Goal: Task Accomplishment & Management: Manage account settings

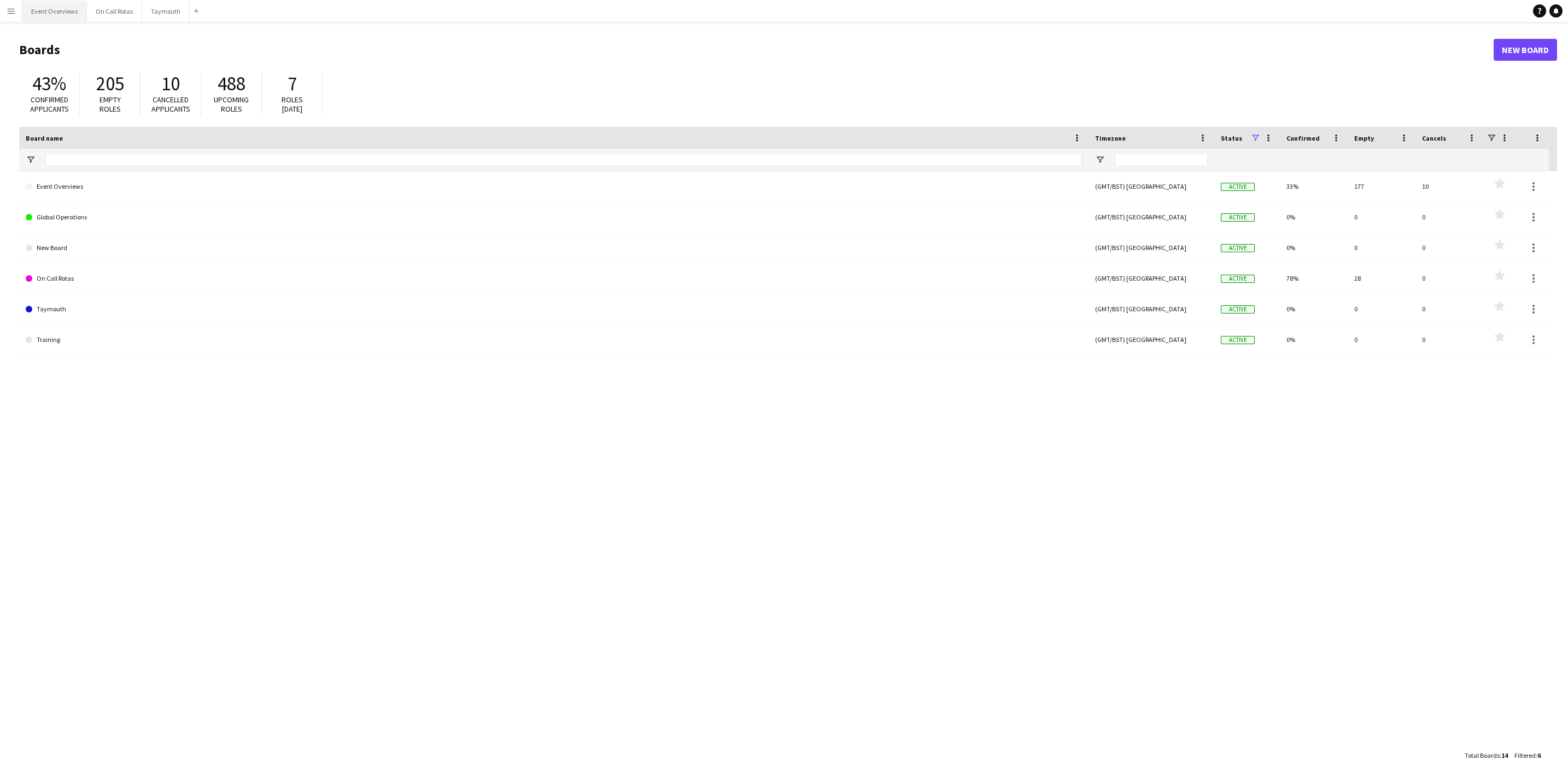
click at [41, 15] on button "Event Overviews Close" at bounding box center [55, 11] width 65 height 21
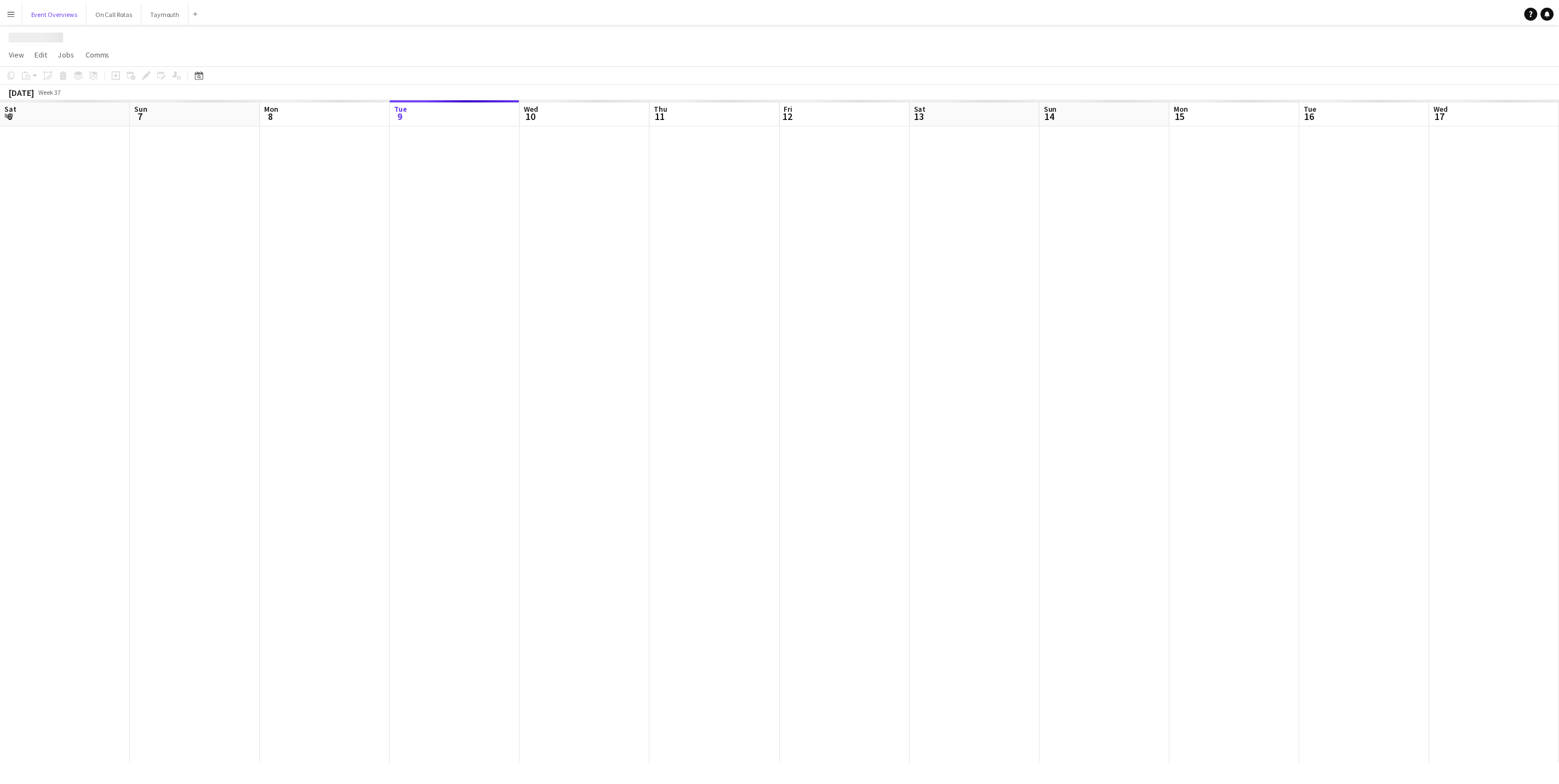
scroll to position [0, 262]
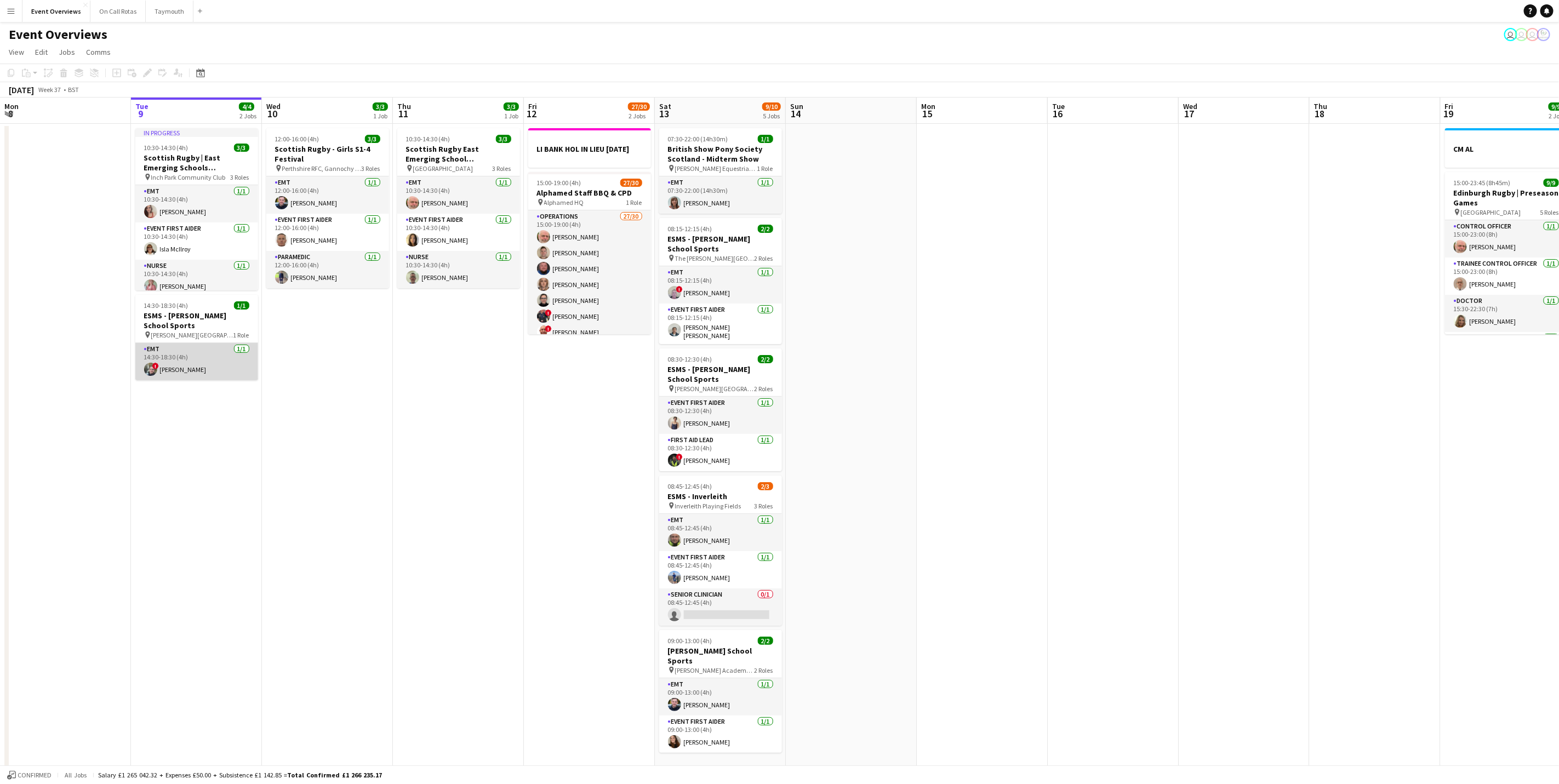
click at [204, 357] on app-card-role "EMT [DATE] 14:30-18:30 (4h) ! [PERSON_NAME]" at bounding box center [196, 361] width 123 height 37
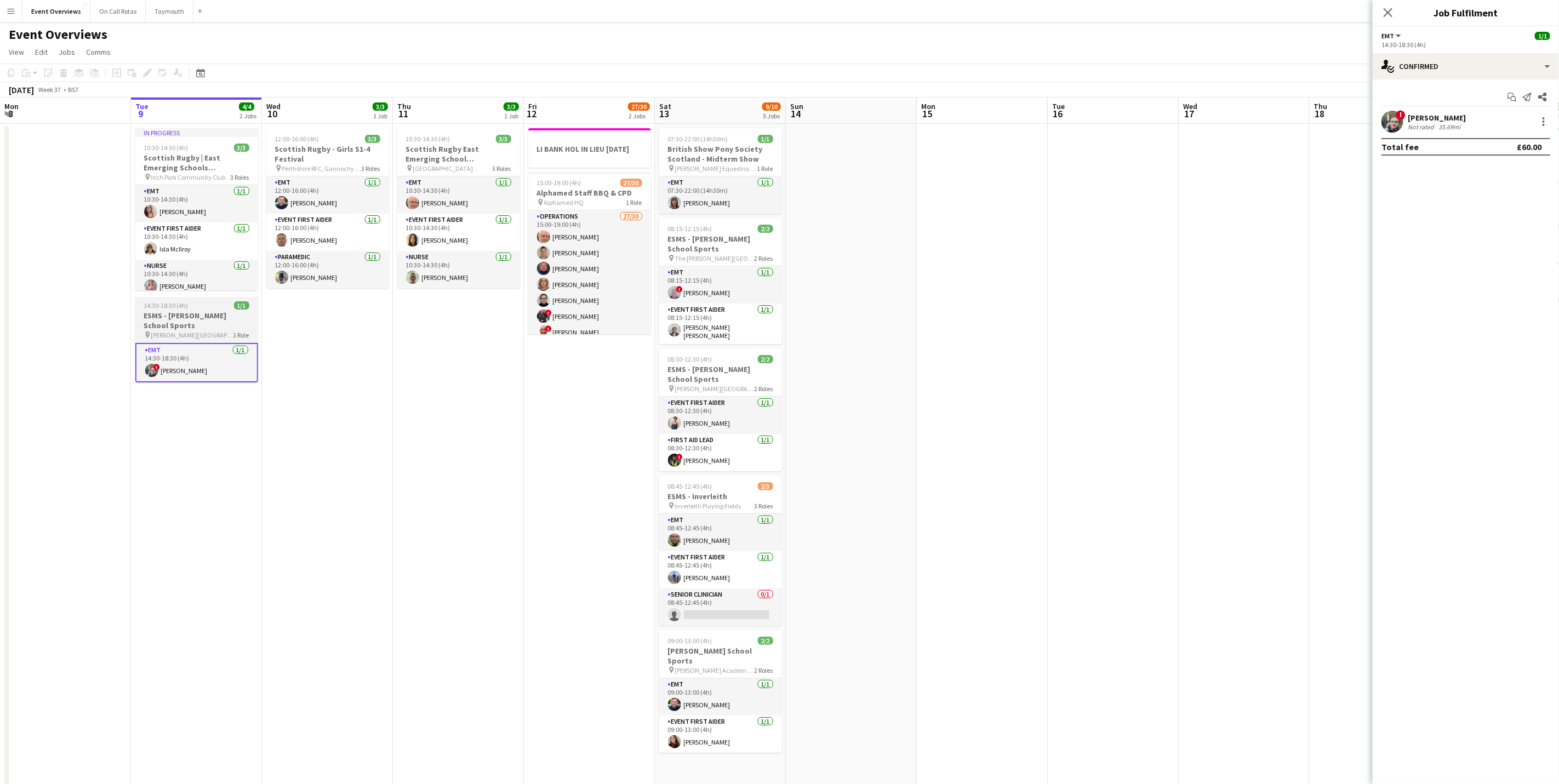
click at [199, 303] on div "14:30-18:30 (4h) 1/1" at bounding box center [196, 305] width 123 height 8
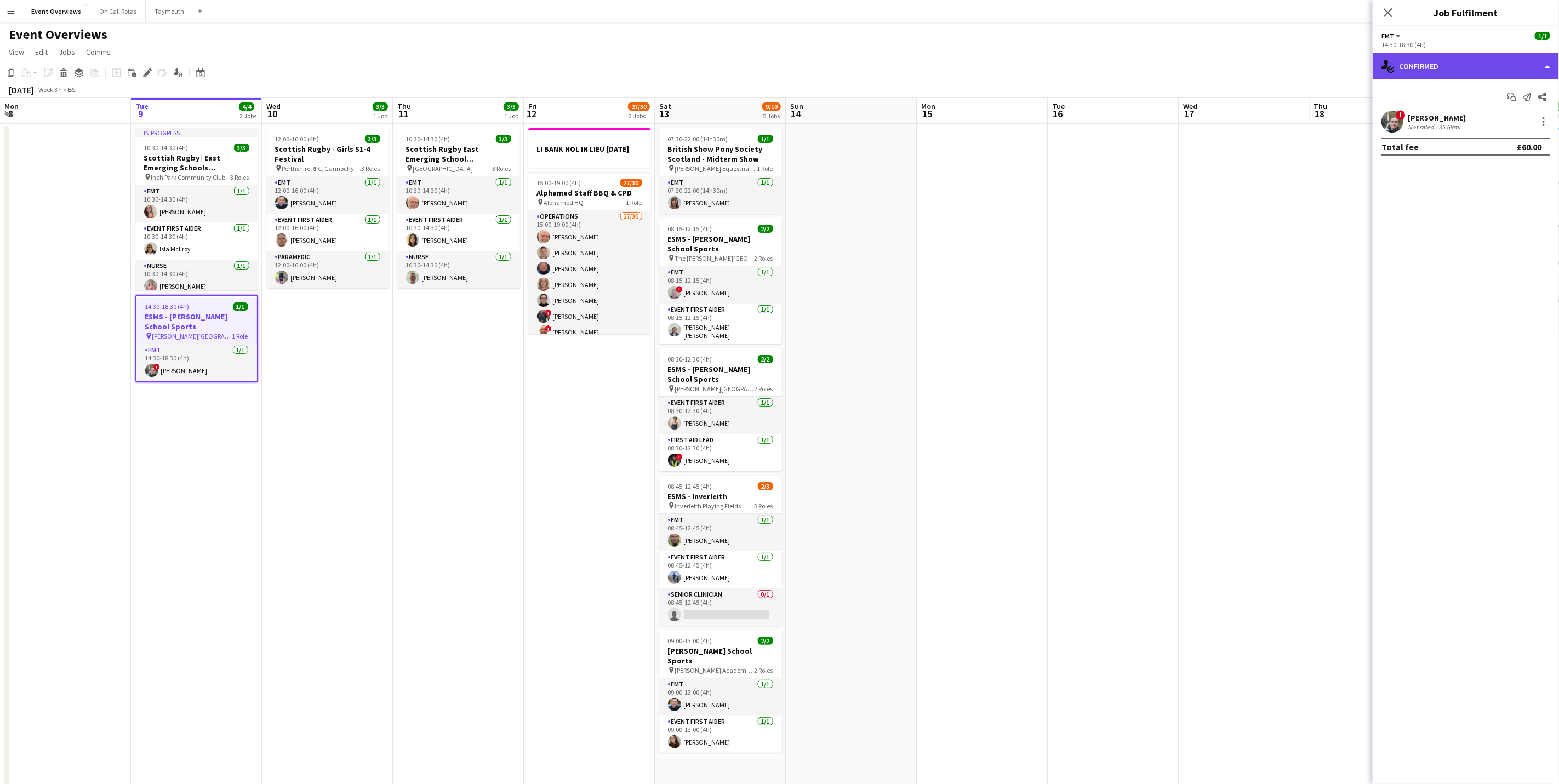
click at [1481, 65] on div "single-neutral-actions-check-2 Confirmed" at bounding box center [1465, 65] width 187 height 26
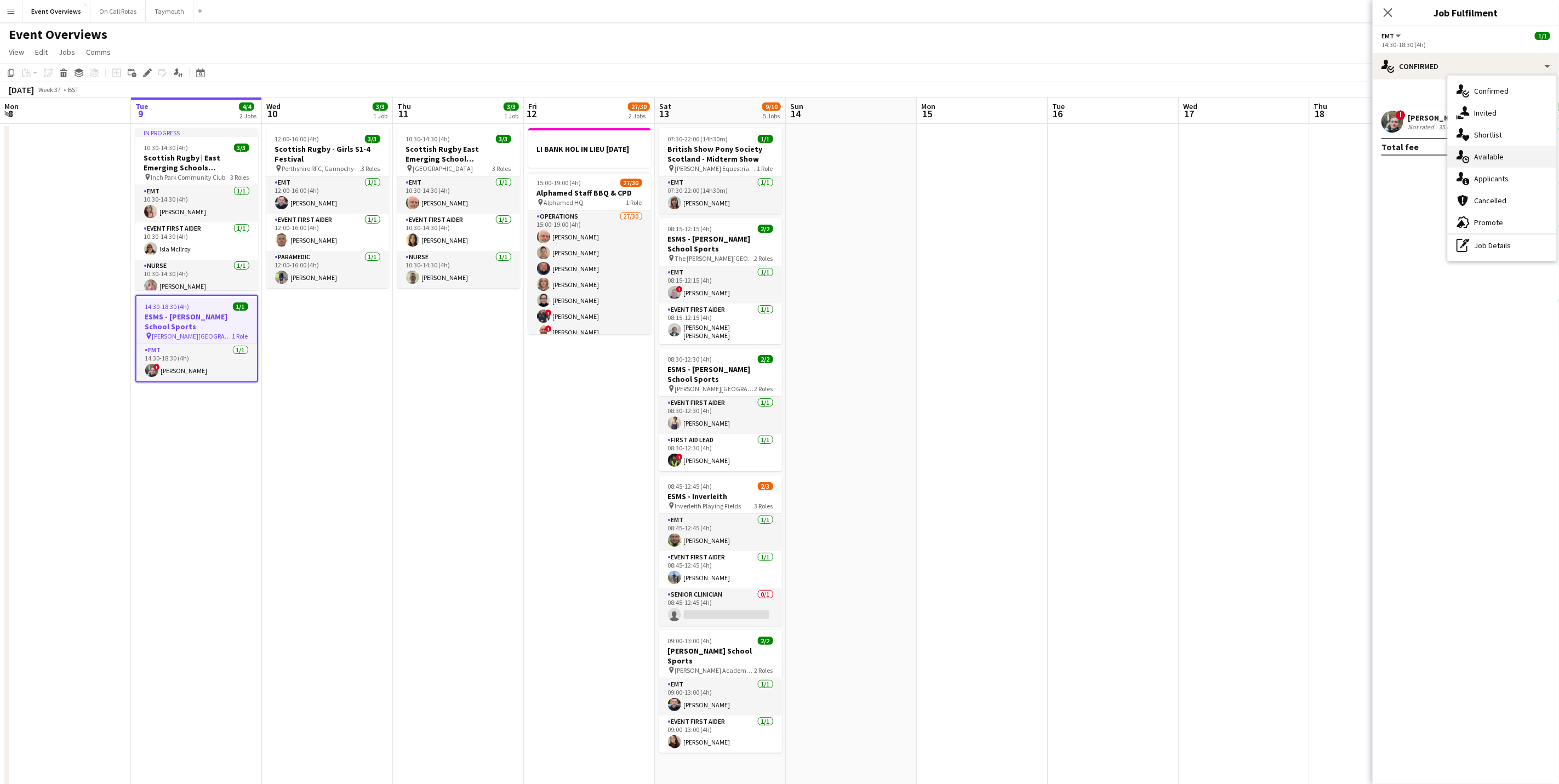
click at [1486, 155] on span "Available" at bounding box center [1489, 157] width 30 height 10
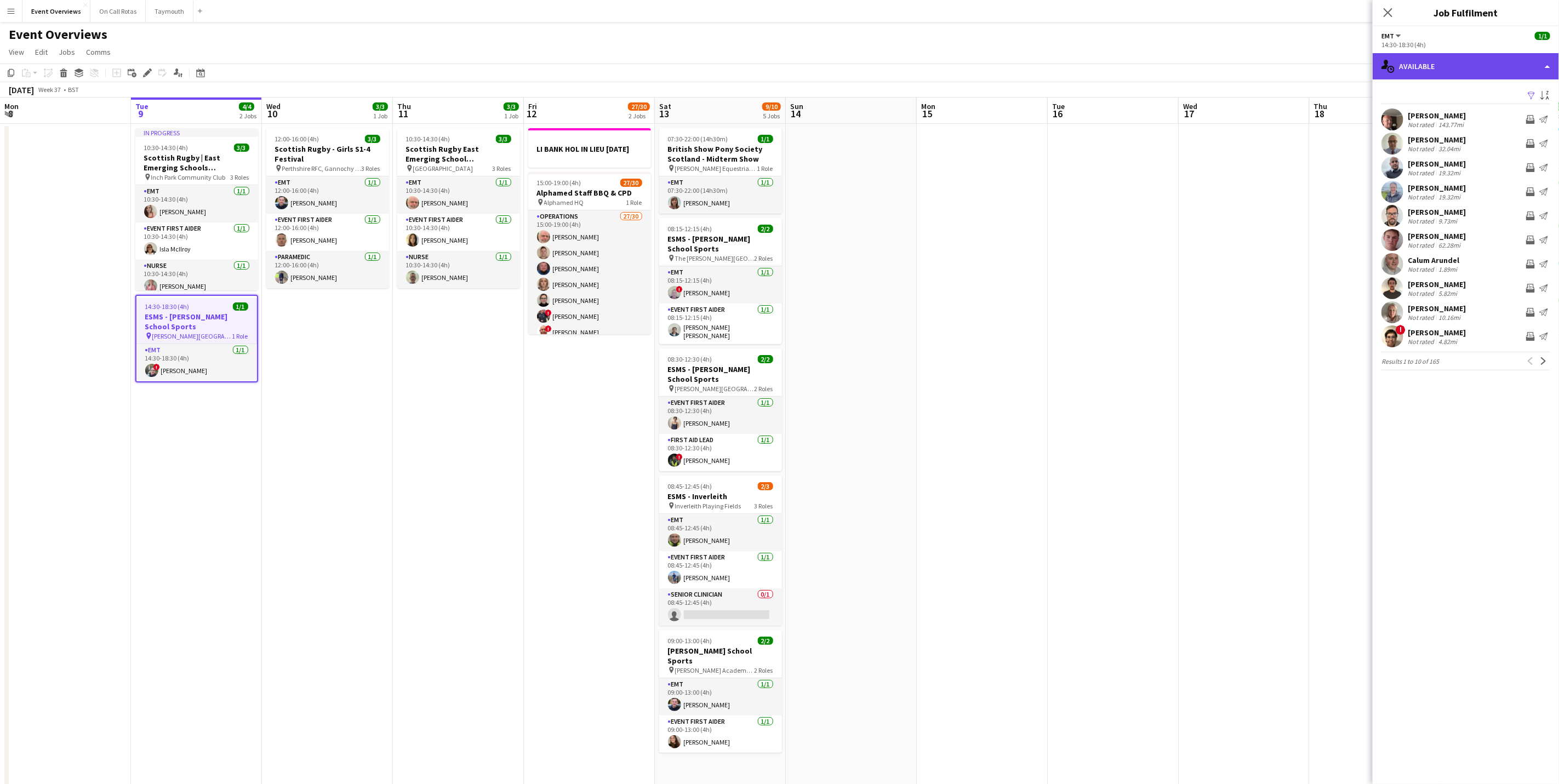
click at [1455, 65] on div "single-neutral-actions-upload Available" at bounding box center [1465, 65] width 187 height 26
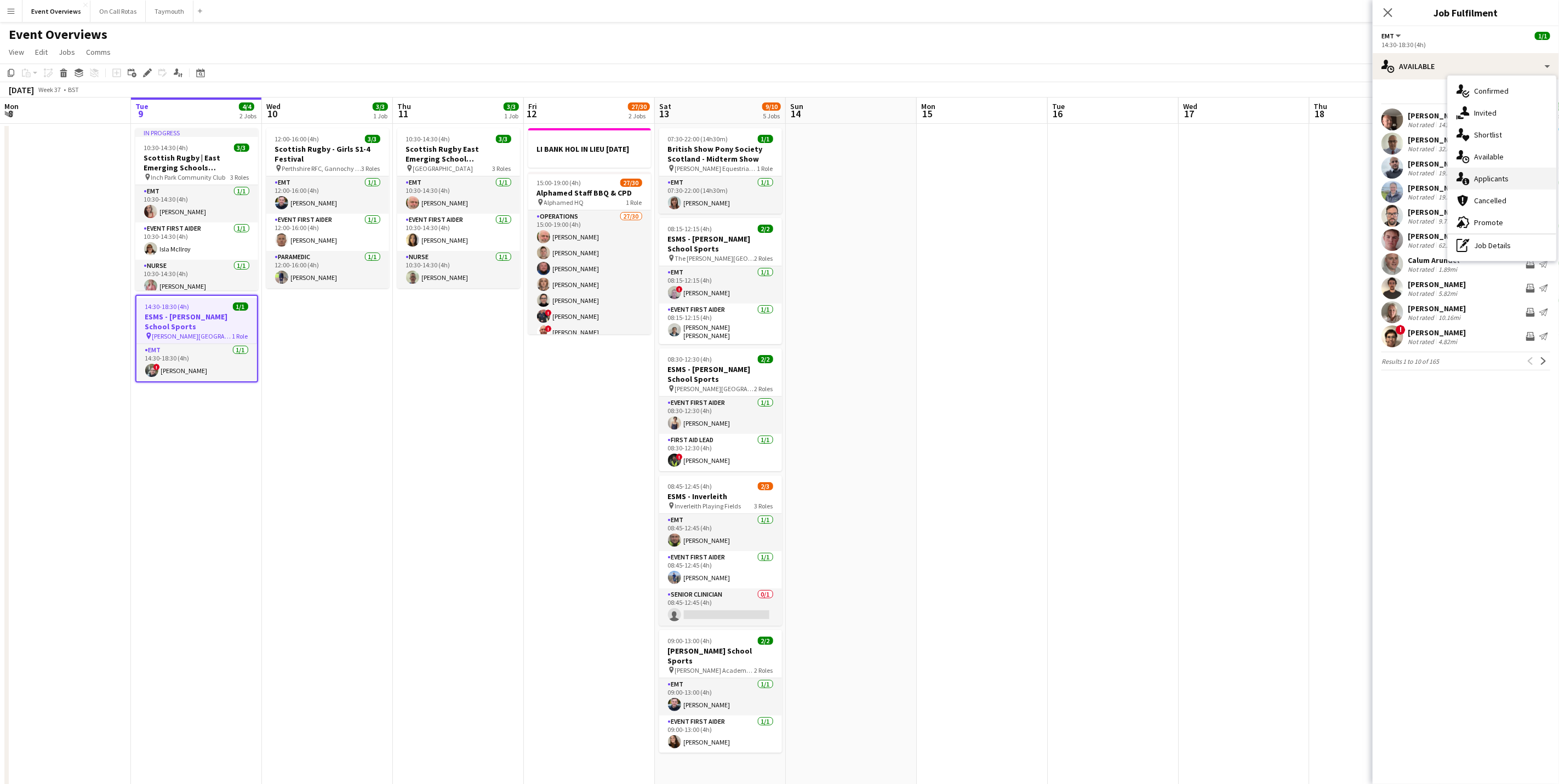
click at [1489, 176] on span "Applicants" at bounding box center [1491, 179] width 35 height 10
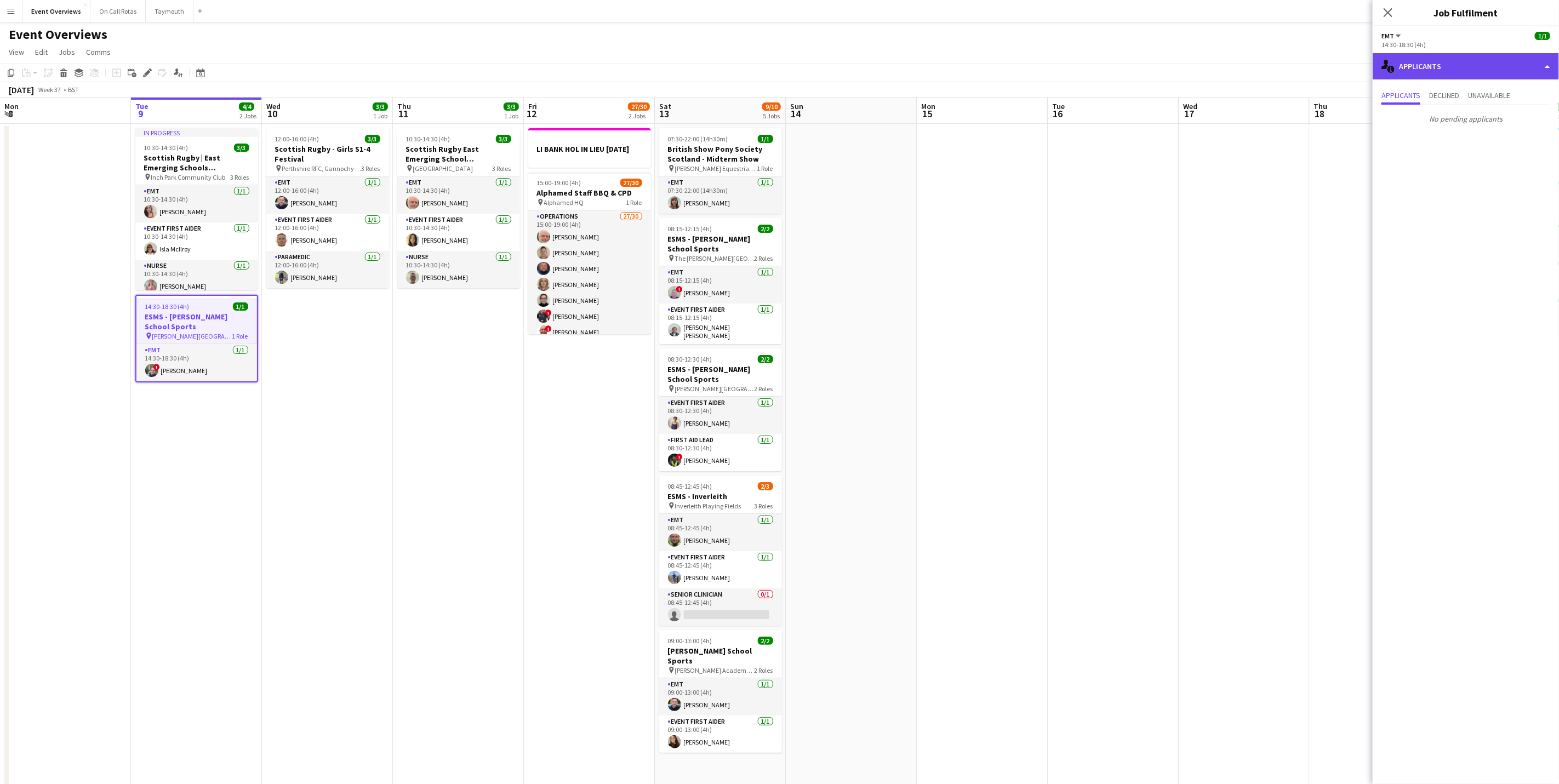
click at [1489, 74] on div "single-neutral-actions-information Applicants" at bounding box center [1465, 65] width 187 height 26
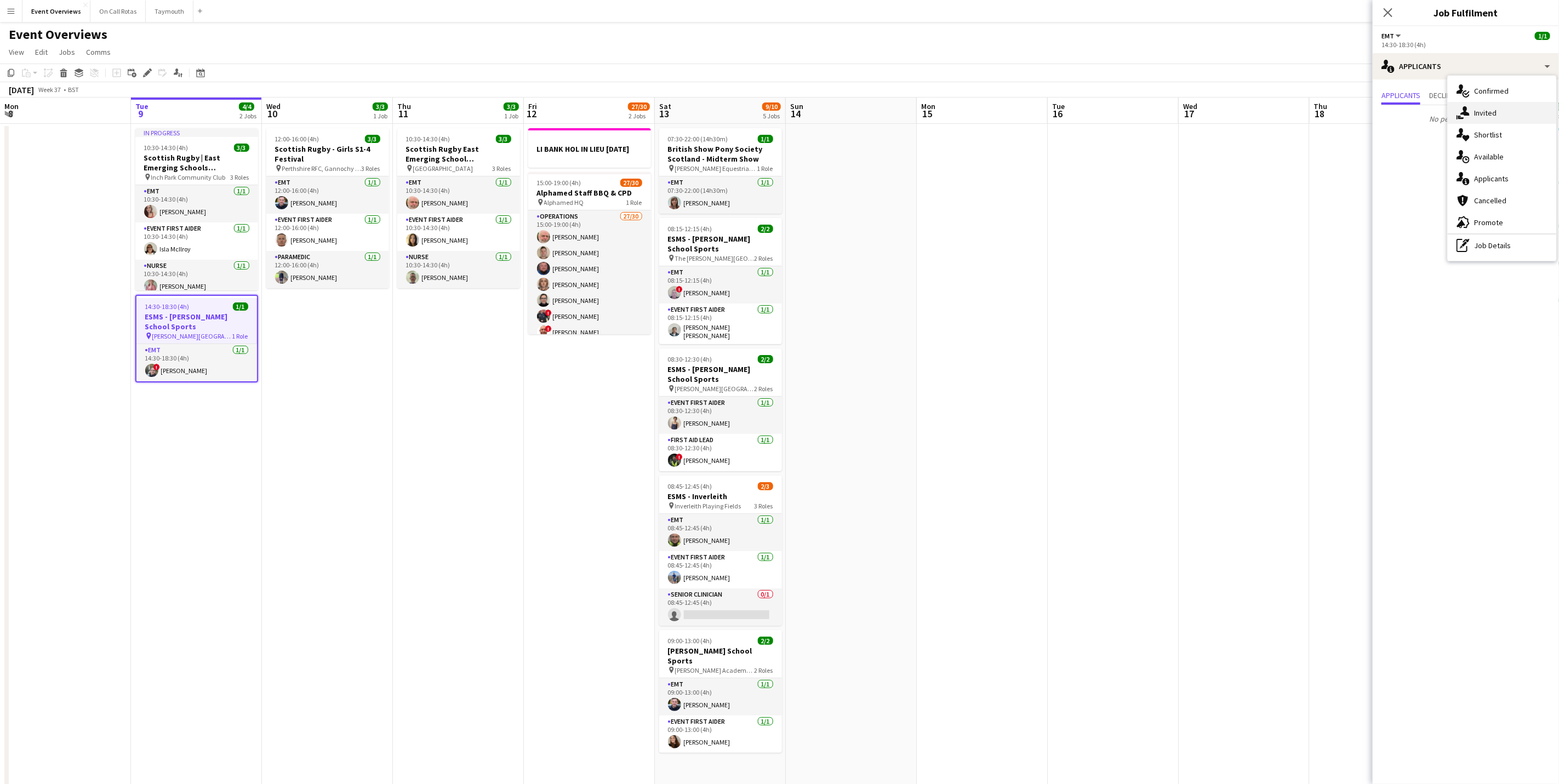
click at [1483, 122] on div "single-neutral-actions-share-1 Invited" at bounding box center [1502, 113] width 108 height 22
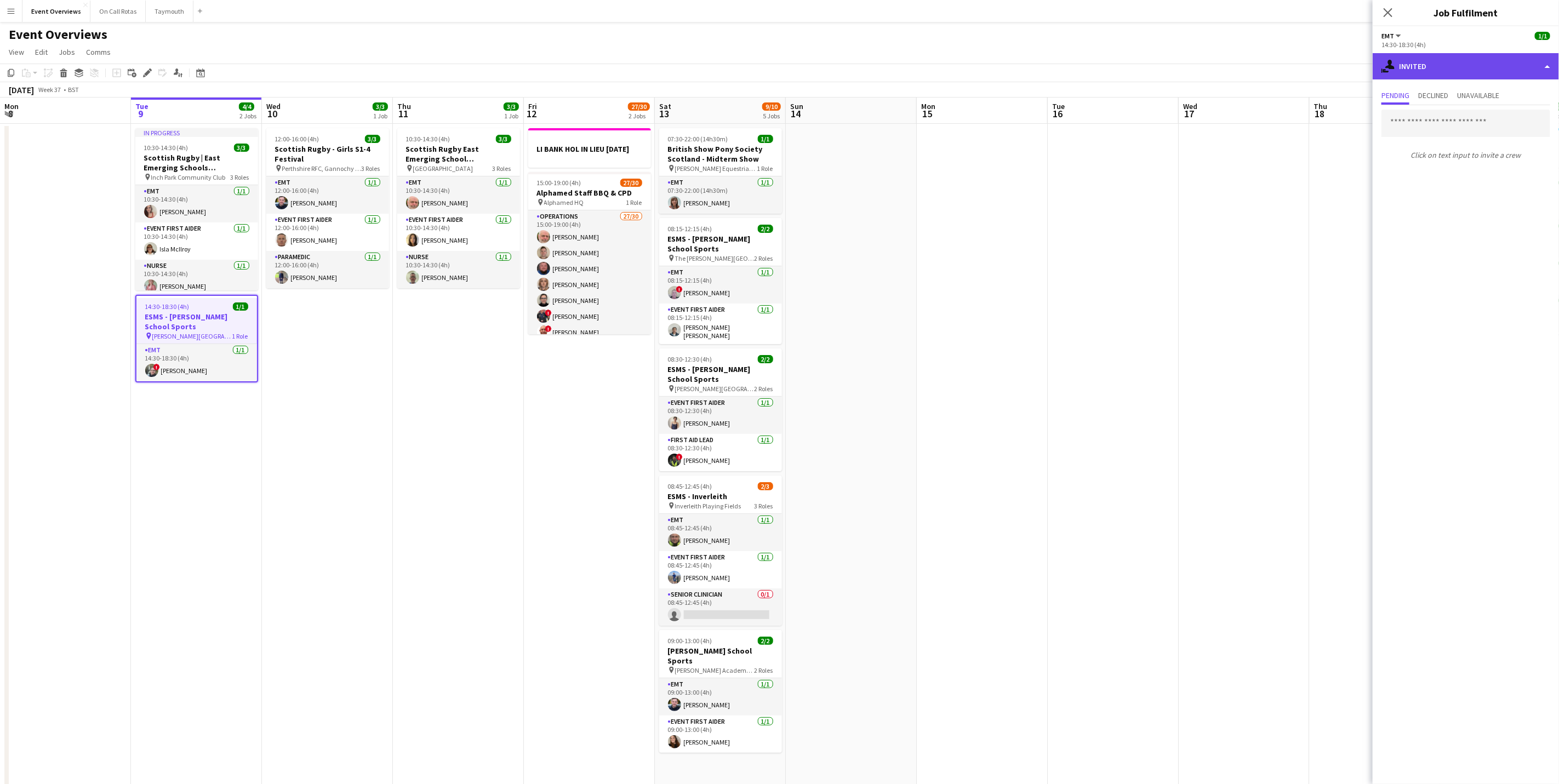
click at [1460, 59] on div "single-neutral-actions-share-1 Invited" at bounding box center [1465, 65] width 187 height 26
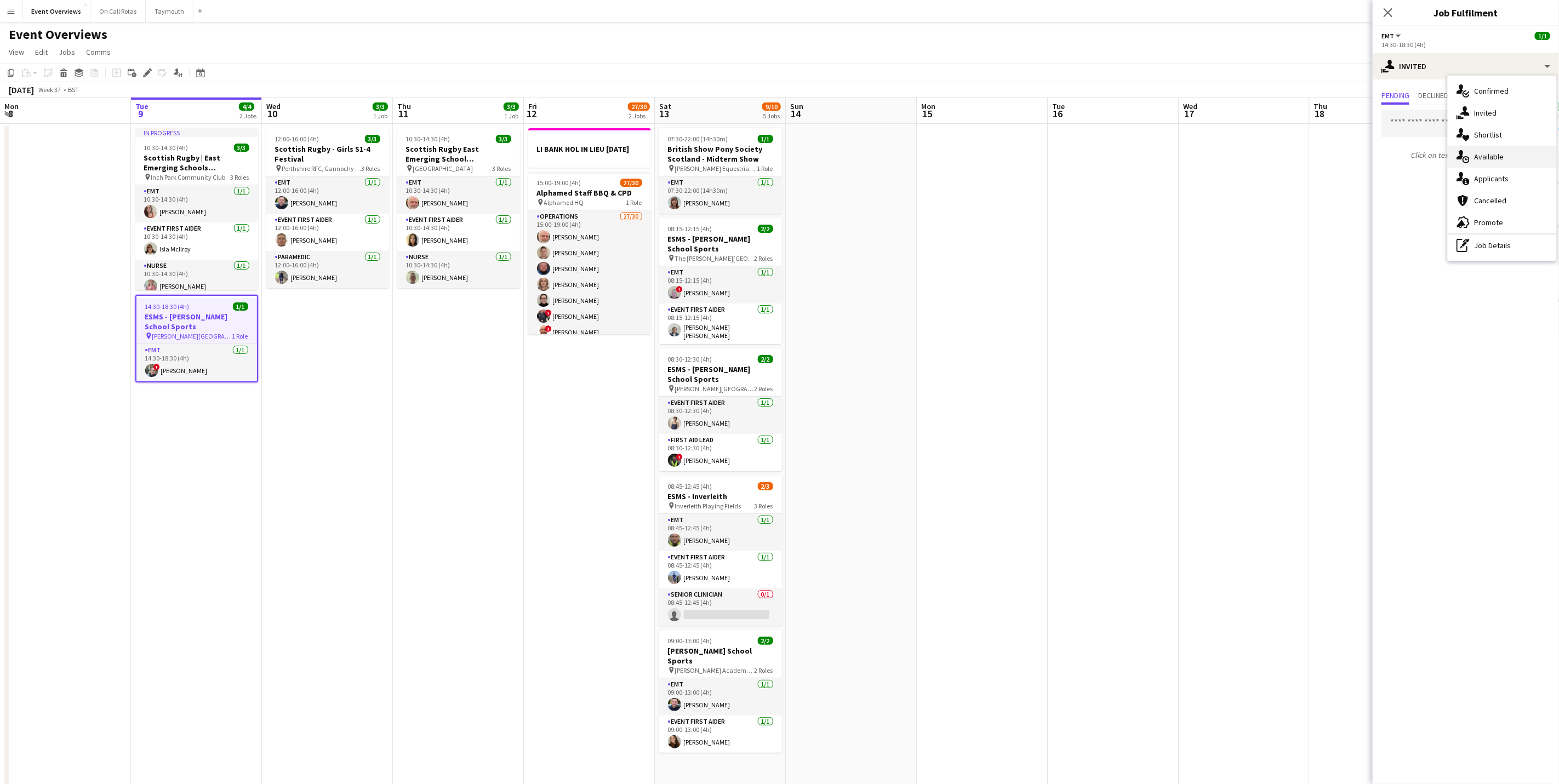
click at [1503, 149] on div "single-neutral-actions-upload Available" at bounding box center [1502, 156] width 108 height 22
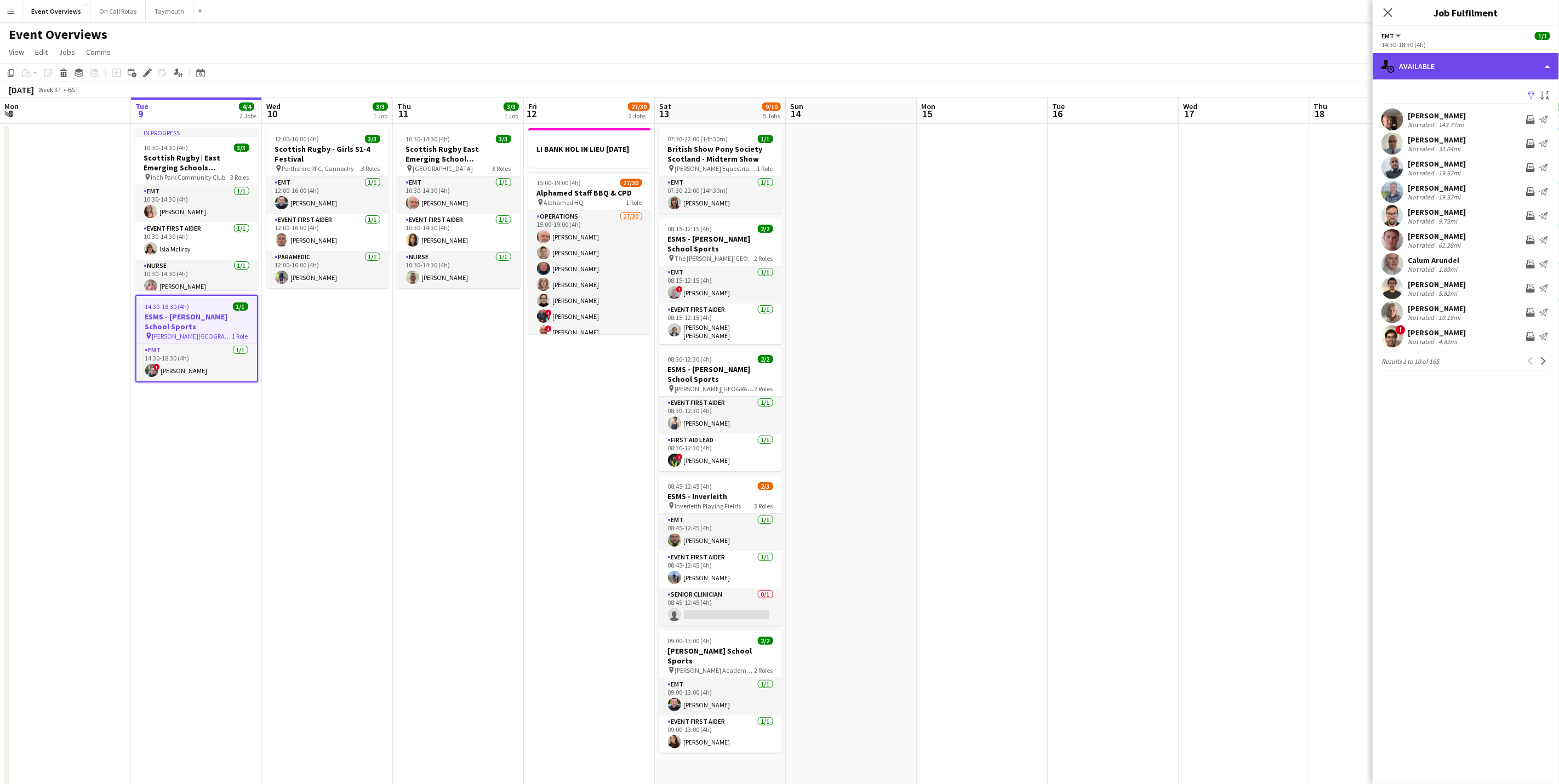
click at [1472, 72] on div "single-neutral-actions-upload Available" at bounding box center [1465, 65] width 187 height 26
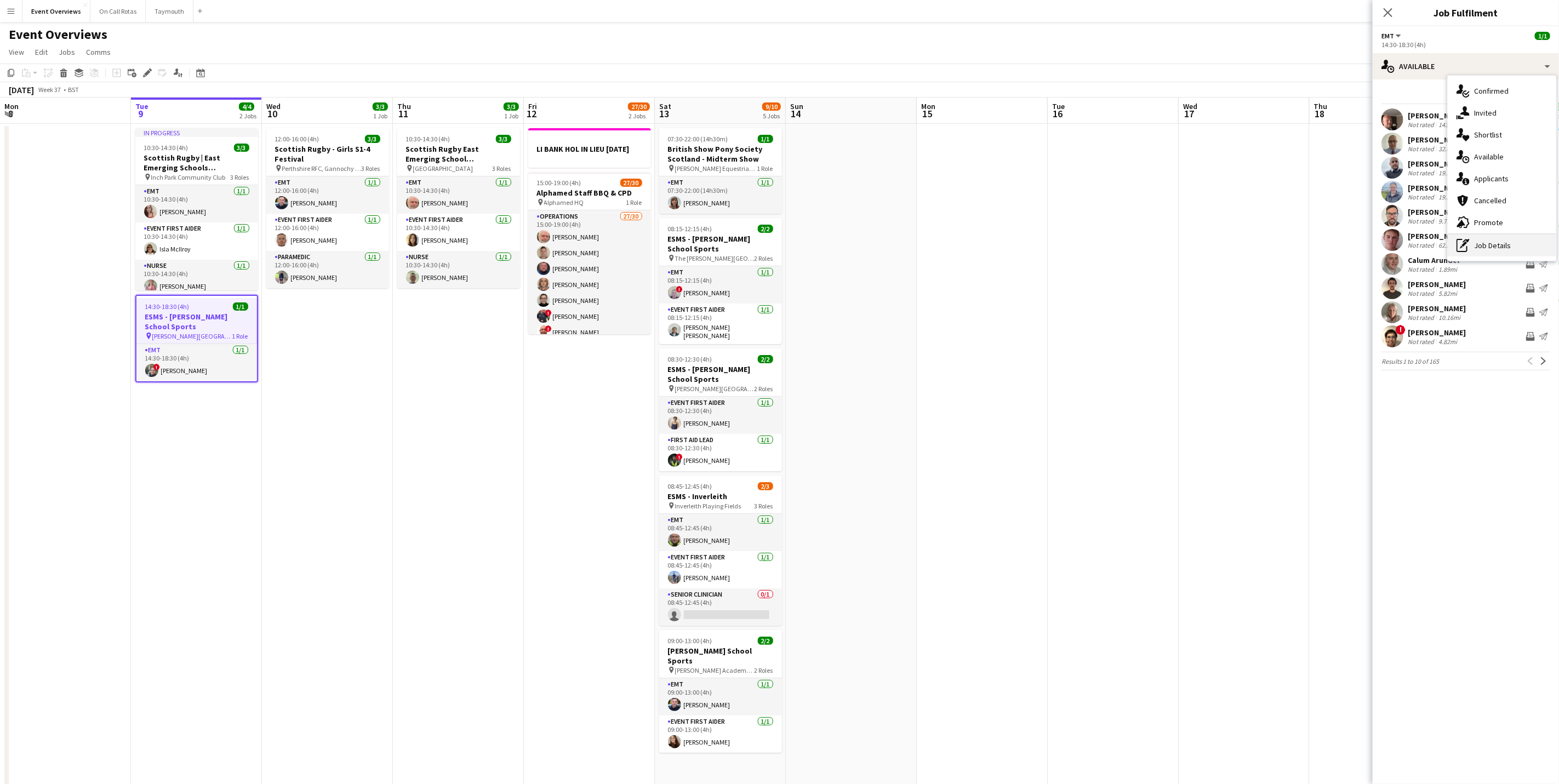
click at [1494, 251] on div "pen-write Job Details" at bounding box center [1502, 245] width 108 height 22
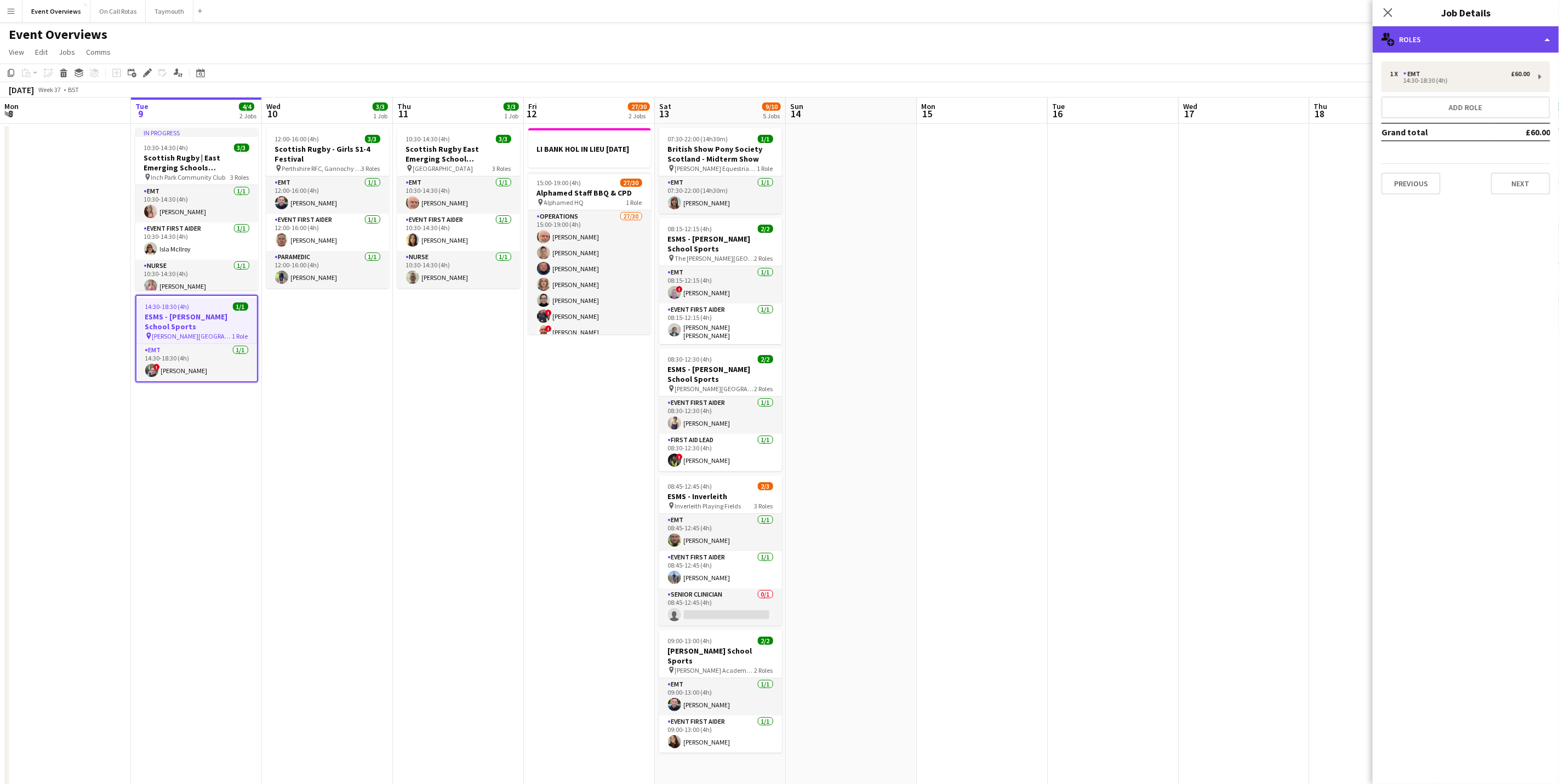
click at [1479, 46] on div "multiple-users-add Roles" at bounding box center [1465, 39] width 187 height 26
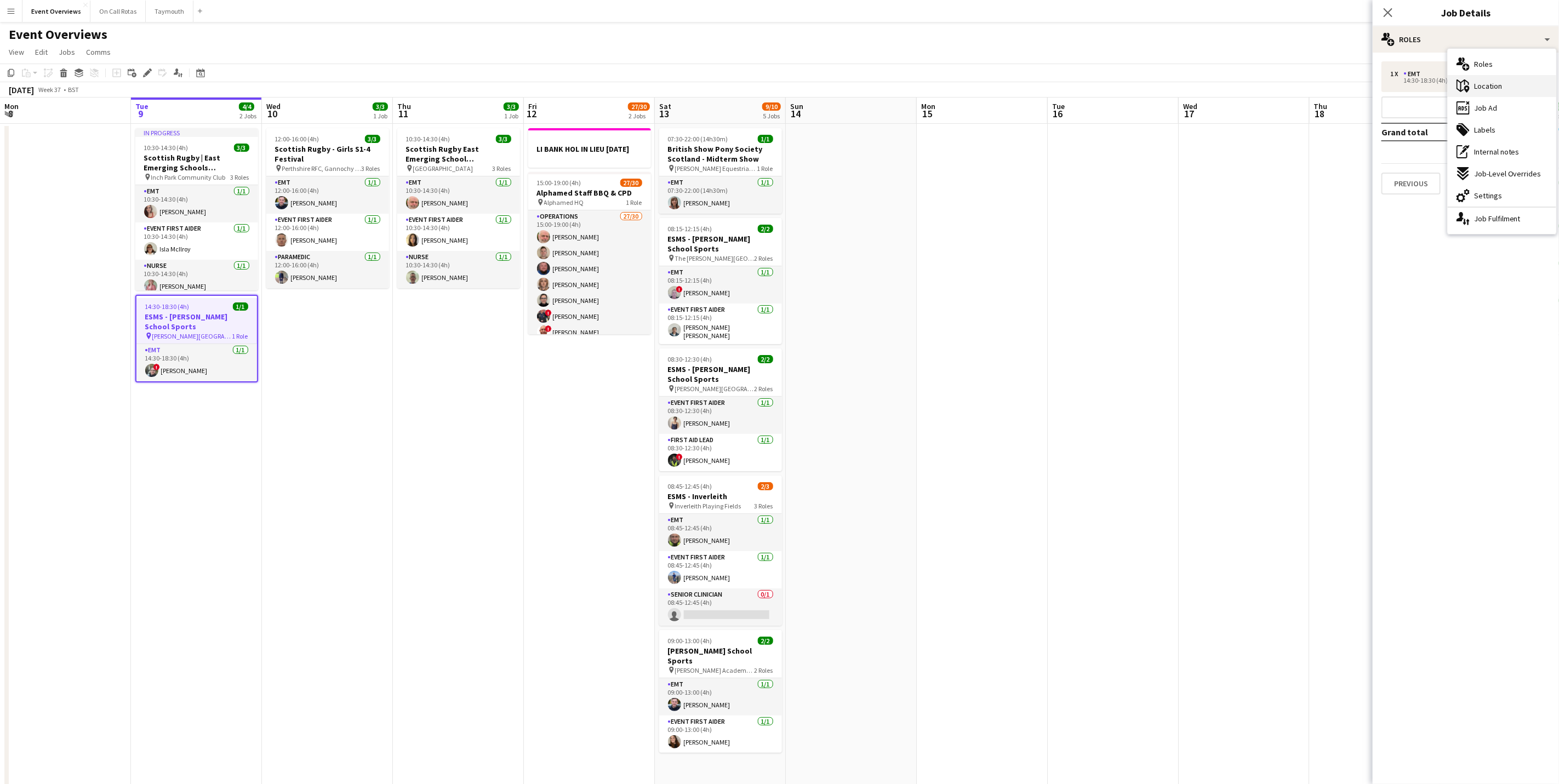
click at [1496, 90] on span "Location" at bounding box center [1488, 86] width 28 height 10
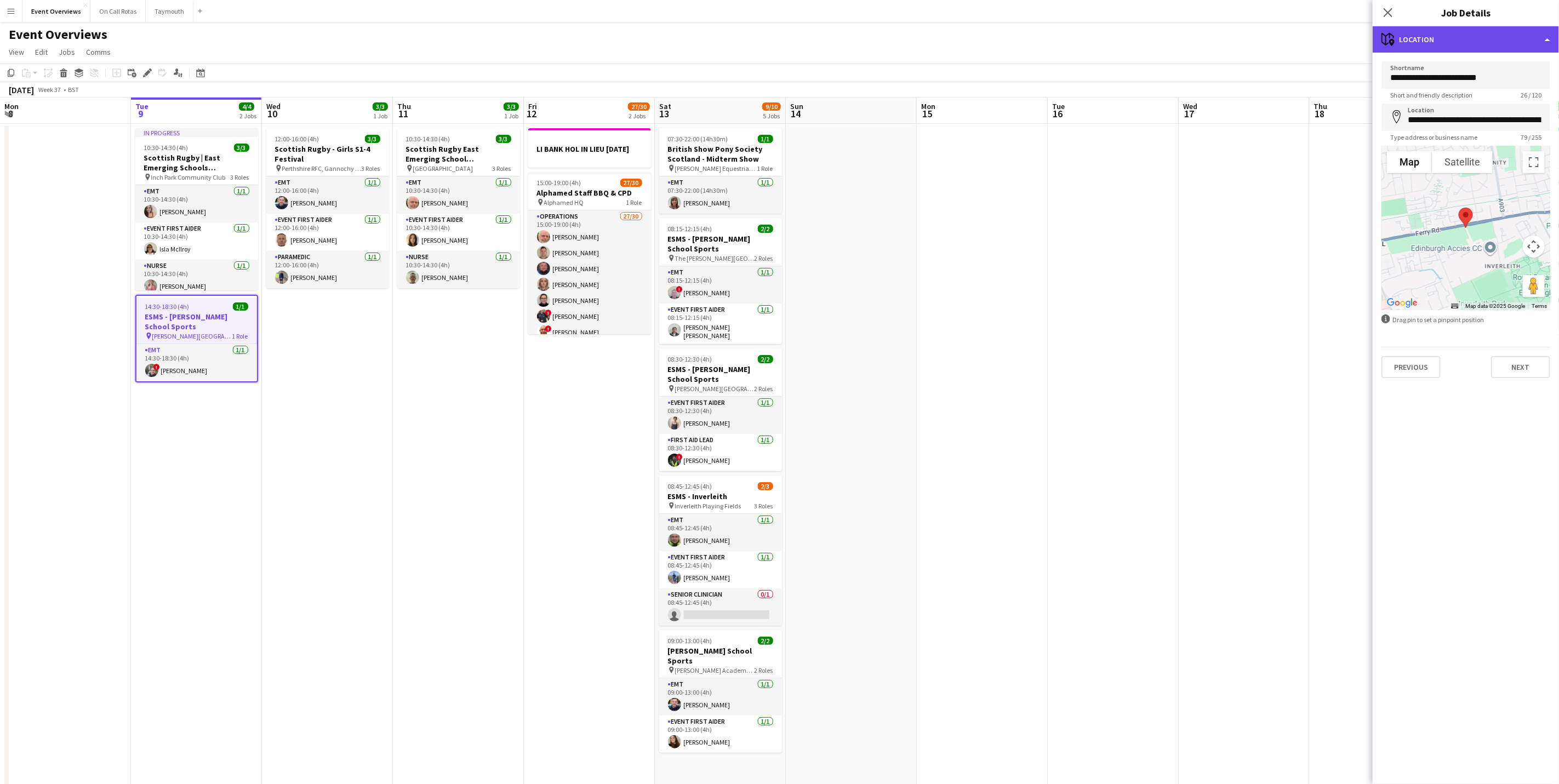
click at [1481, 44] on div "maps-pin-1 Location" at bounding box center [1465, 39] width 187 height 26
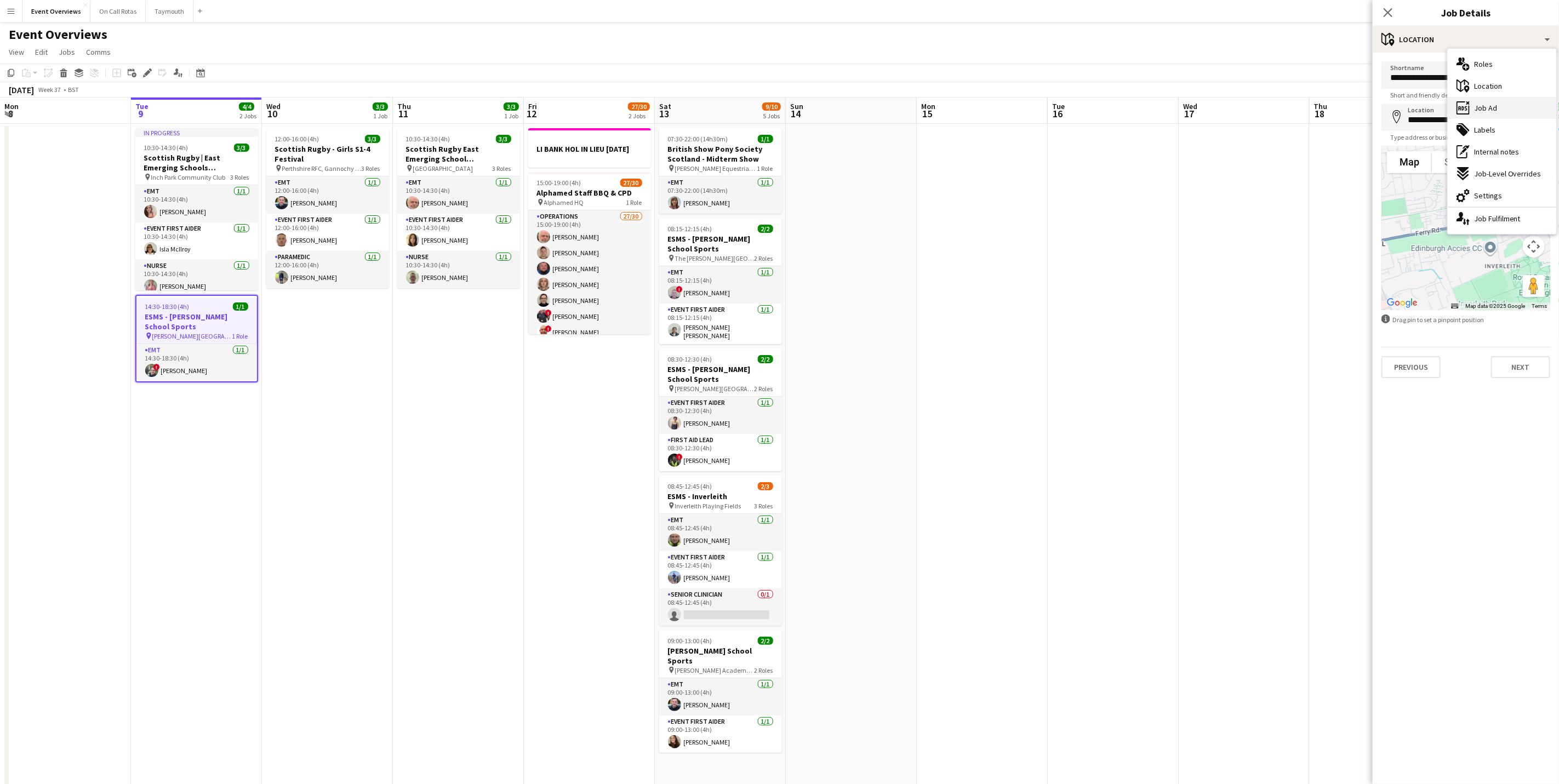
click at [1488, 102] on div "ads-window Job Ad" at bounding box center [1502, 108] width 108 height 22
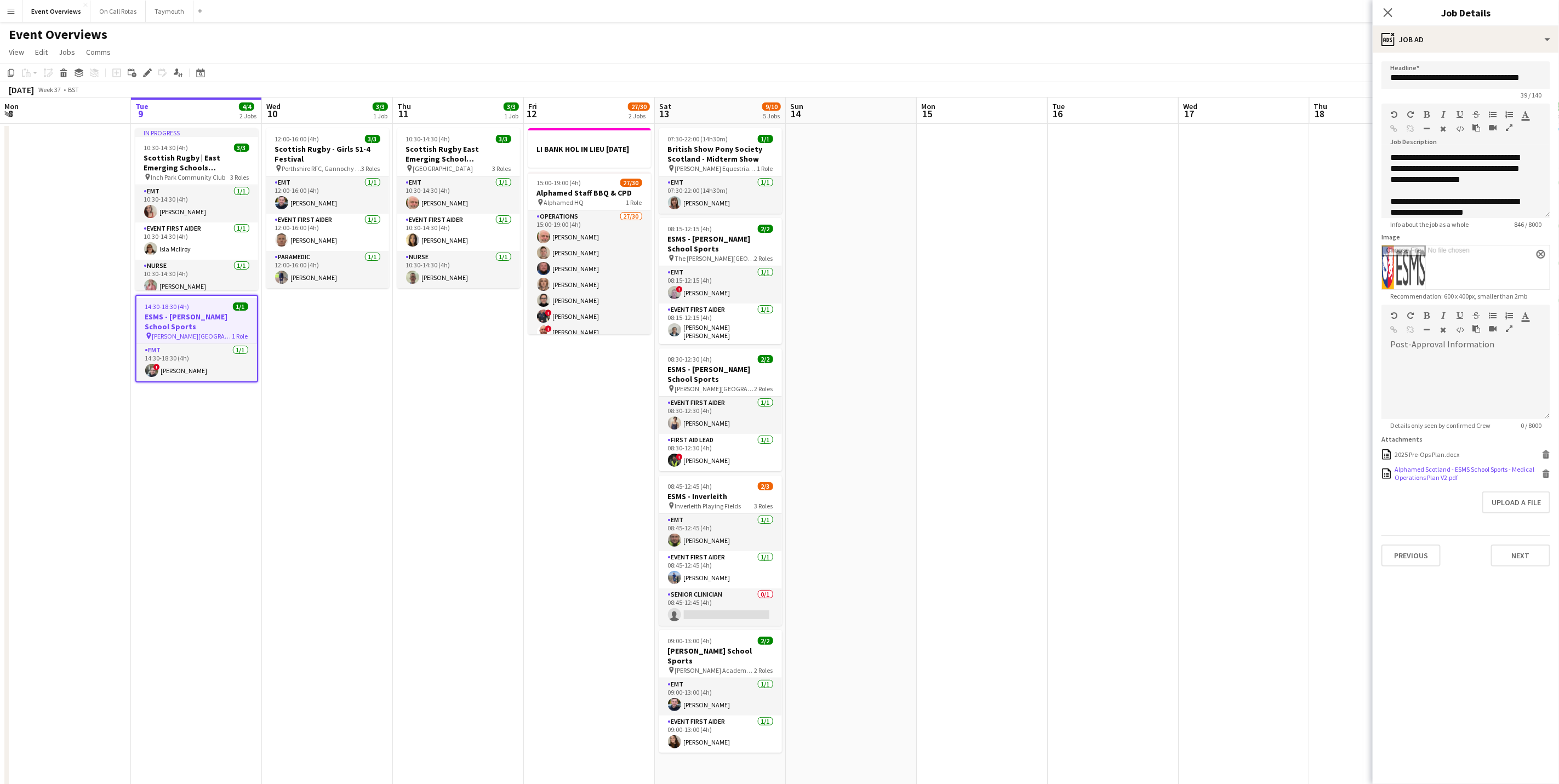
click at [1441, 476] on div "Alphamed Scotland - ESMS School Sports - Medical Operations Plan V2.pdf" at bounding box center [1466, 473] width 144 height 16
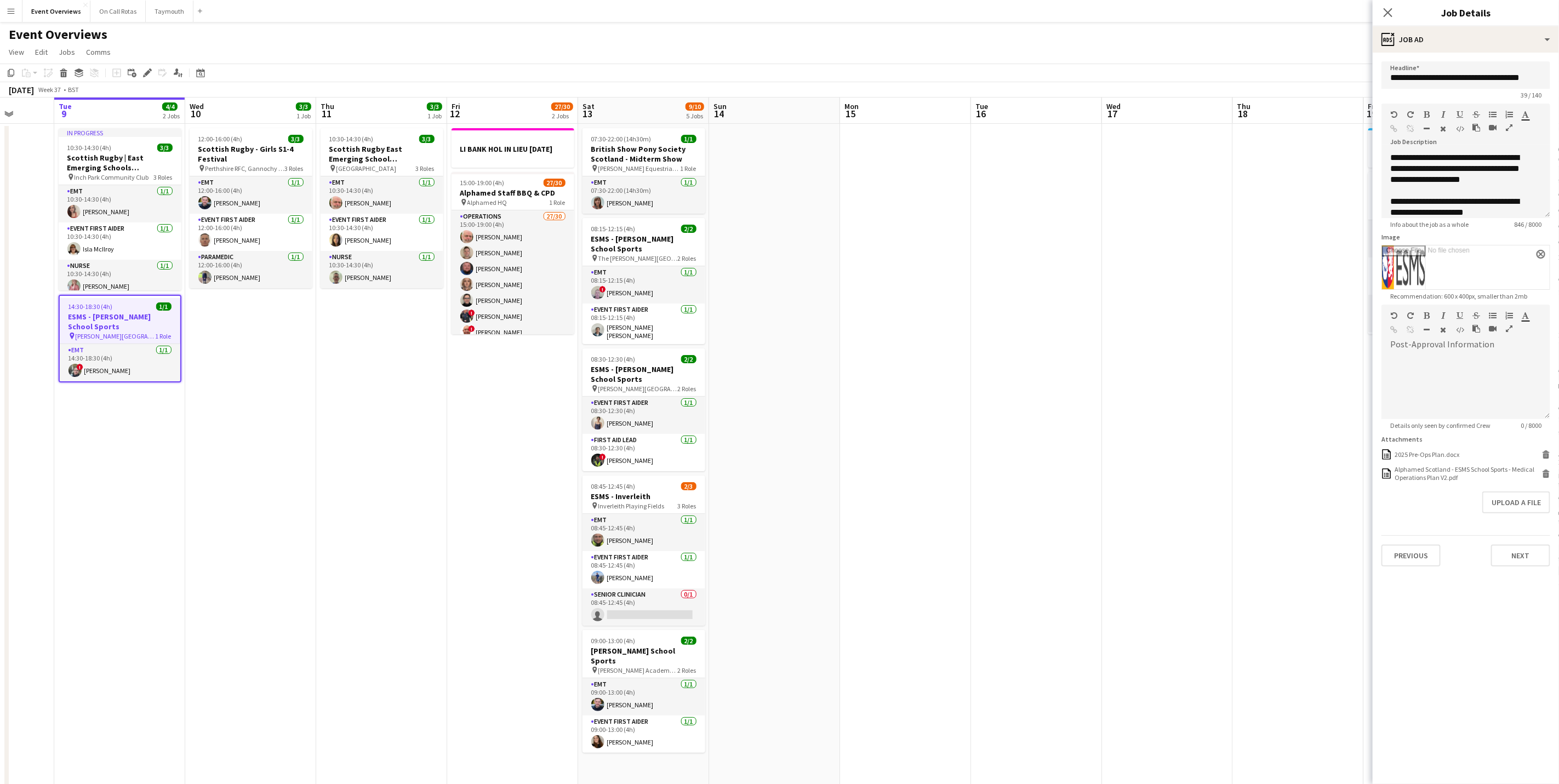
drag, startPoint x: 396, startPoint y: 490, endPoint x: 320, endPoint y: 487, distance: 76.1
click at [320, 487] on app-calendar-viewport "Sat 6 22/27 7 Jobs Sun 7 18/18 3 Jobs Mon 8 Tue 9 4/4 2 Jobs Wed 10 3/3 1 Job T…" at bounding box center [780, 580] width 1559 height 964
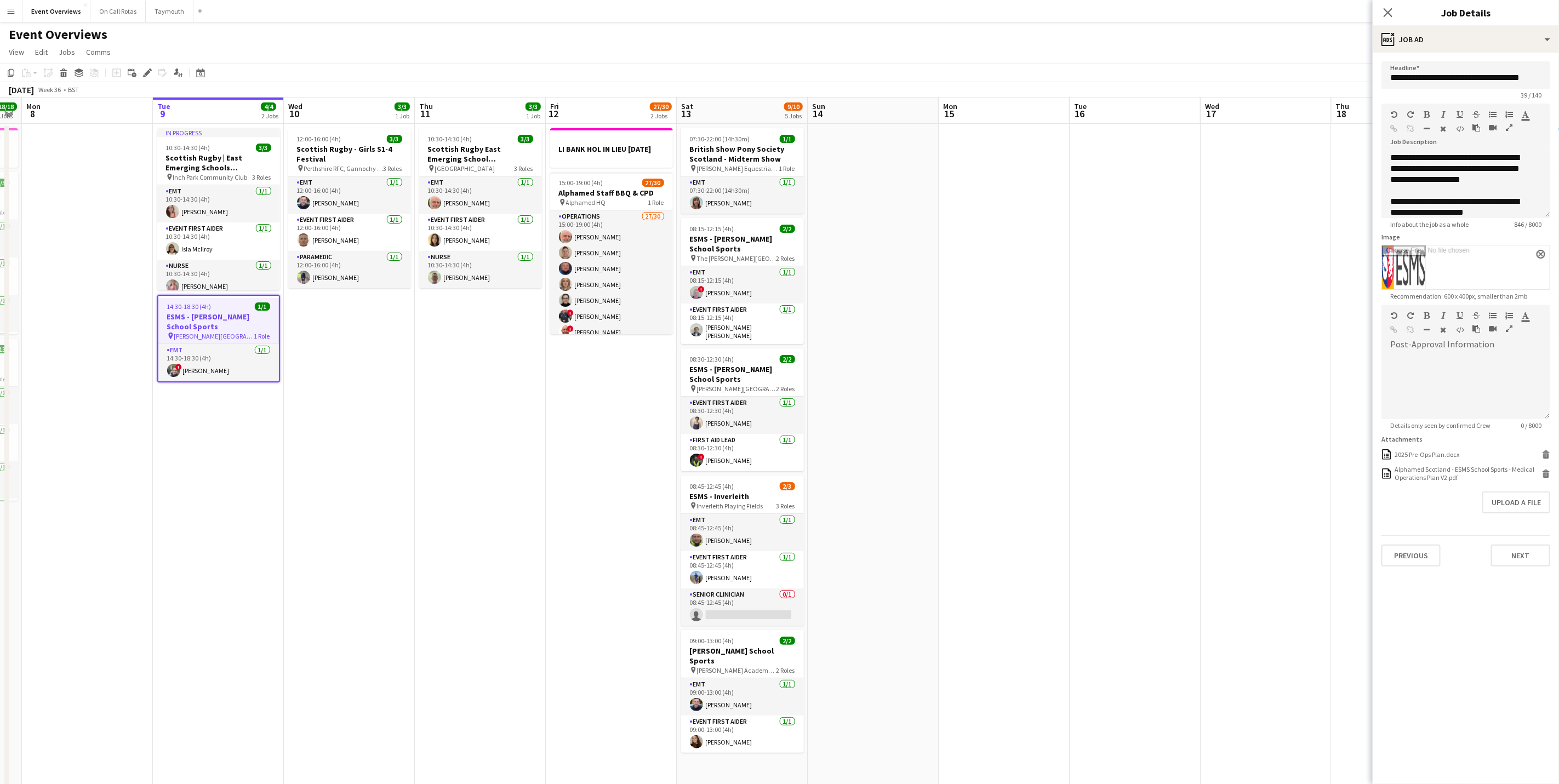
drag, startPoint x: 292, startPoint y: 498, endPoint x: 310, endPoint y: 495, distance: 18.2
click at [310, 495] on app-calendar-viewport "Sat 6 22/27 7 Jobs Sun 7 18/18 3 Jobs Mon 8 Tue 9 4/4 2 Jobs Wed 10 3/3 1 Job T…" at bounding box center [780, 580] width 1559 height 964
click at [1389, 8] on icon "Close pop-in" at bounding box center [1387, 12] width 11 height 11
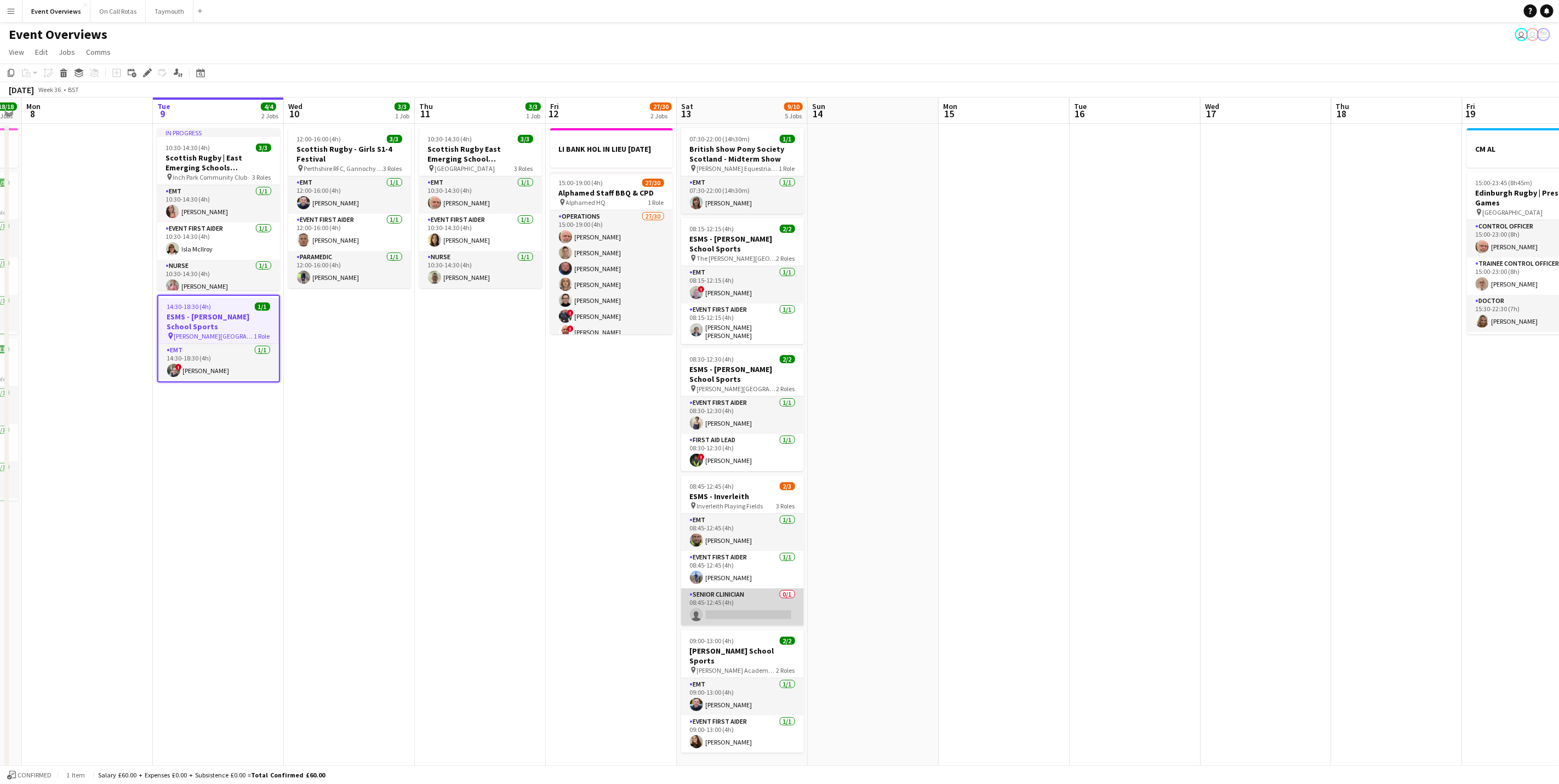
click at [758, 600] on app-card-role "Senior Clinician 0/1 08:45-12:45 (4h) single-neutral-actions" at bounding box center [742, 607] width 123 height 37
click at [745, 595] on app-card-role "Senior Clinician 0/1 08:45-12:45 (4h) single-neutral-actions" at bounding box center [742, 607] width 123 height 37
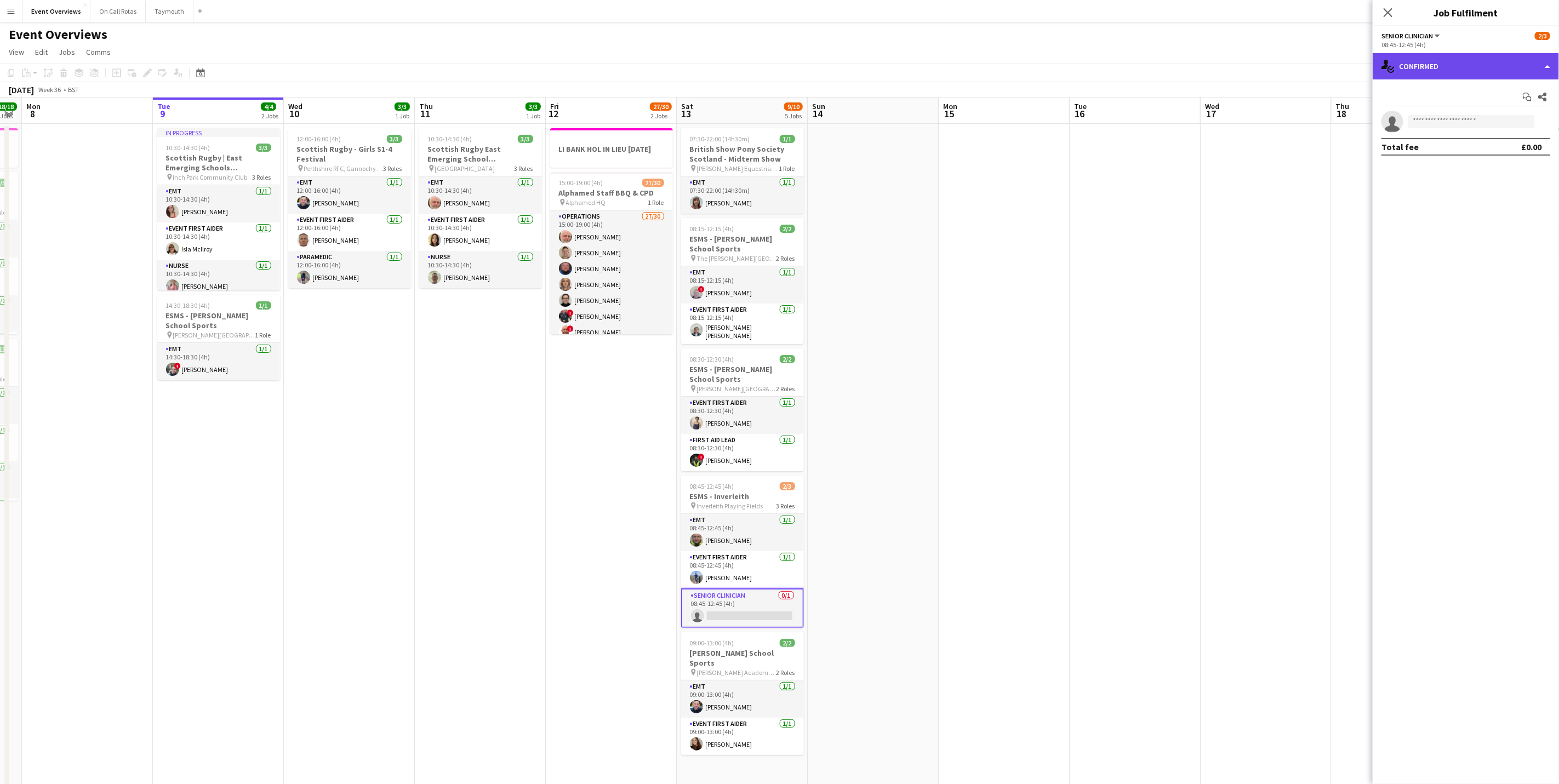
click at [1471, 70] on div "single-neutral-actions-check-2 Confirmed" at bounding box center [1465, 65] width 187 height 26
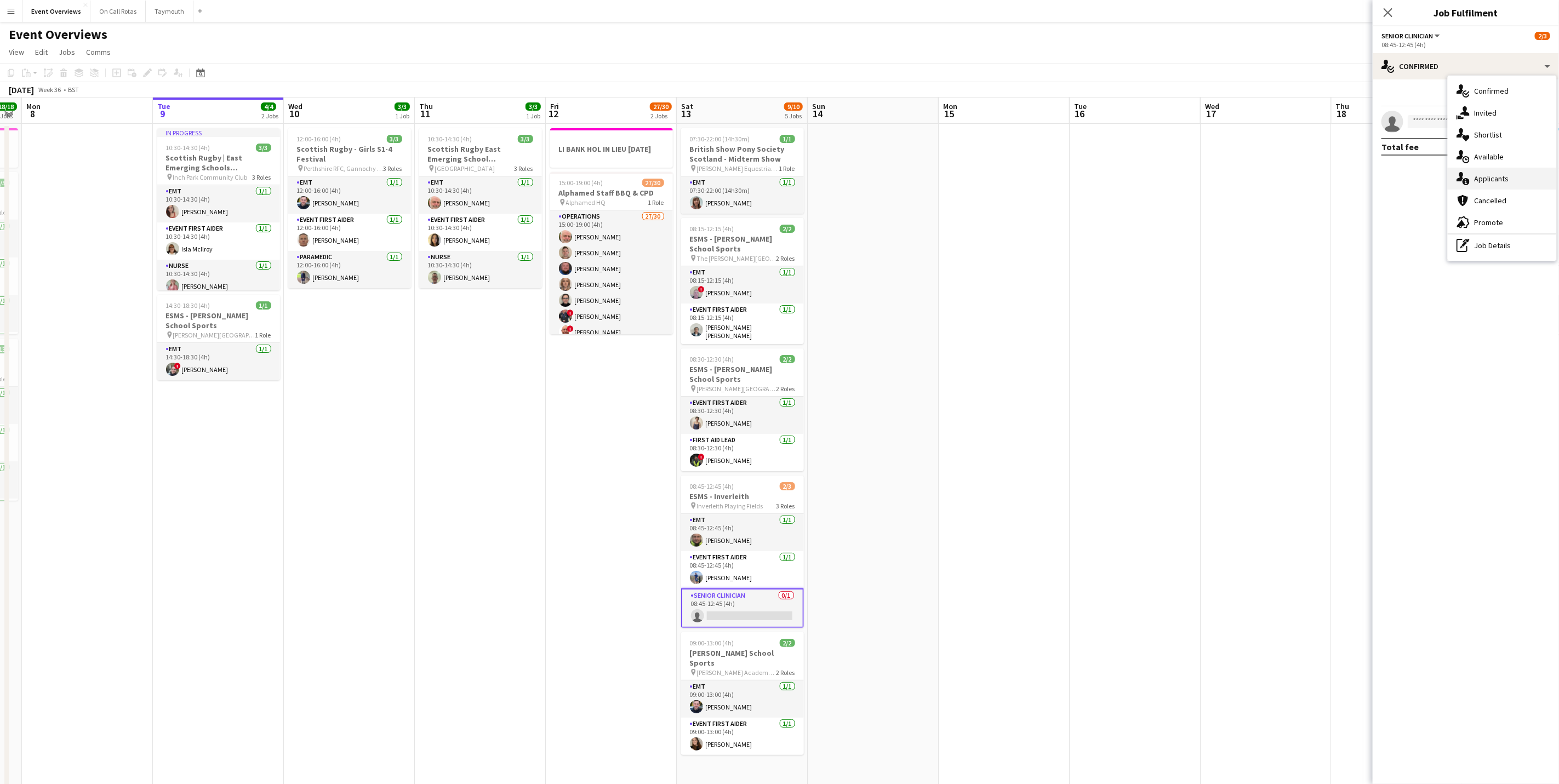
click at [1486, 186] on div "single-neutral-actions-information Applicants" at bounding box center [1502, 178] width 108 height 22
click at [1387, 6] on app-icon "Close pop-in" at bounding box center [1388, 13] width 16 height 16
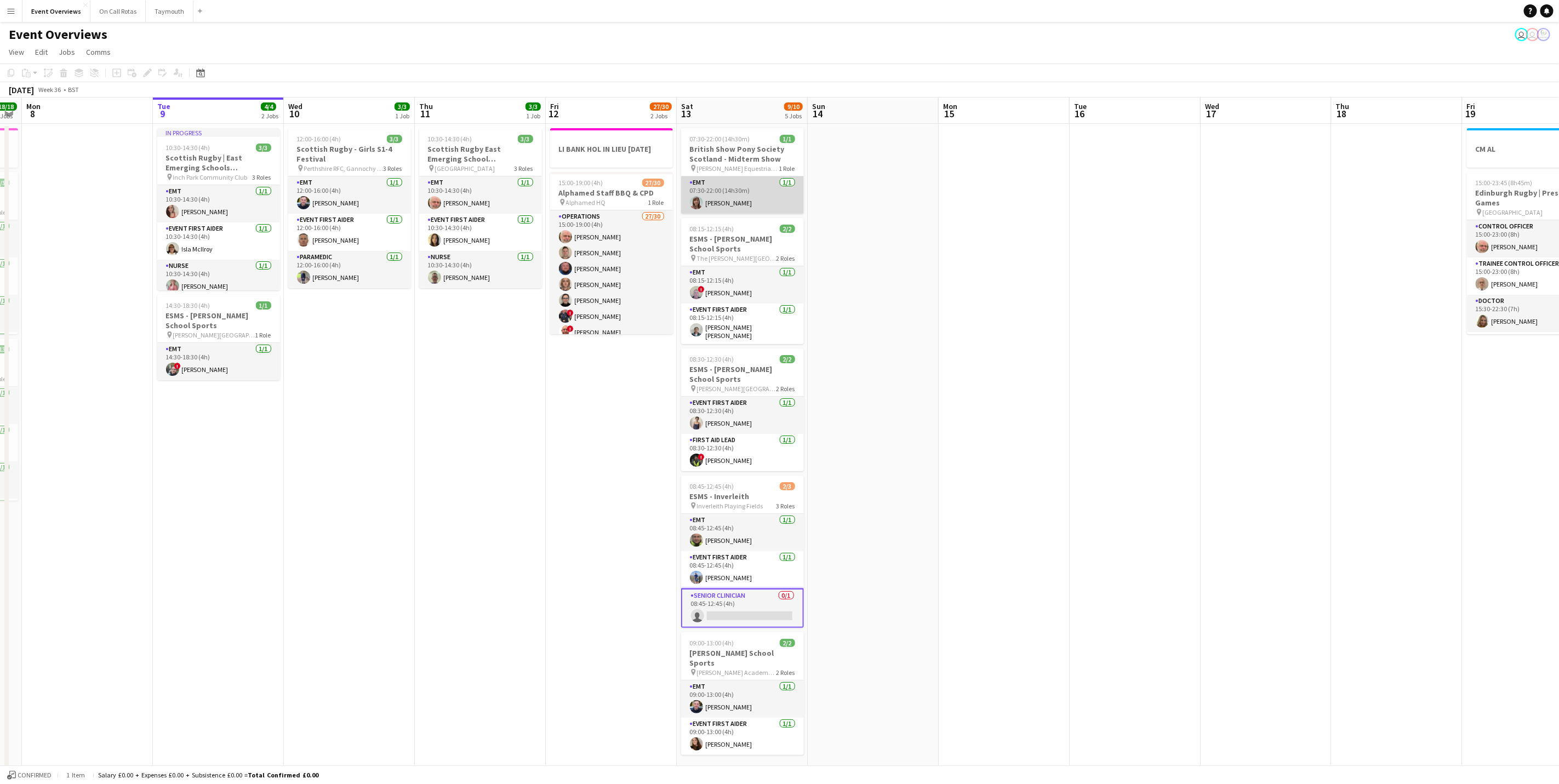
click at [725, 191] on app-card-role "EMT [DATE] 07:30-22:00 (14h30m) [PERSON_NAME]" at bounding box center [742, 195] width 123 height 37
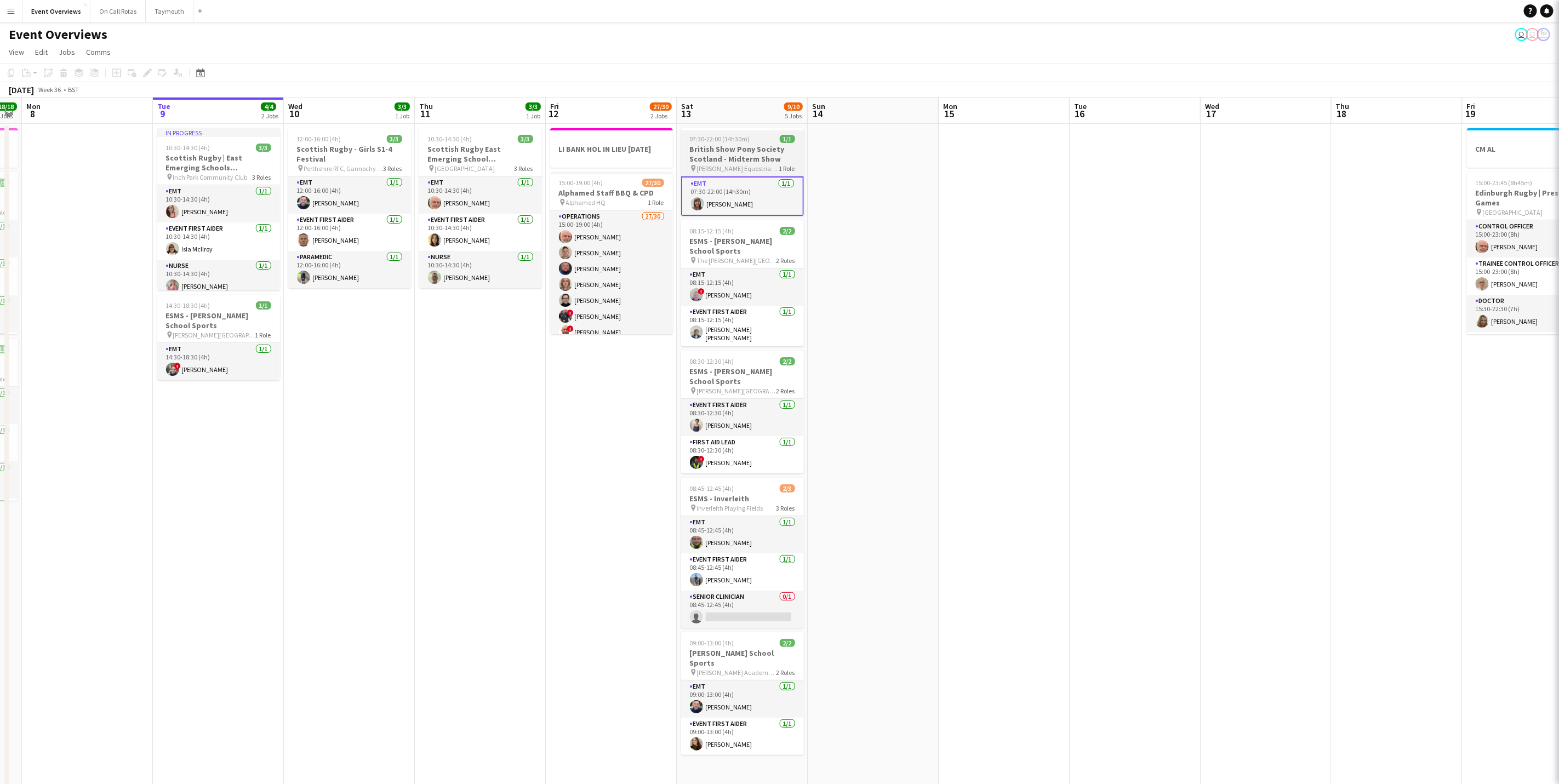
click at [740, 154] on h3 "British Show Pony Society Scotland - Midterm Show" at bounding box center [742, 154] width 123 height 20
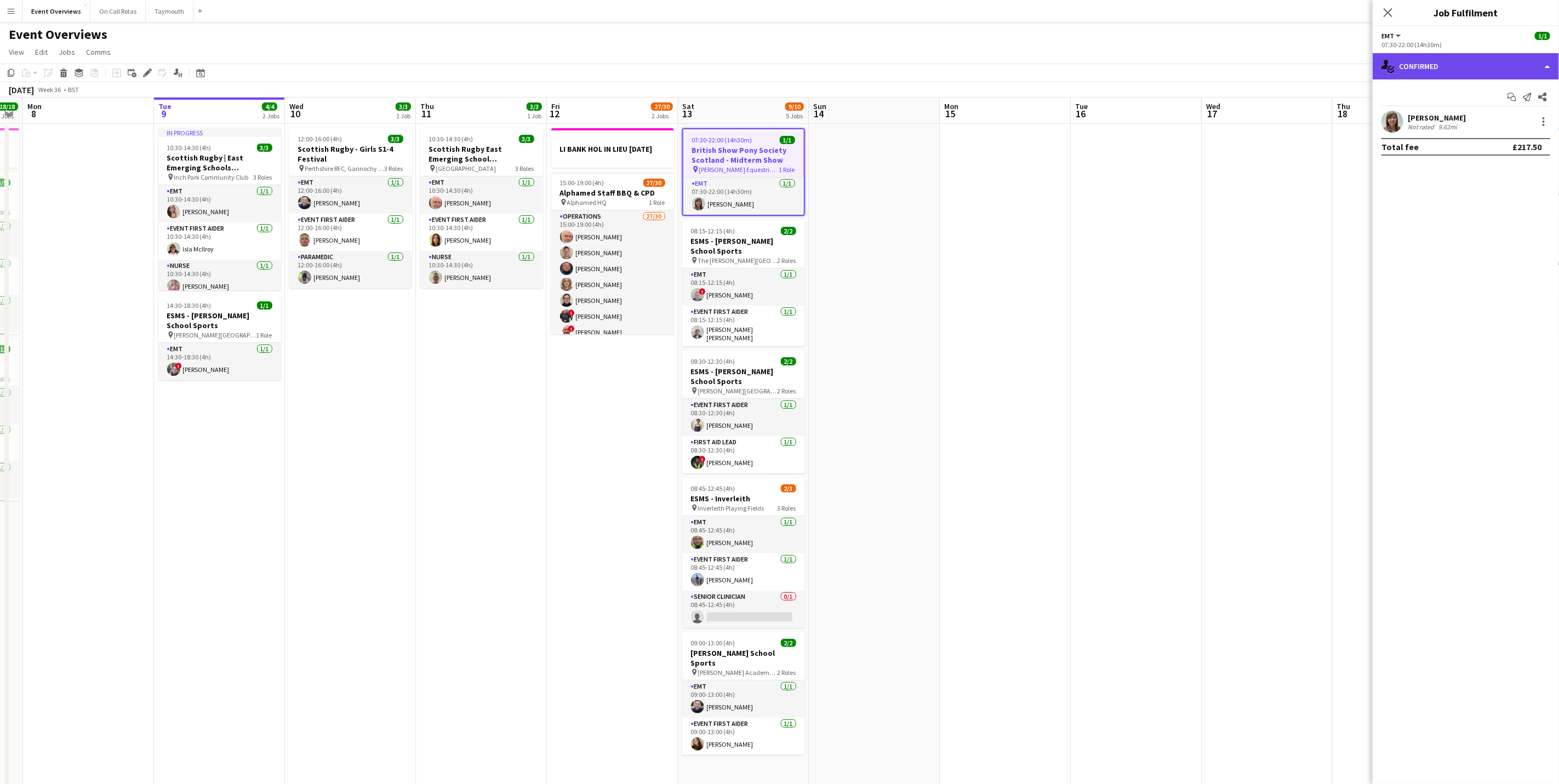
click at [1453, 53] on div "single-neutral-actions-check-2 Confirmed" at bounding box center [1465, 65] width 187 height 26
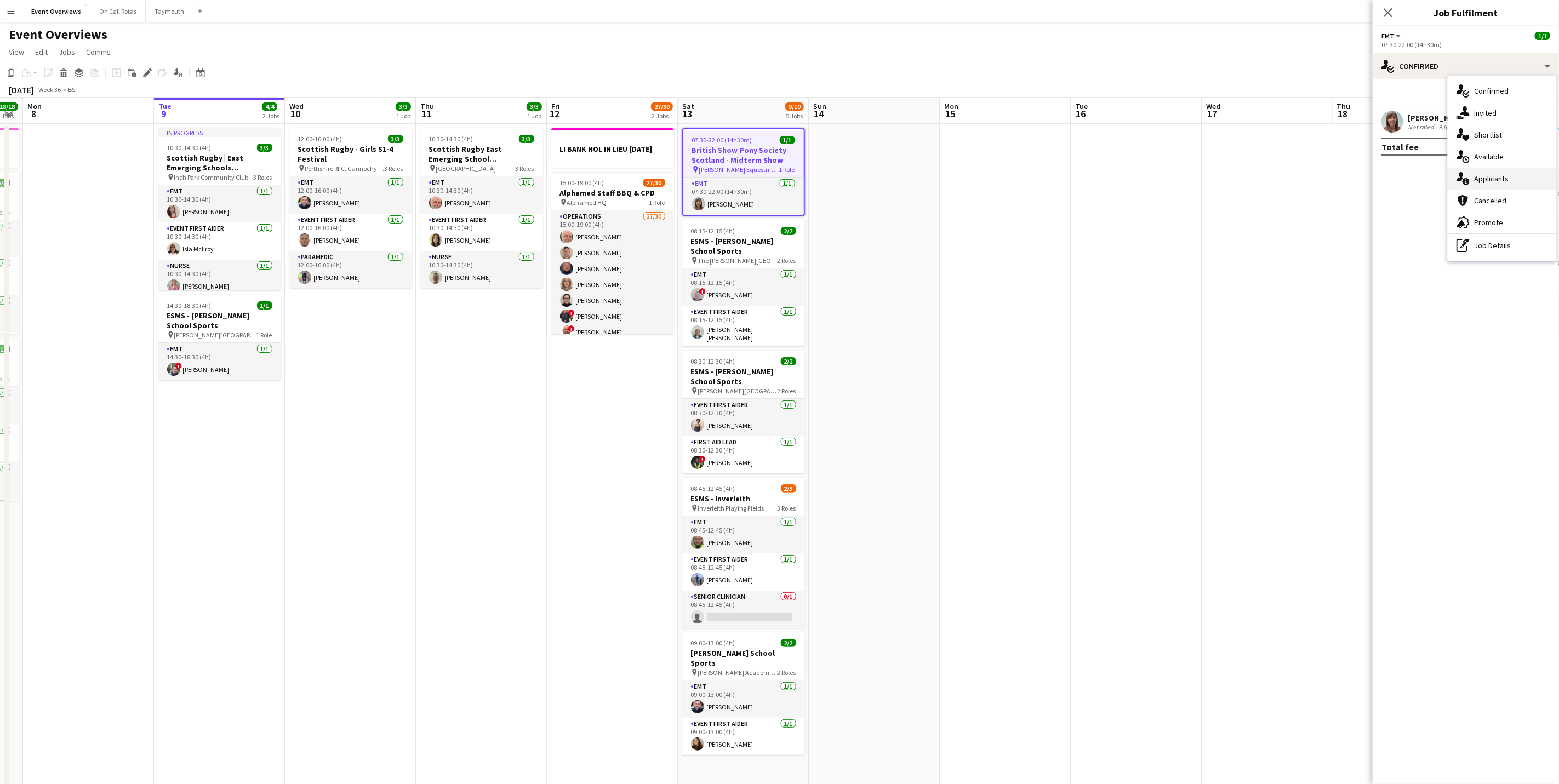
click at [1483, 184] on div "single-neutral-actions-information Applicants" at bounding box center [1502, 178] width 108 height 22
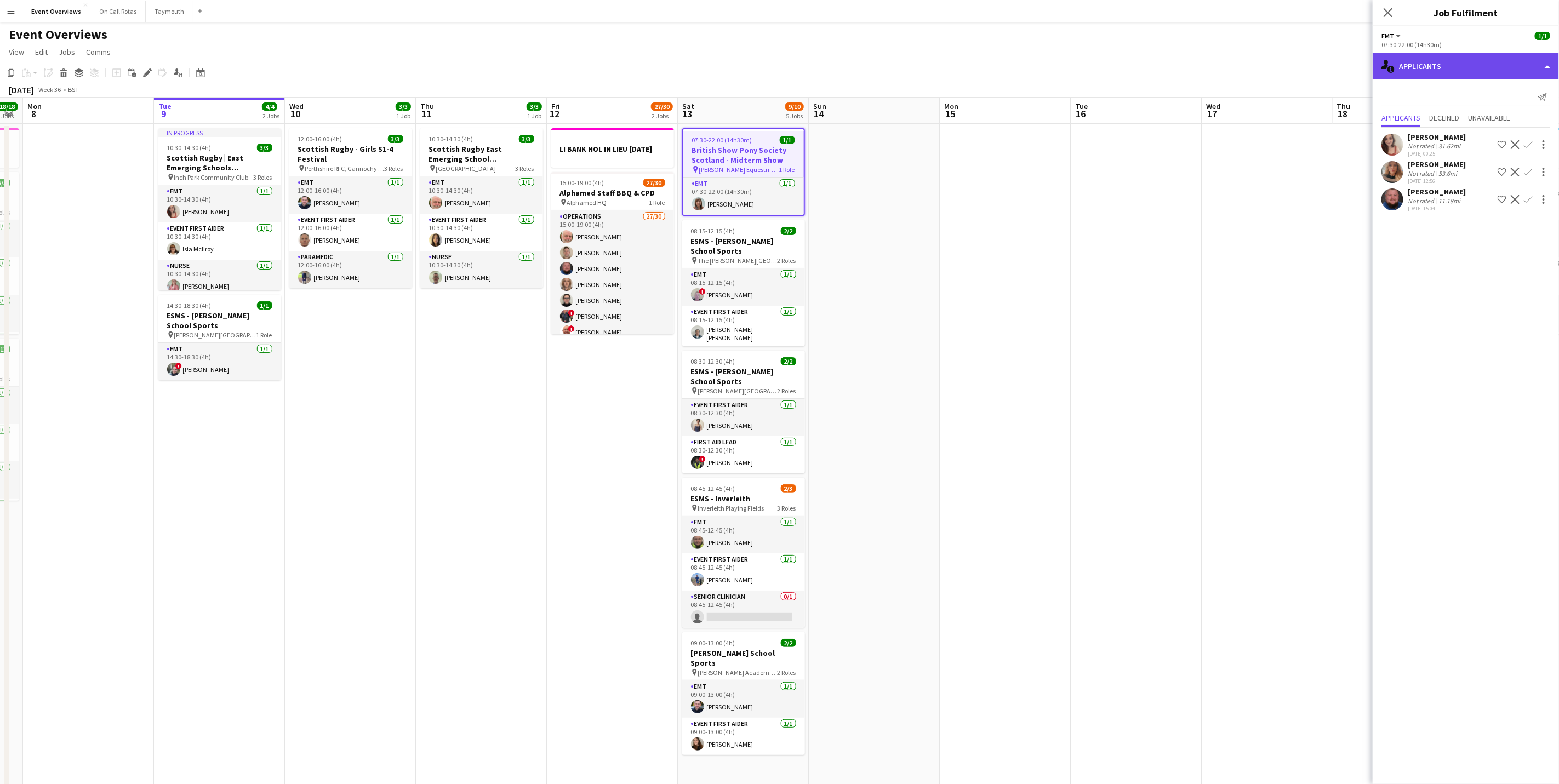
click at [1473, 59] on div "single-neutral-actions-information Applicants" at bounding box center [1465, 65] width 187 height 26
click at [1494, 247] on div "pen-write Job Details" at bounding box center [1502, 245] width 108 height 22
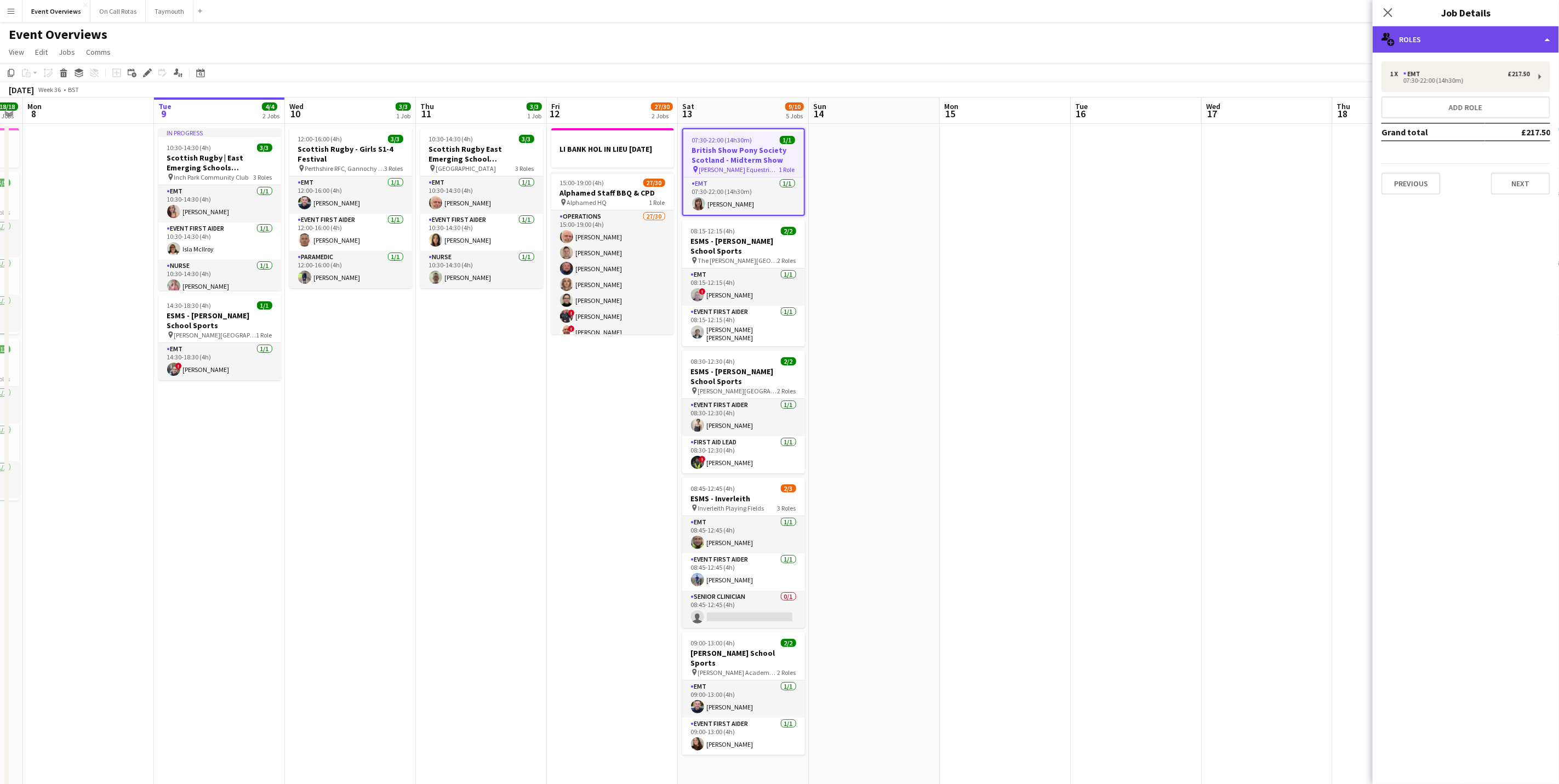
click at [1479, 37] on div "multiple-users-add Roles" at bounding box center [1465, 39] width 187 height 26
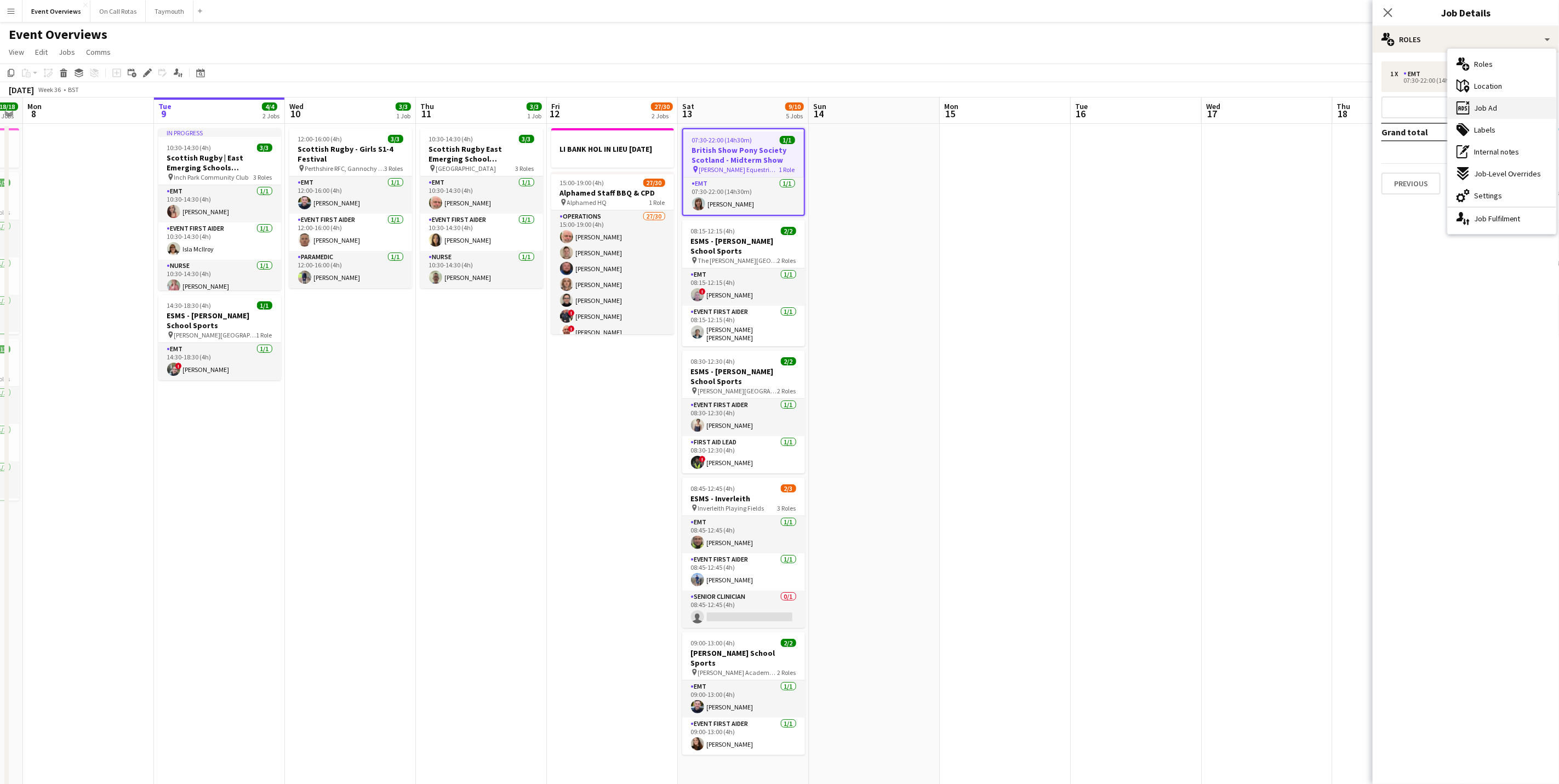
click at [1484, 108] on span "Job Ad" at bounding box center [1485, 108] width 23 height 10
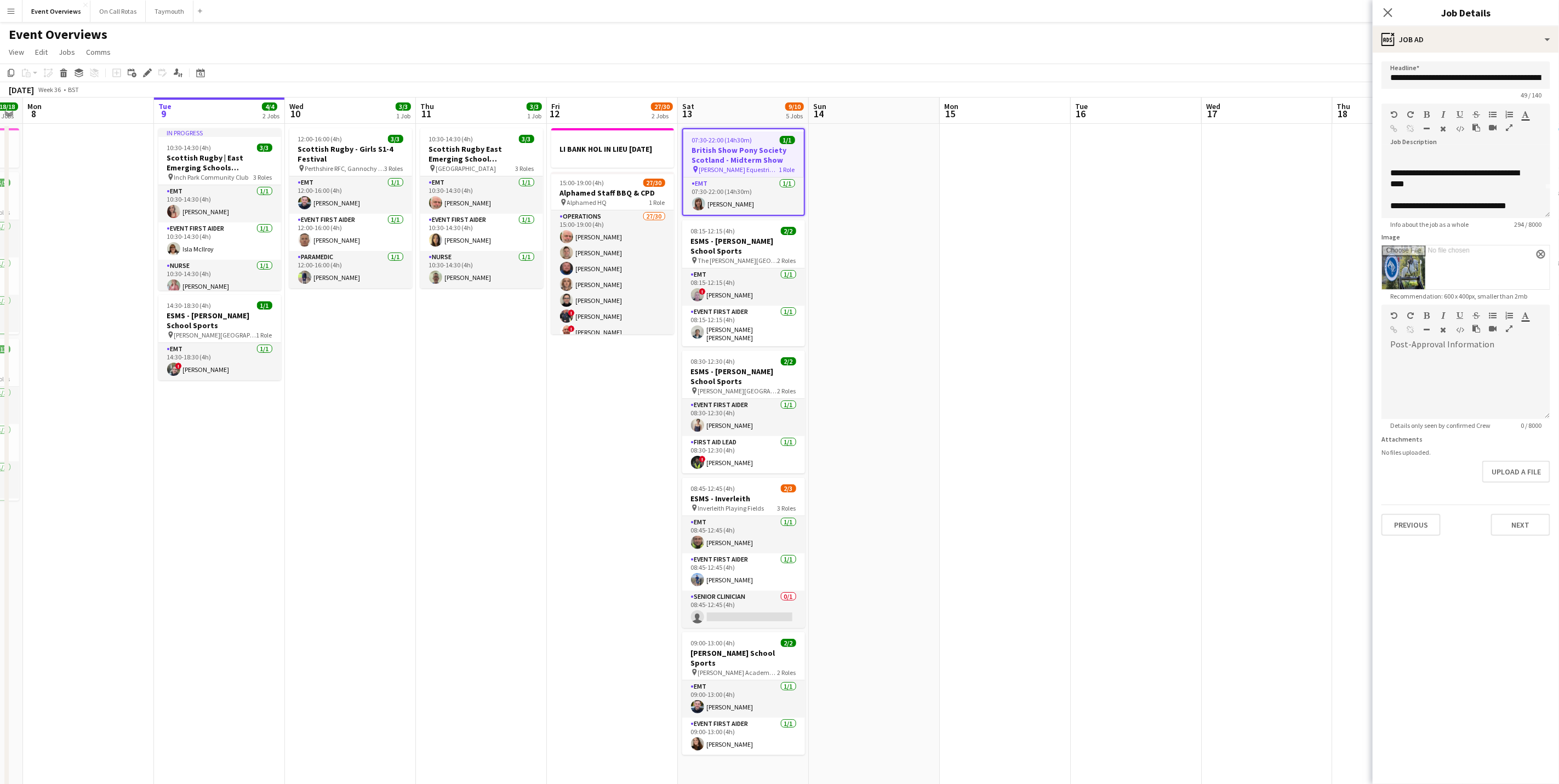
scroll to position [0, 0]
click at [1384, 18] on app-icon "Close pop-in" at bounding box center [1388, 13] width 16 height 16
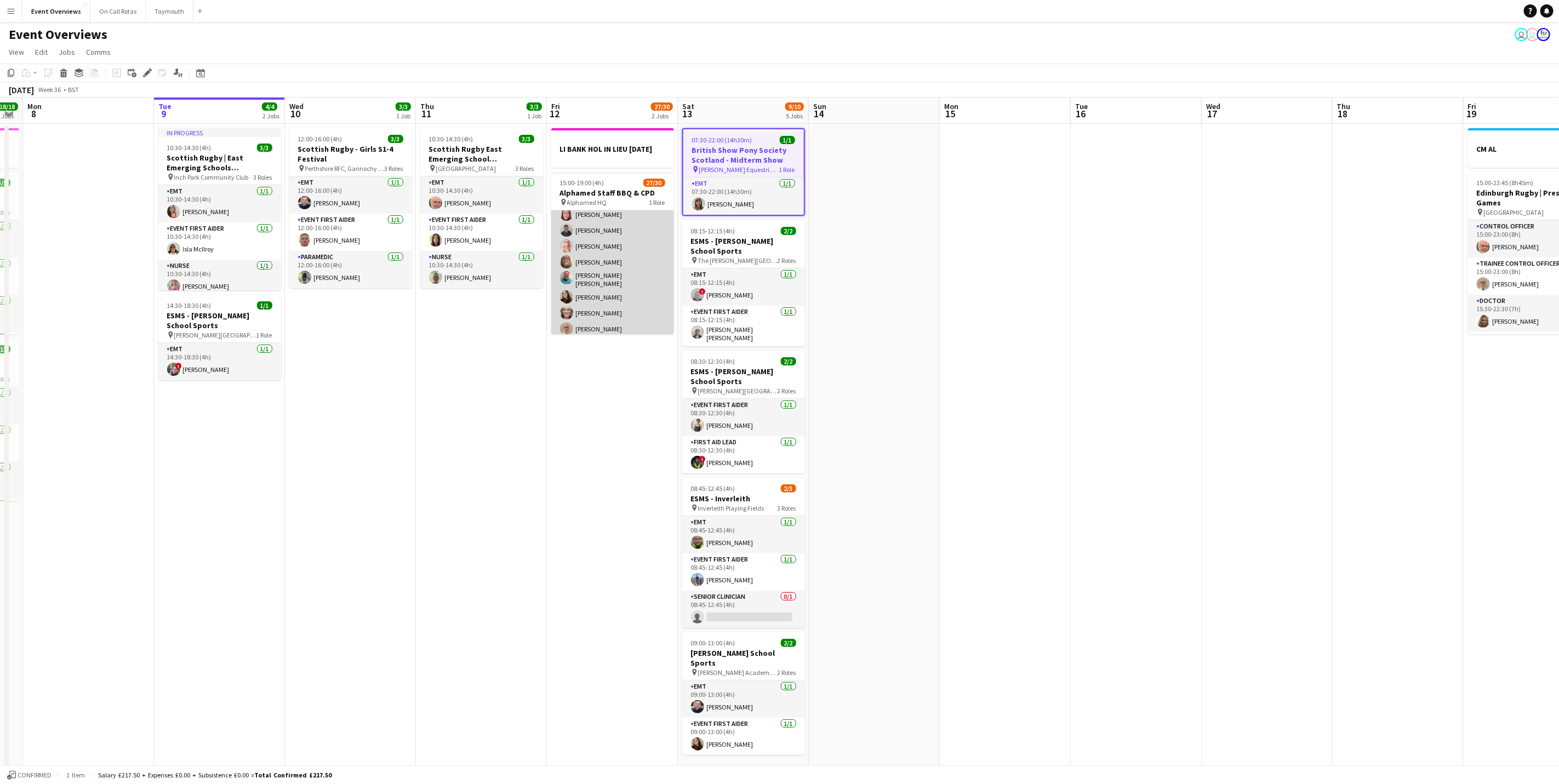
scroll to position [293, 0]
click at [609, 276] on app-card-role "Operations 27/30 15:00-19:00 (4h) [PERSON_NAME] [PERSON_NAME] [PERSON_NAME] [PE…" at bounding box center [613, 170] width 123 height 505
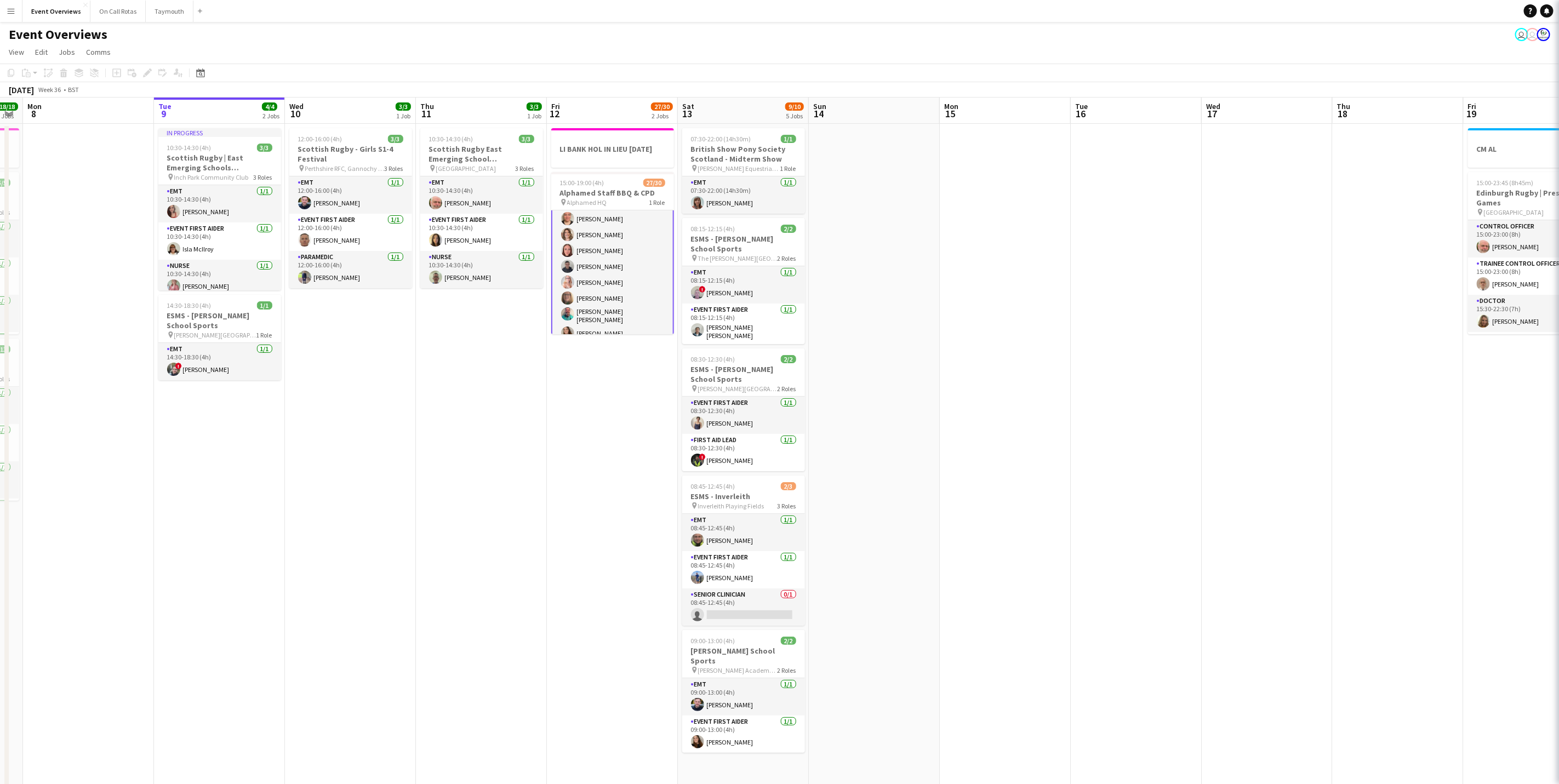
scroll to position [293, 0]
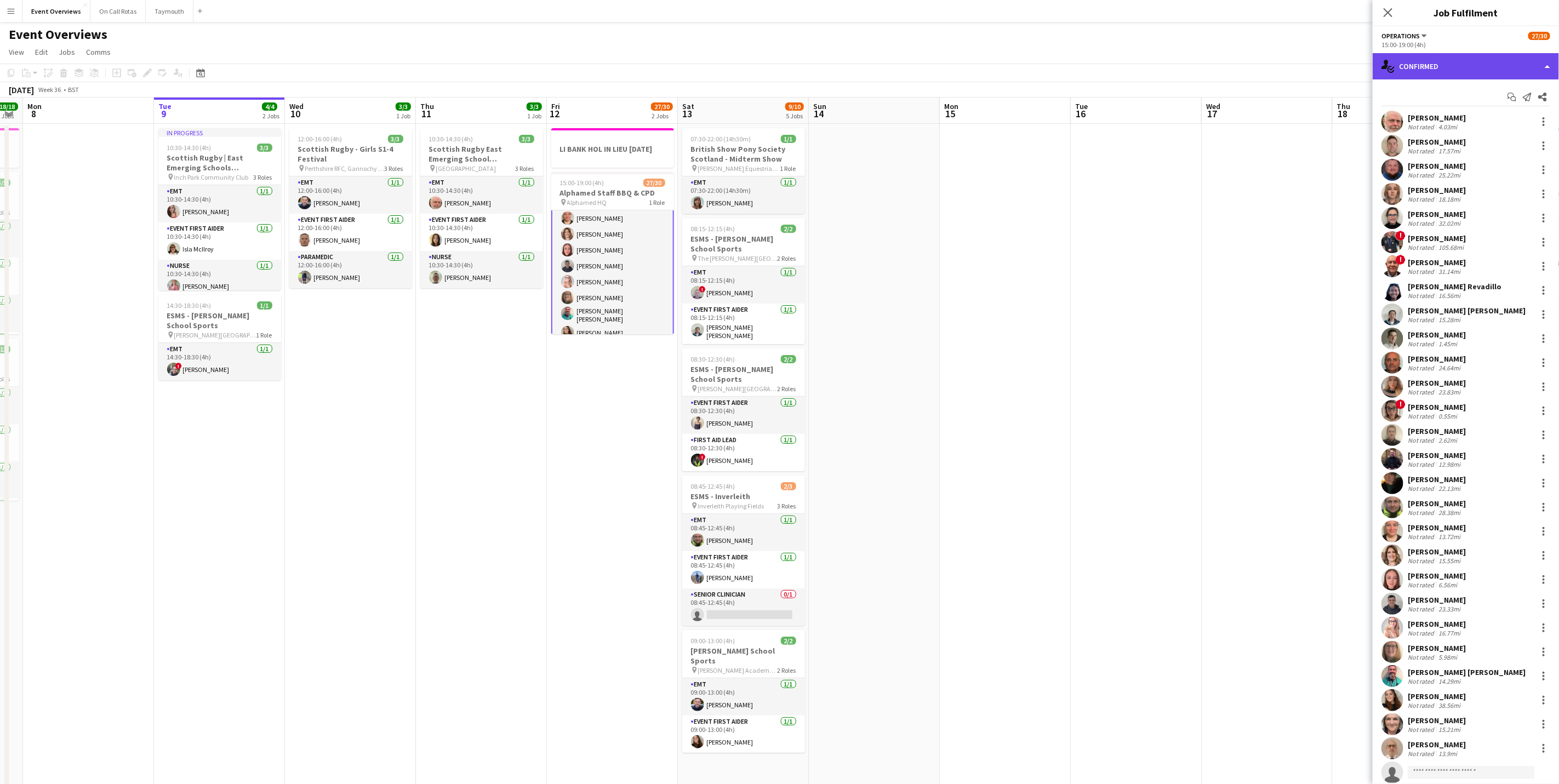
click at [1417, 76] on div "single-neutral-actions-check-2 Confirmed" at bounding box center [1465, 65] width 187 height 26
click at [1508, 173] on div "single-neutral-actions-information Applicants" at bounding box center [1502, 178] width 108 height 22
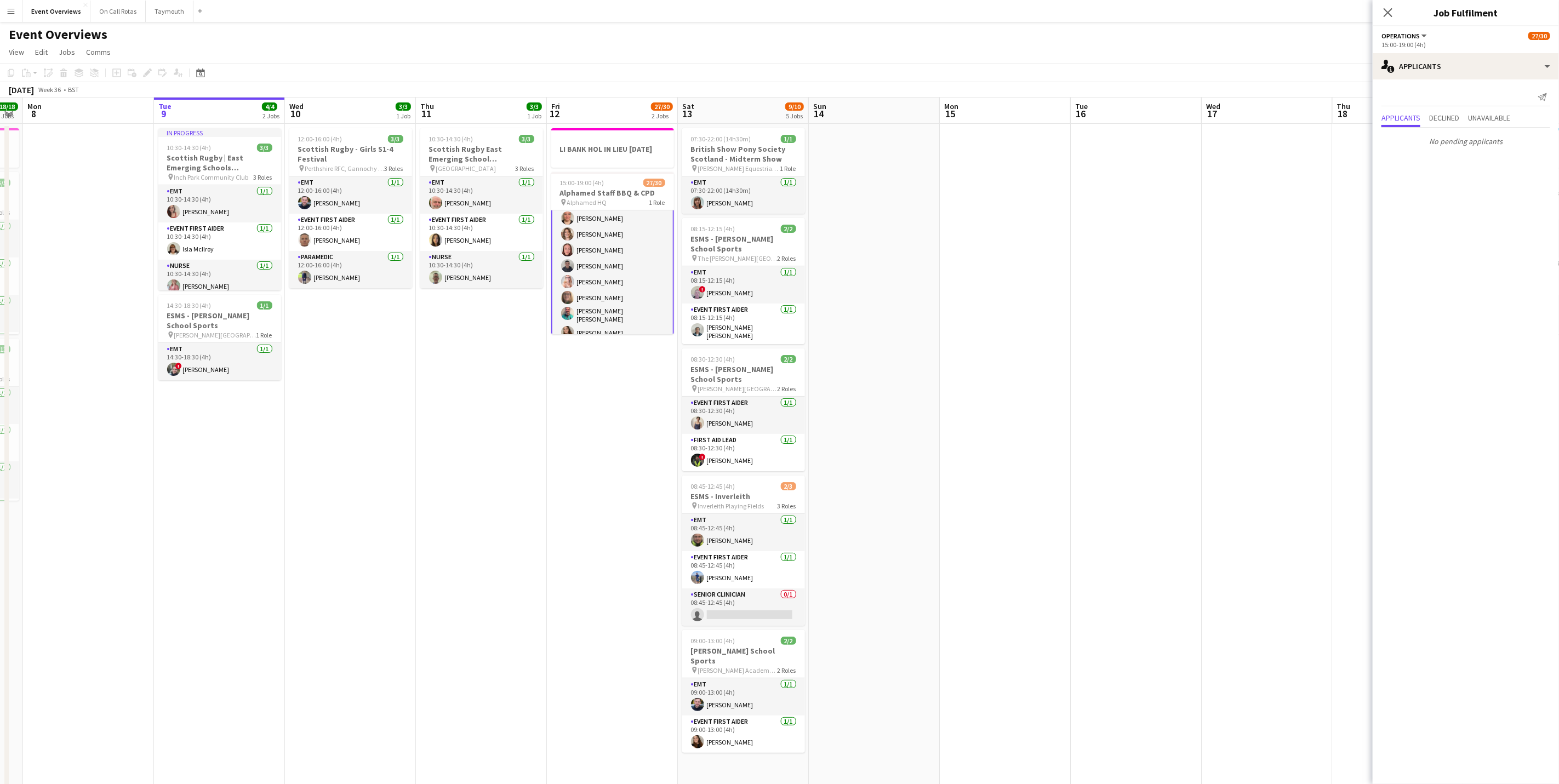
click at [1396, 8] on div "Close pop-in" at bounding box center [1388, 13] width 31 height 25
click at [1386, 13] on icon "Close pop-in" at bounding box center [1387, 12] width 11 height 11
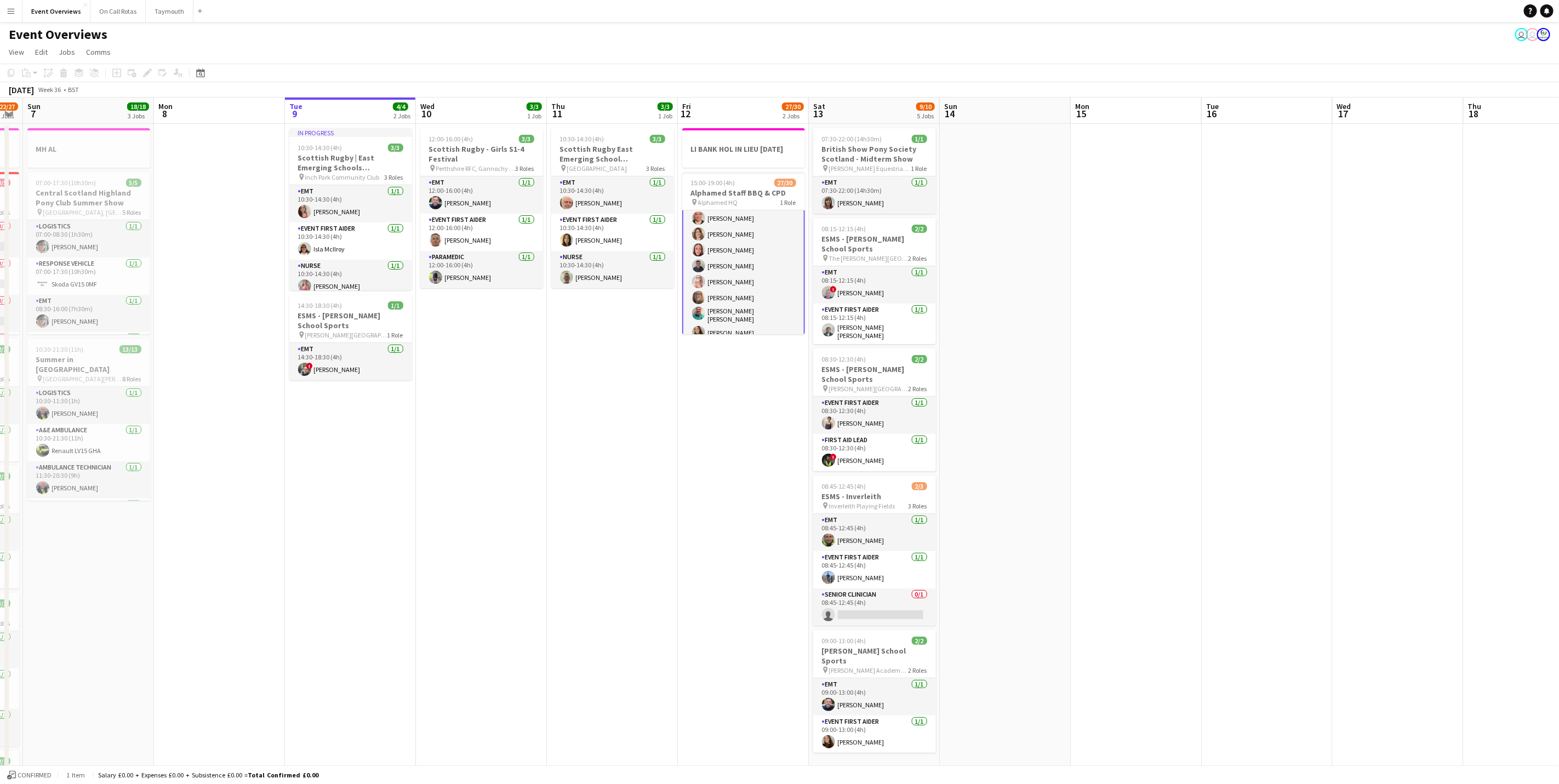
scroll to position [0, 258]
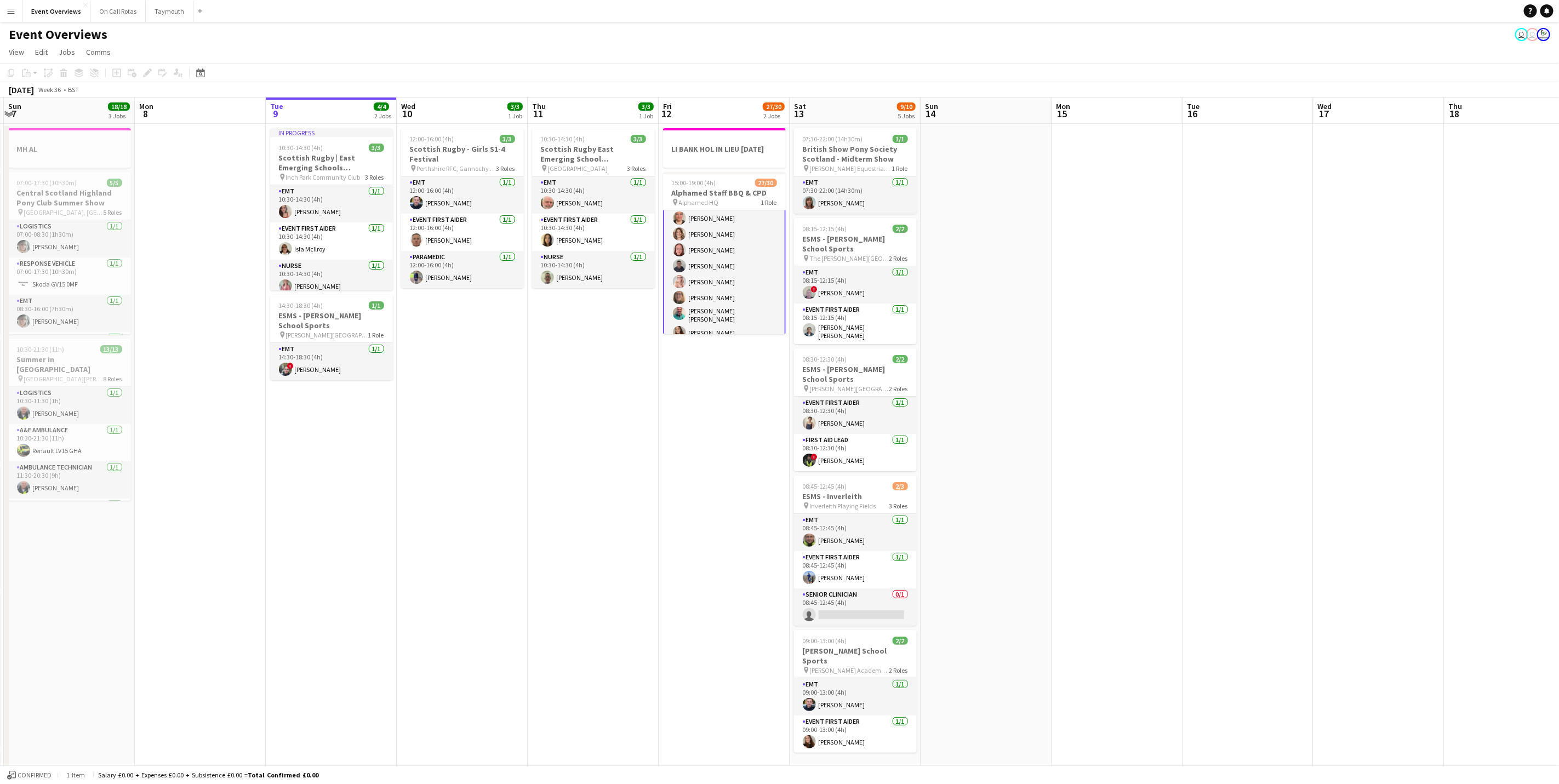
drag, startPoint x: 1128, startPoint y: 521, endPoint x: 1234, endPoint y: 521, distance: 106.0
click at [1234, 521] on app-calendar-viewport "Fri 5 Sat 6 22/27 7 Jobs Sun 7 18/18 3 Jobs Mon 8 Tue 9 4/4 2 Jobs Wed 10 3/3 1…" at bounding box center [780, 580] width 1559 height 964
click at [1154, 298] on app-date-cell at bounding box center [1117, 593] width 131 height 937
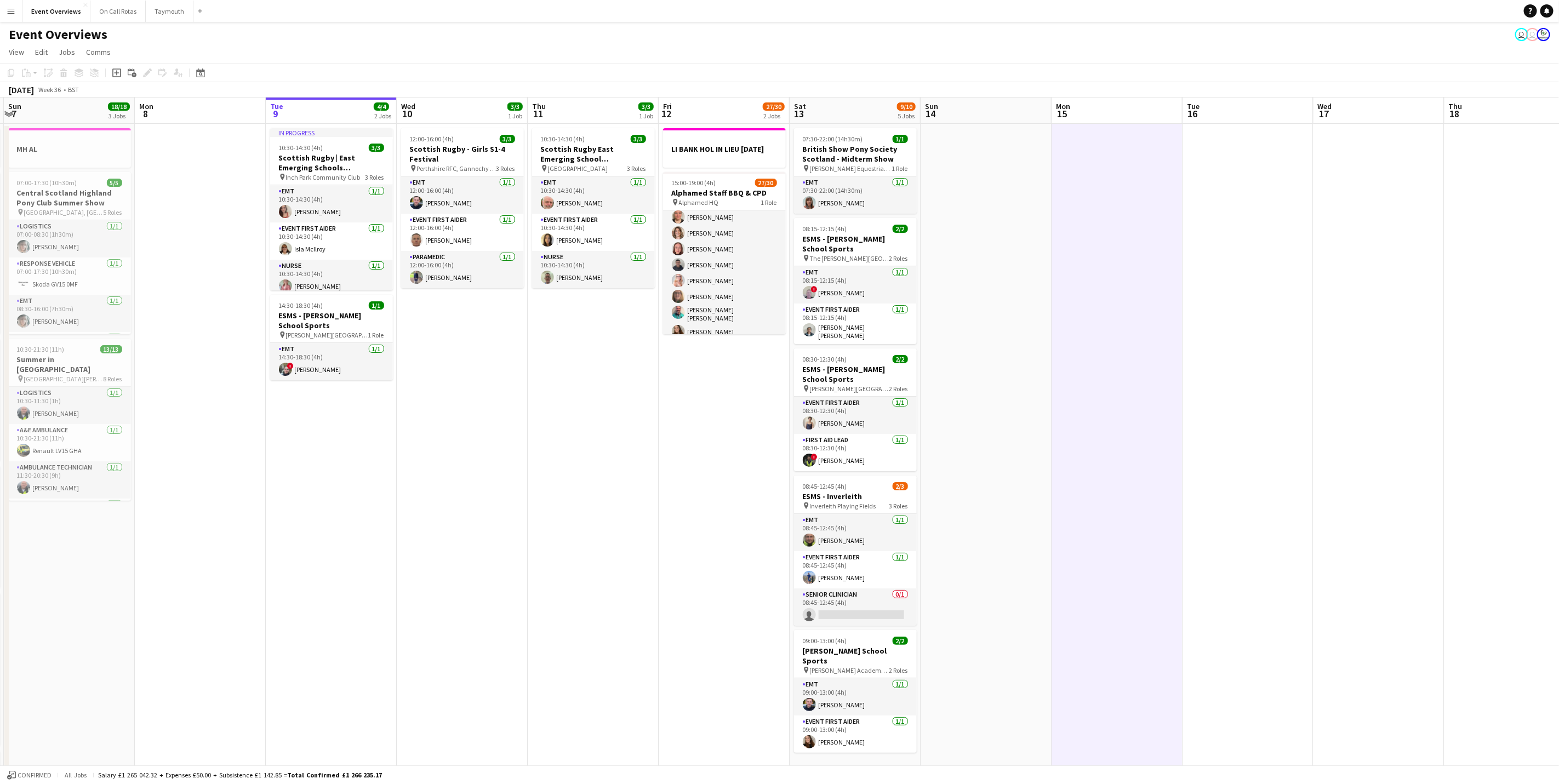
scroll to position [293, 0]
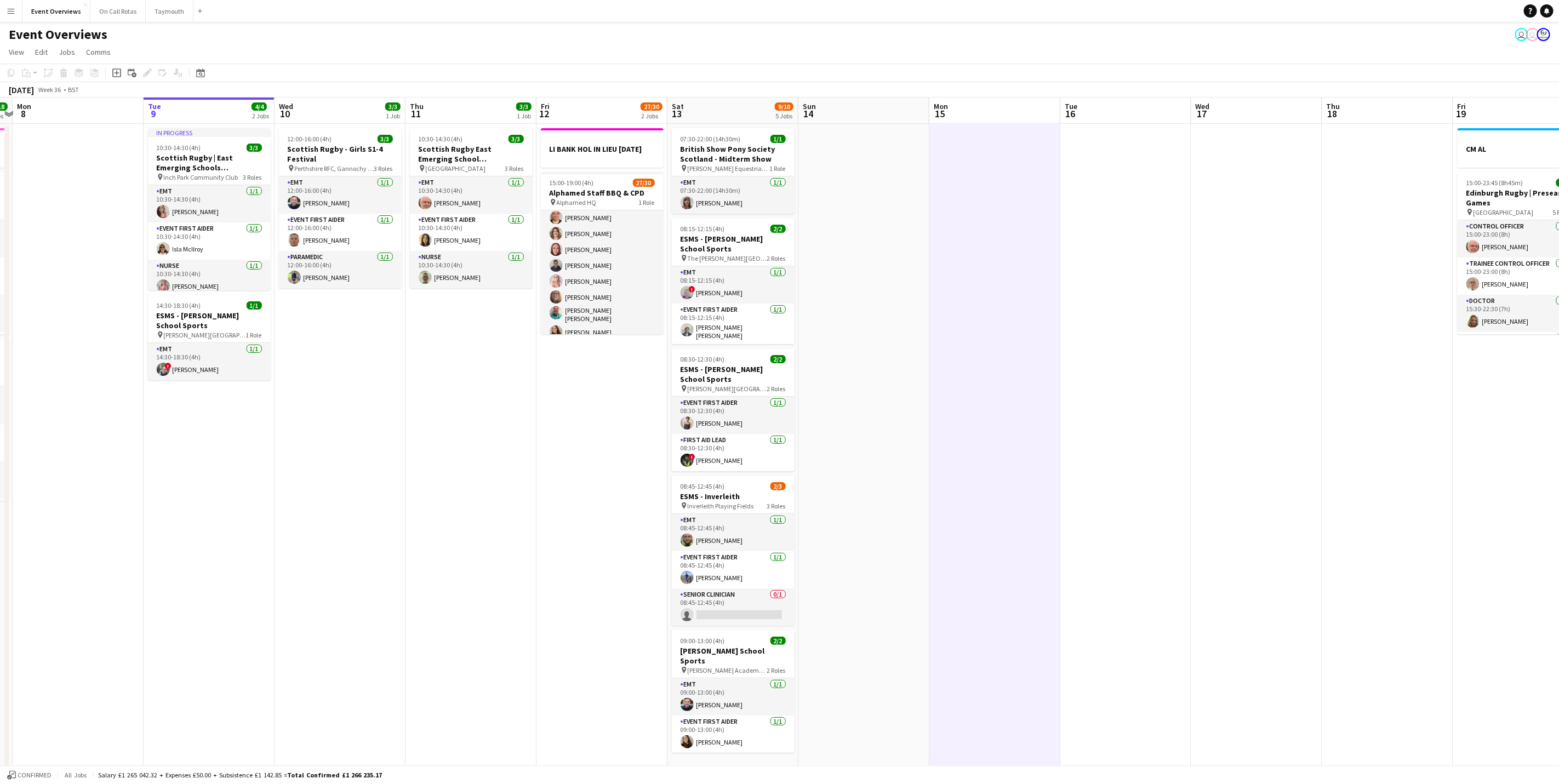
drag, startPoint x: 1086, startPoint y: 483, endPoint x: 963, endPoint y: 490, distance: 123.2
click at [963, 490] on app-calendar-viewport "Fri 5 13/13 3 Jobs Sat 6 22/27 7 Jobs Sun 7 18/18 3 Jobs Mon 8 Tue 9 4/4 2 Jobs…" at bounding box center [780, 580] width 1559 height 964
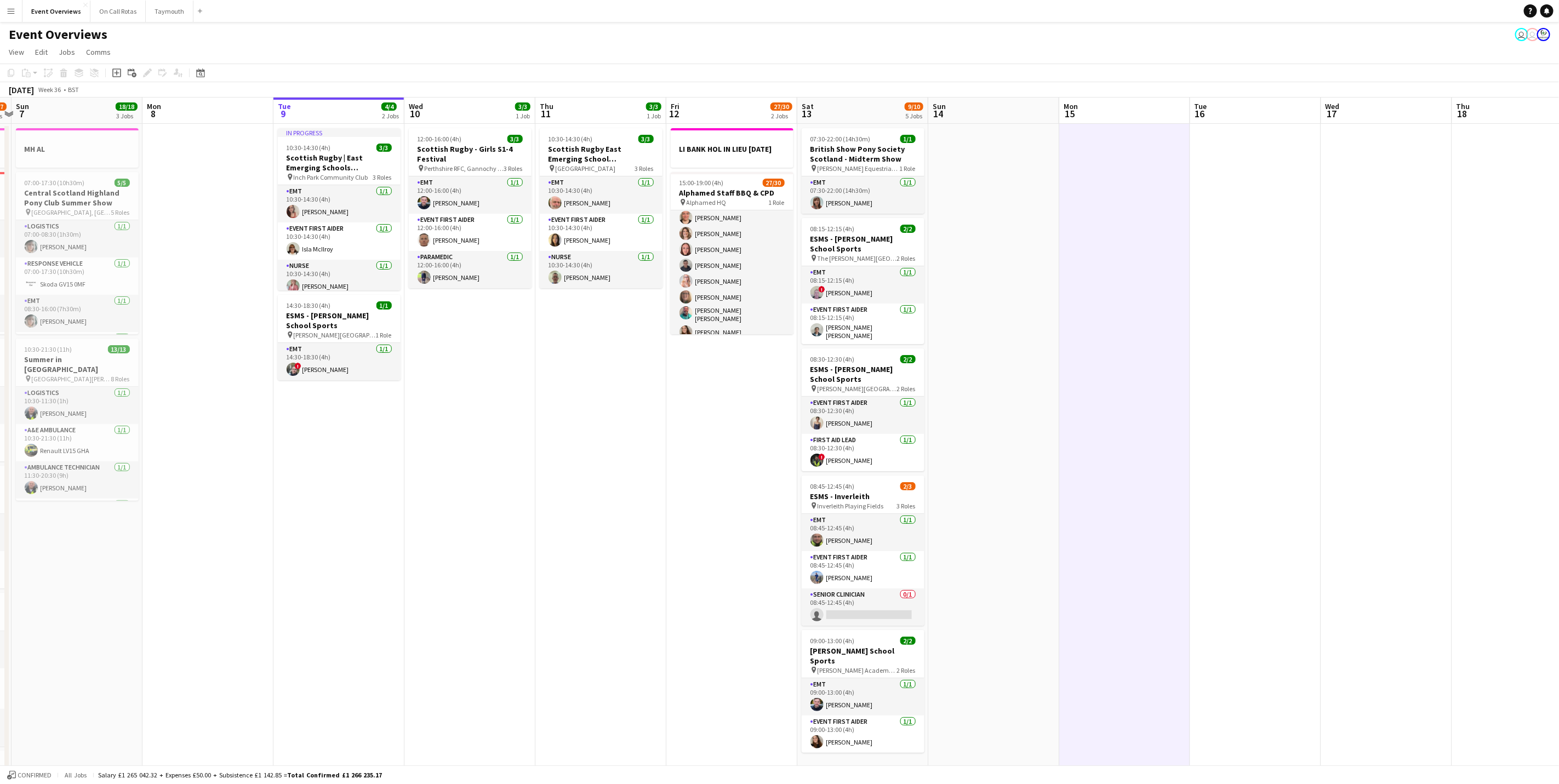
scroll to position [0, 257]
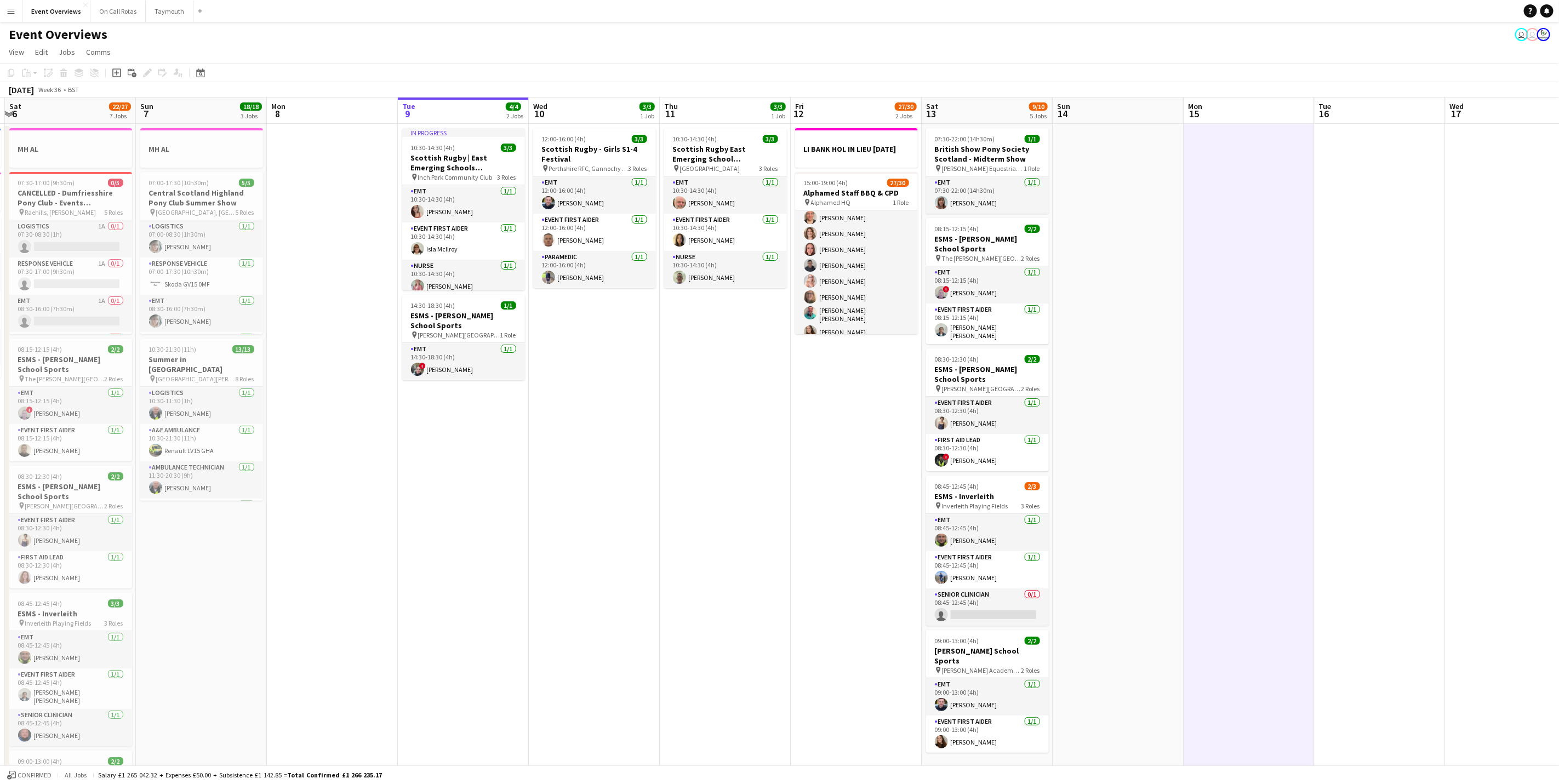
drag, startPoint x: 490, startPoint y: 556, endPoint x: 745, endPoint y: 543, distance: 255.3
click at [745, 543] on app-calendar-viewport "Thu 4 Fri 5 13/13 3 Jobs Sat 6 22/27 7 Jobs Sun 7 18/18 3 Jobs Mon 8 Tue 9 4/4 …" at bounding box center [780, 580] width 1559 height 964
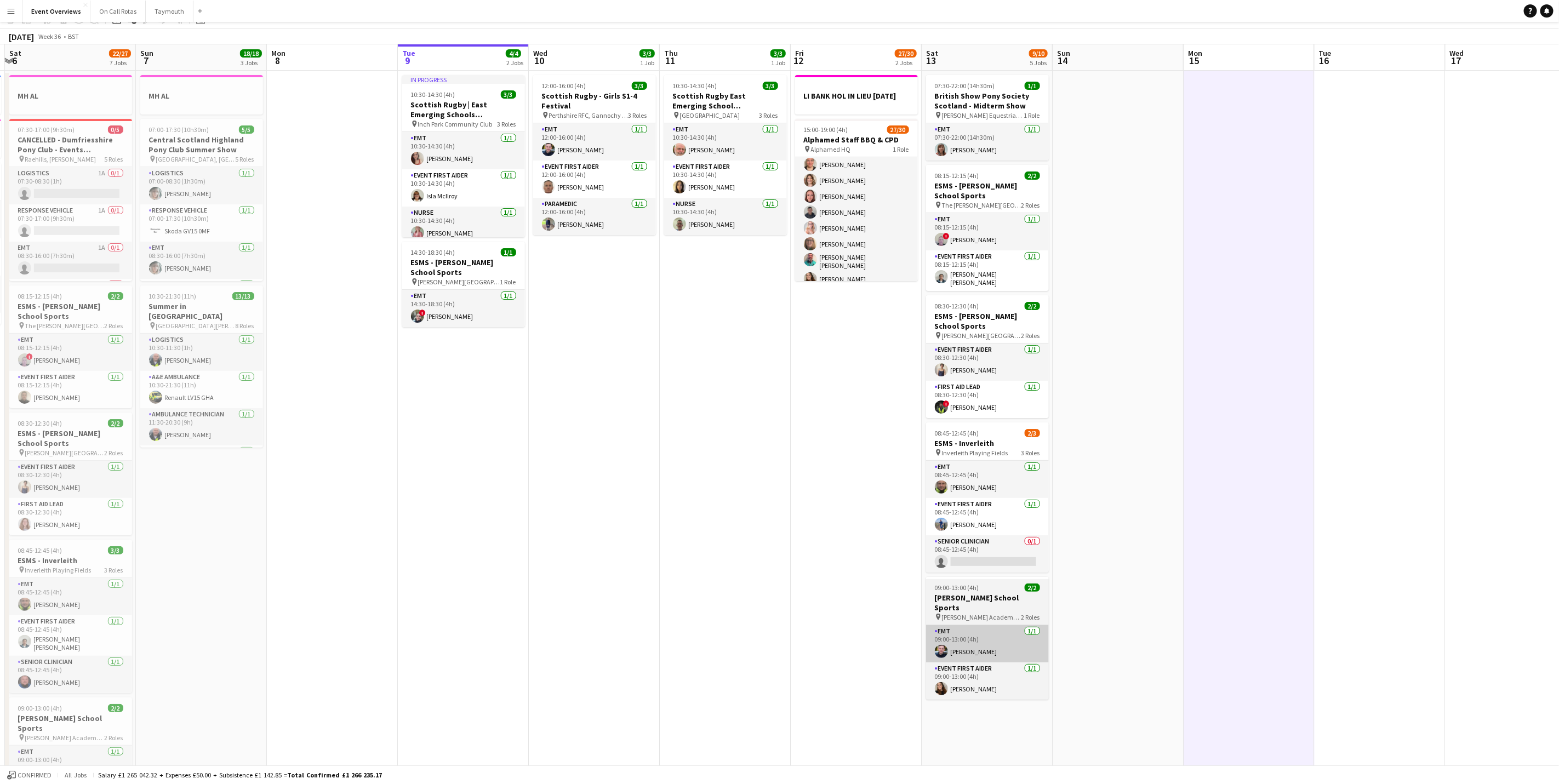
scroll to position [0, 0]
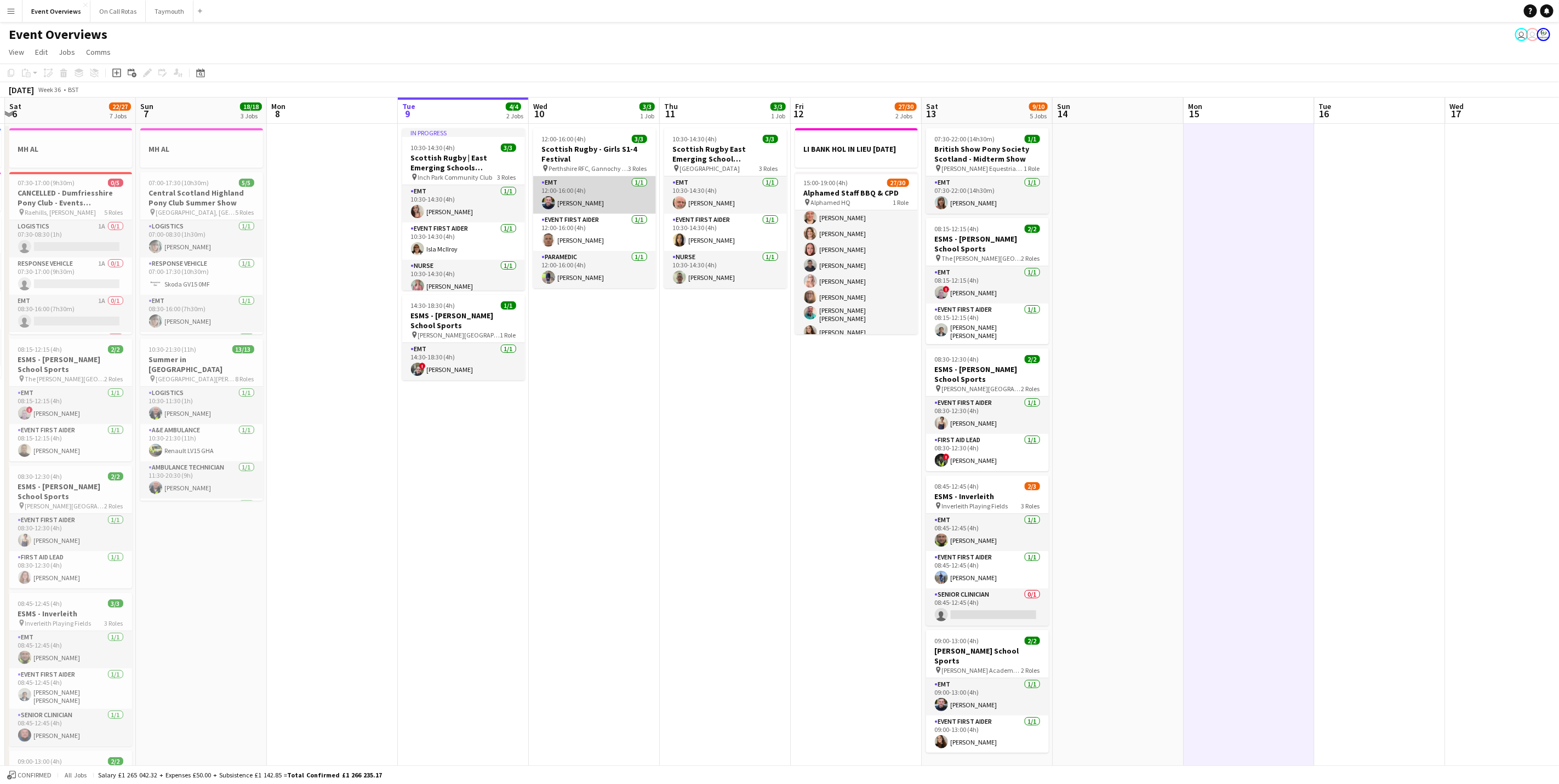
click at [586, 198] on app-card-role "EMT [DATE] 12:00-16:00 (4h) [PERSON_NAME]" at bounding box center [594, 195] width 123 height 37
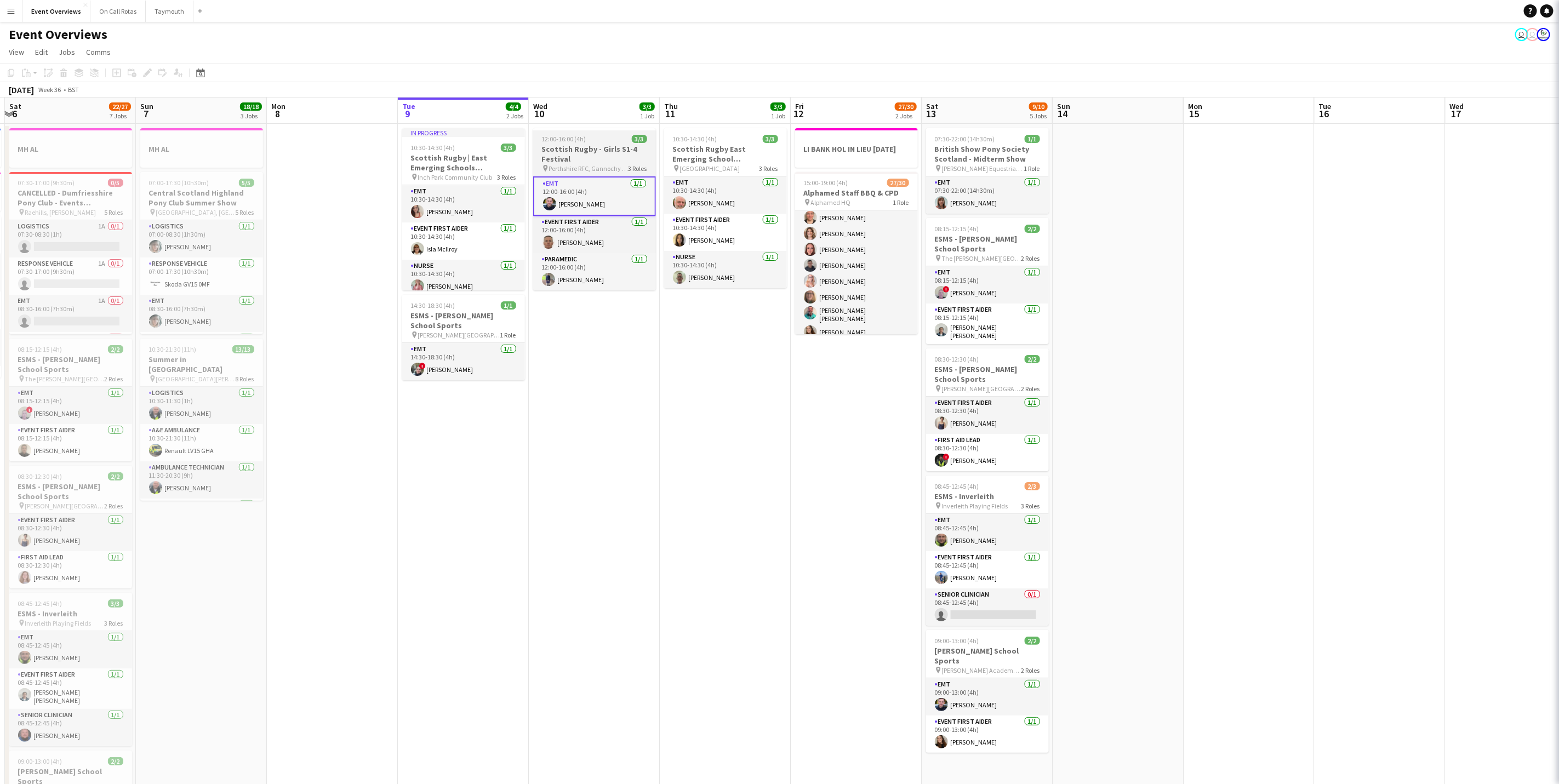
click at [585, 168] on span "Perthshire RFC, Gannochy Sports Pavilion" at bounding box center [589, 168] width 80 height 8
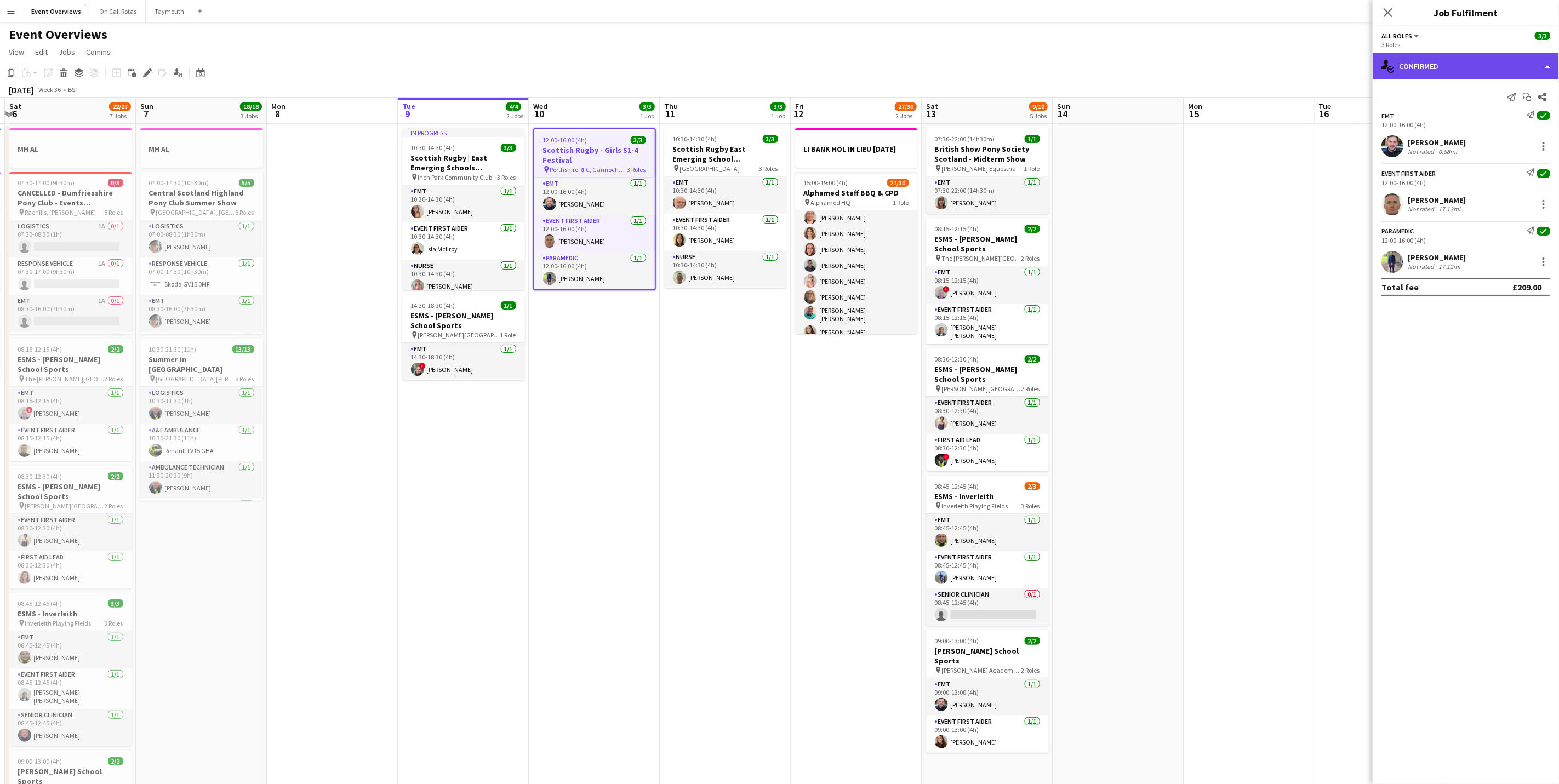
click at [1474, 68] on div "single-neutral-actions-check-2 Confirmed" at bounding box center [1465, 65] width 187 height 26
click at [1488, 120] on div "pen-write Job Details" at bounding box center [1502, 113] width 108 height 22
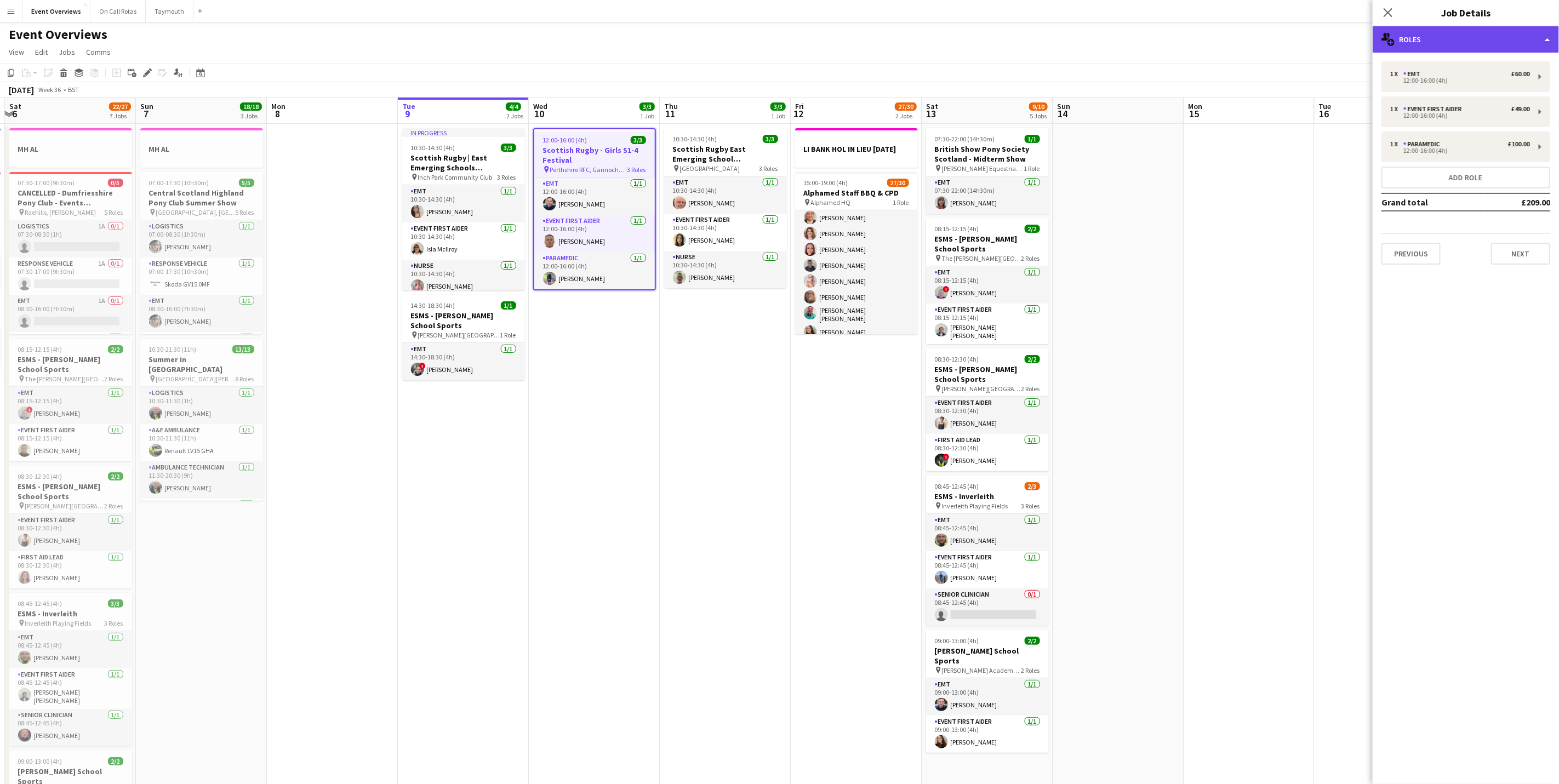
click at [1457, 48] on div "multiple-users-add Roles" at bounding box center [1465, 39] width 187 height 26
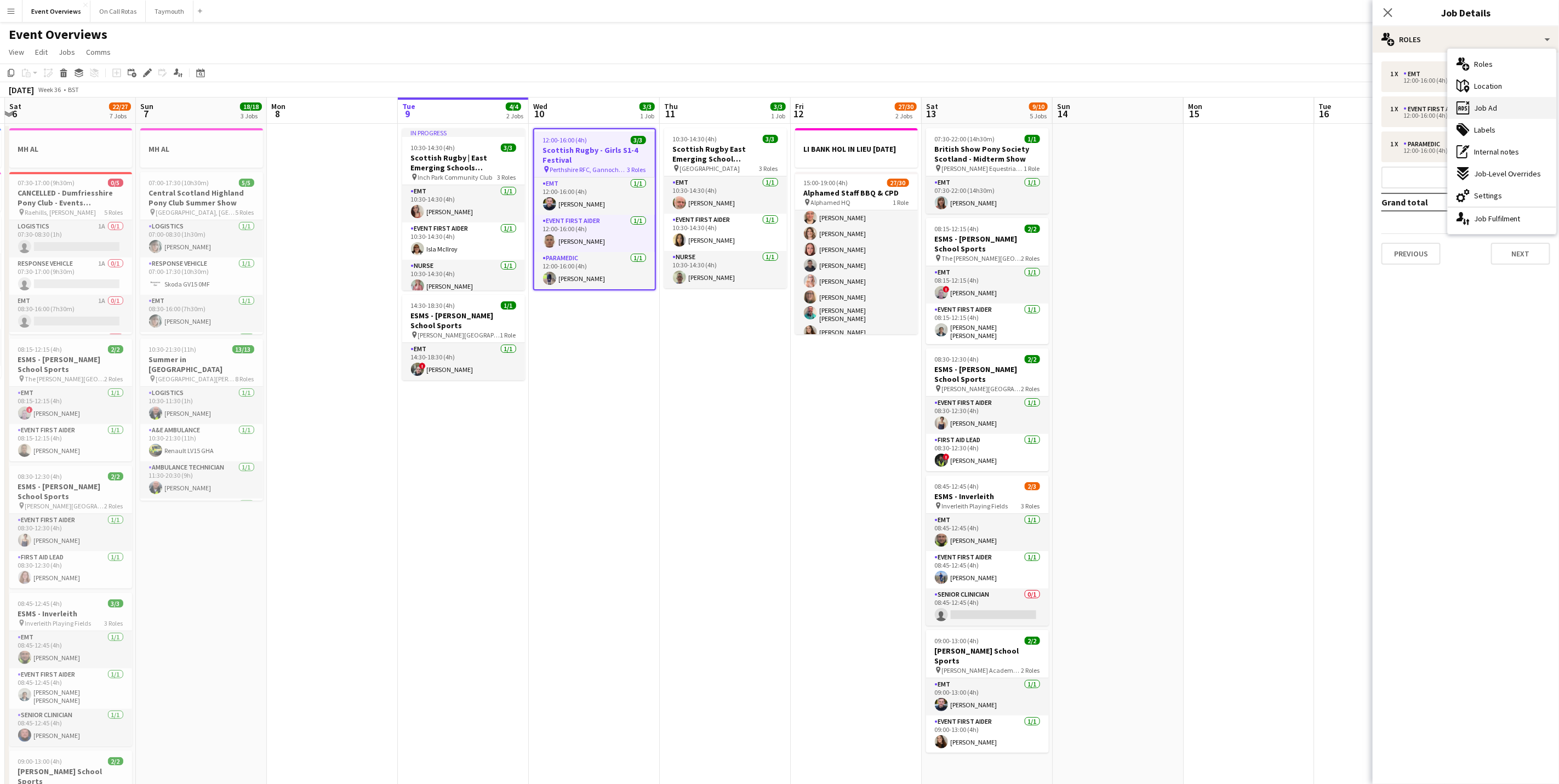
click at [1486, 110] on span "Job Ad" at bounding box center [1485, 108] width 23 height 10
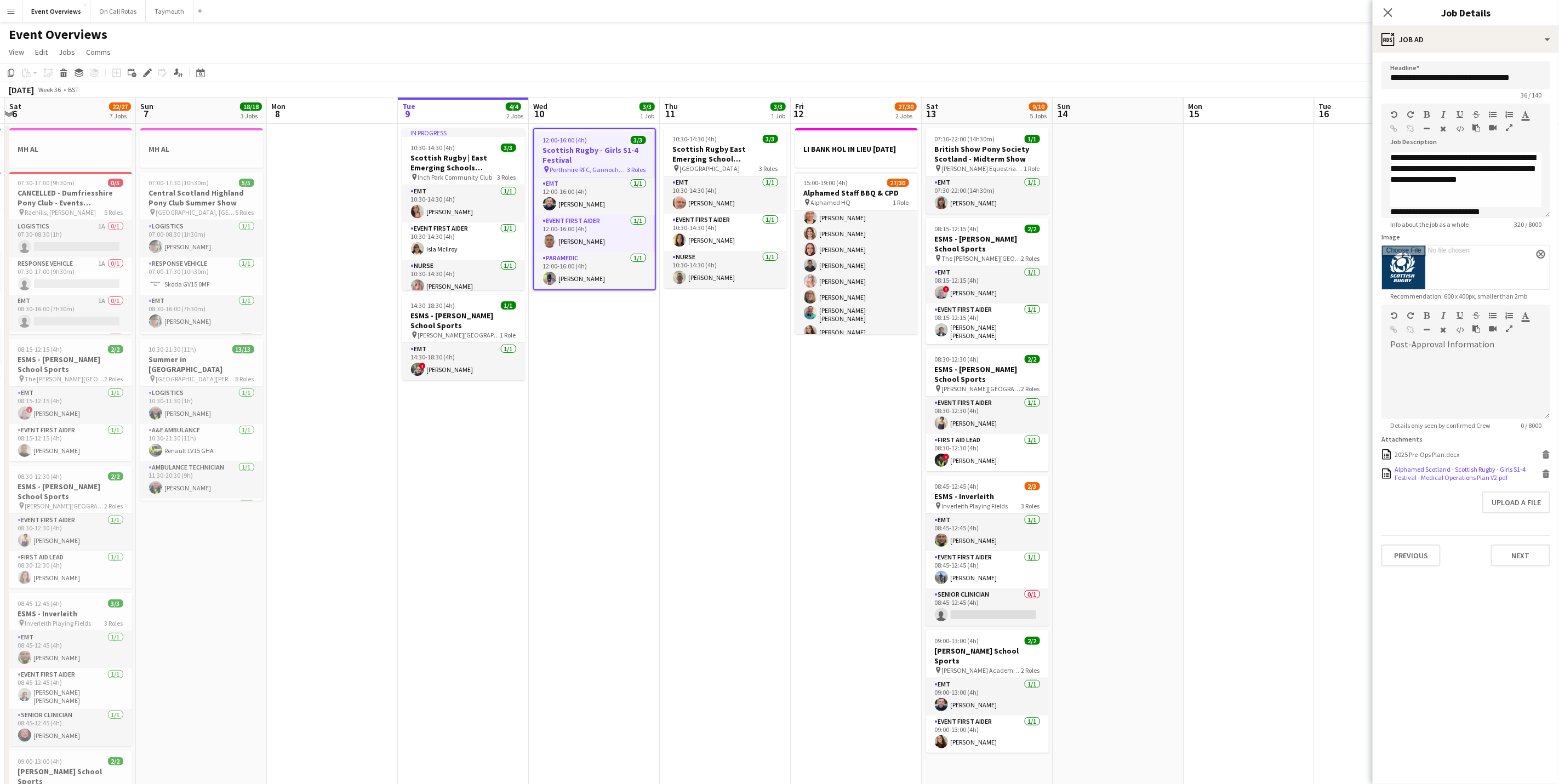
click at [1436, 479] on div "Alphamed Scotland - Scottish Rugby - Girls S1-4 Festival - Medical Operations P…" at bounding box center [1466, 473] width 144 height 16
click at [1383, 8] on icon at bounding box center [1387, 12] width 11 height 11
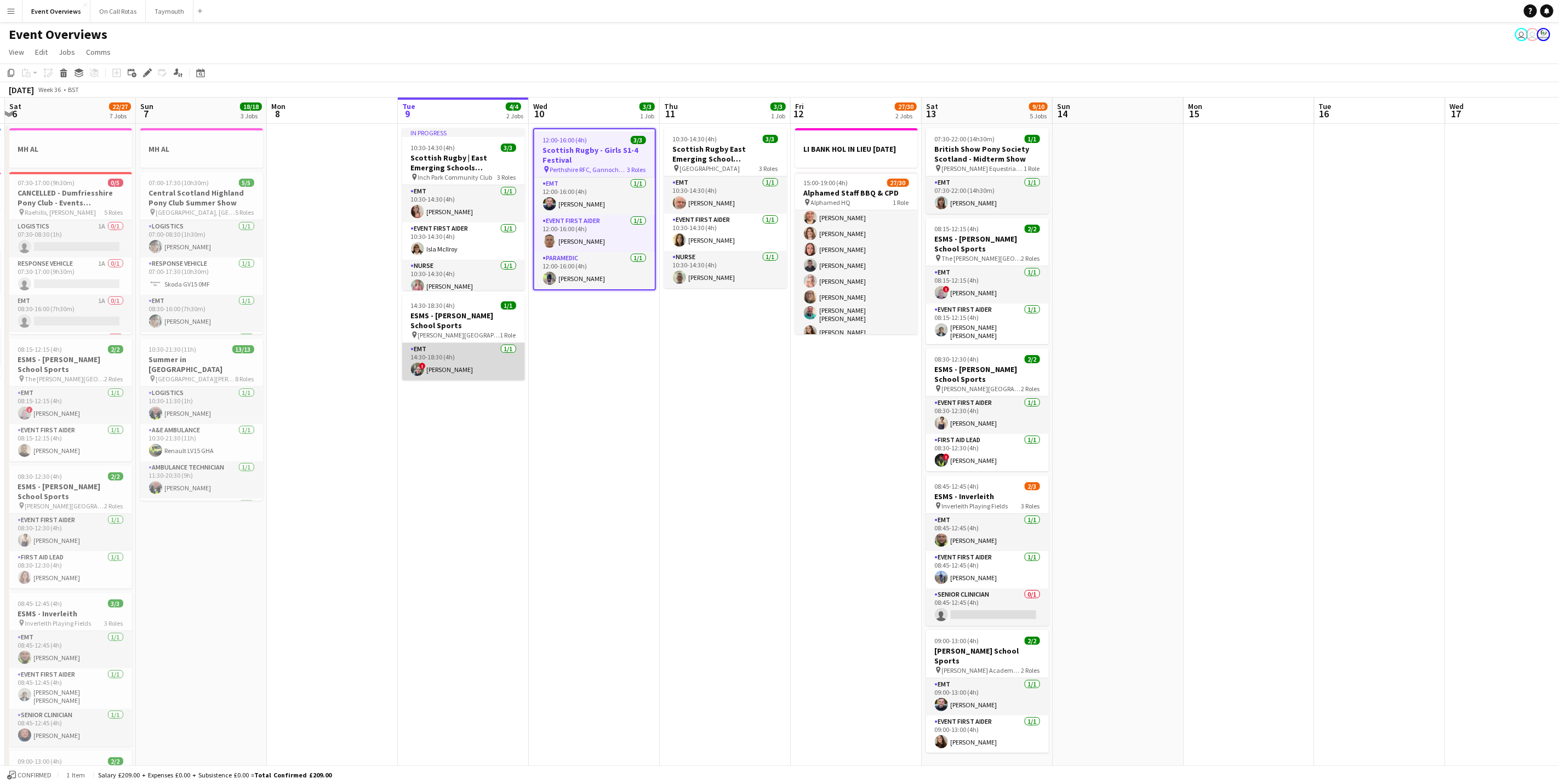
click at [453, 369] on app-card-role "EMT [DATE] 14:30-18:30 (4h) ! [PERSON_NAME]" at bounding box center [463, 361] width 123 height 37
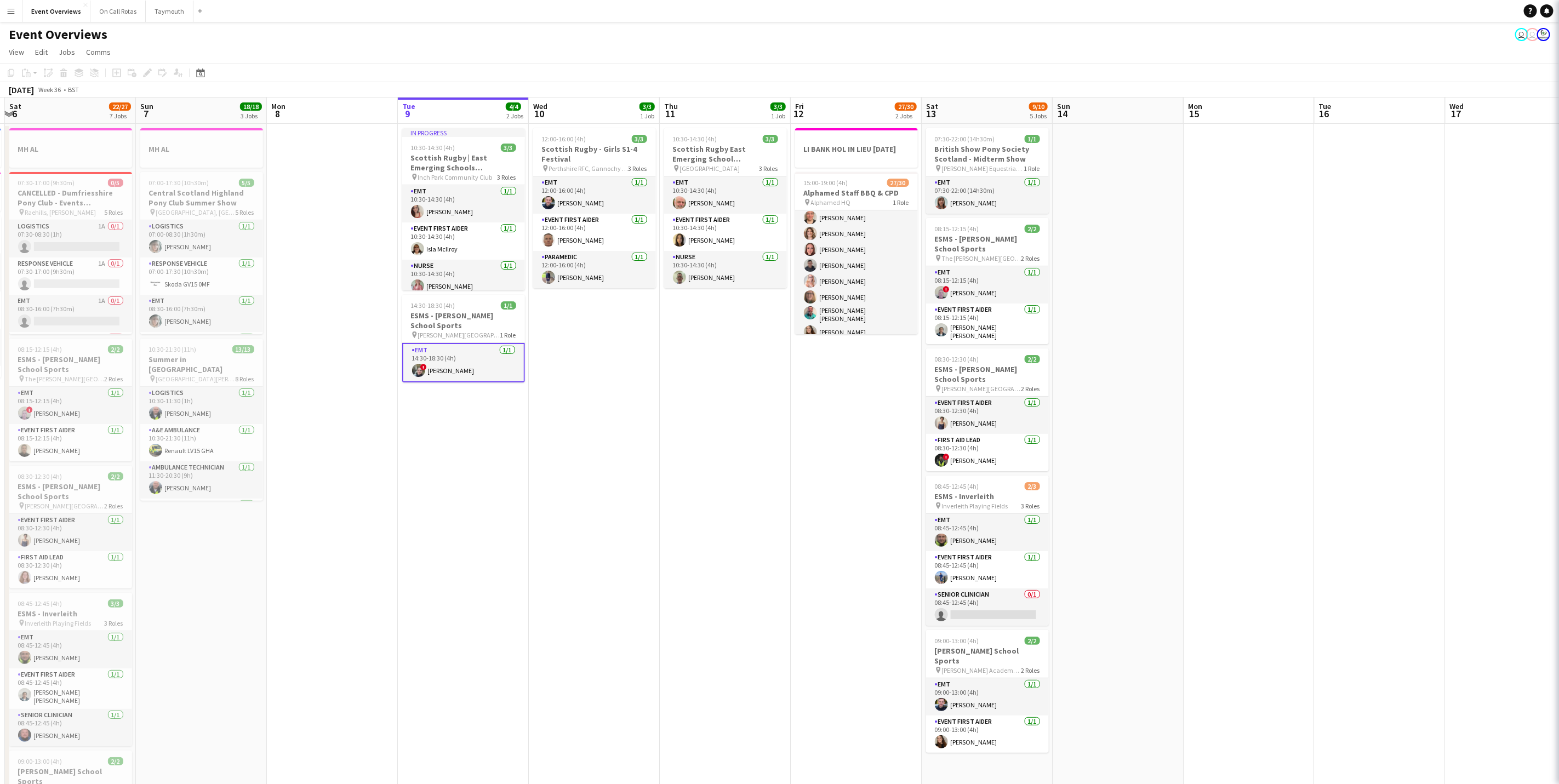
click at [452, 344] on app-card-role "EMT [DATE] 14:30-18:30 (4h) ! [PERSON_NAME]" at bounding box center [463, 362] width 123 height 39
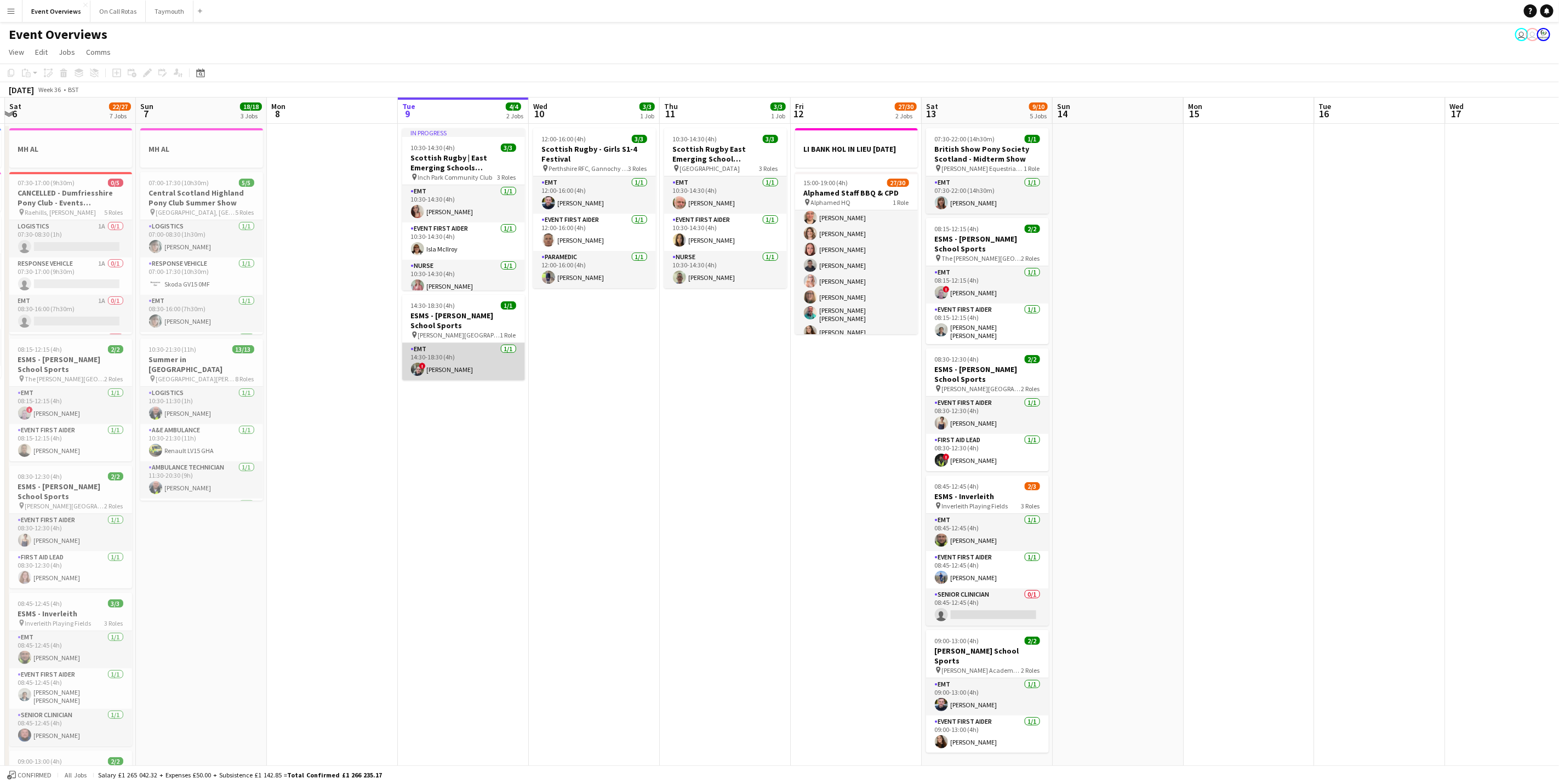
click at [429, 370] on app-card-role "EMT [DATE] 14:30-18:30 (4h) ! [PERSON_NAME]" at bounding box center [463, 361] width 123 height 37
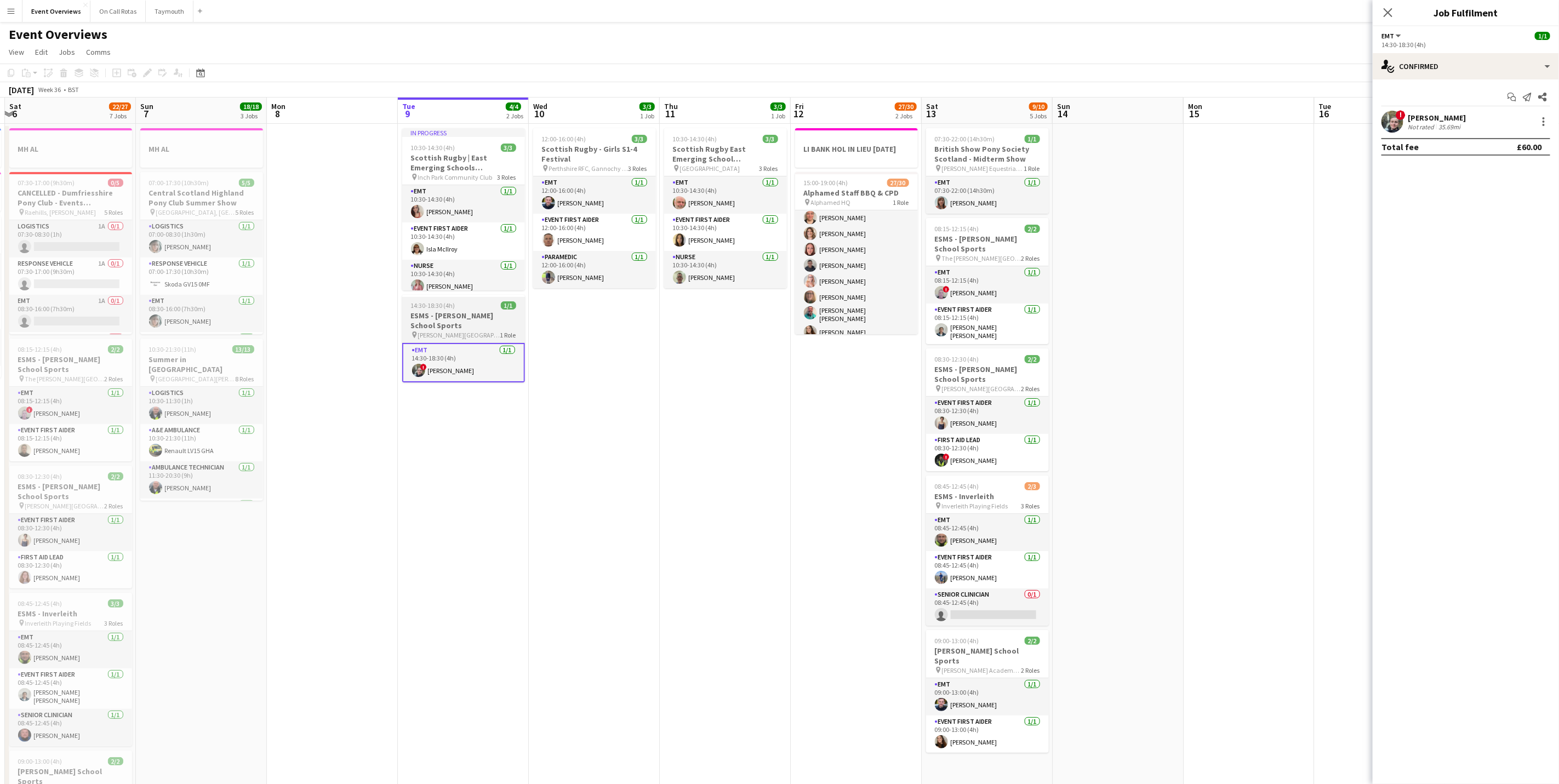
click at [448, 329] on h3 "ESMS - [PERSON_NAME] School Sports" at bounding box center [463, 320] width 123 height 20
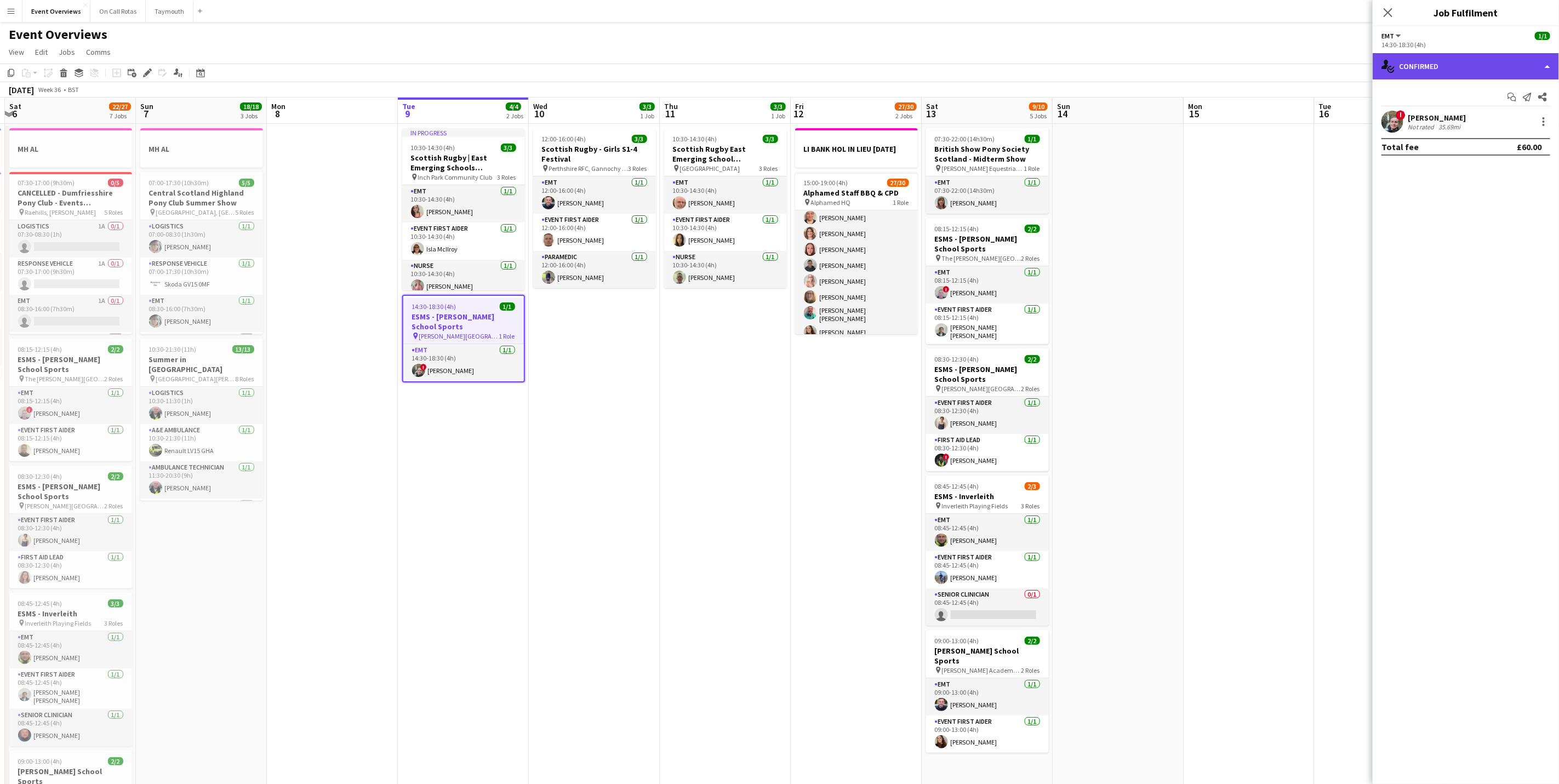
click at [1444, 74] on div "single-neutral-actions-check-2 Confirmed" at bounding box center [1465, 65] width 187 height 26
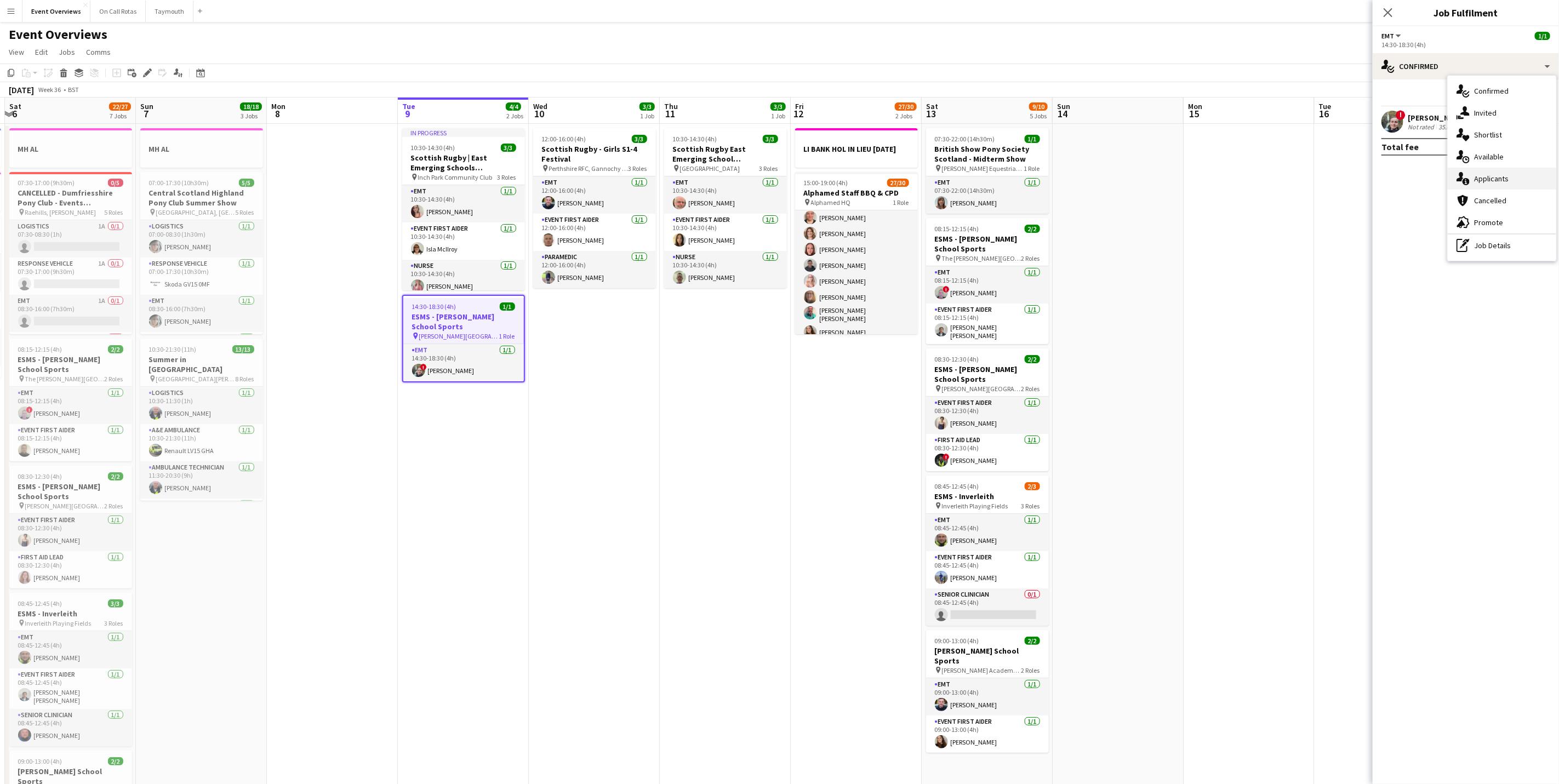
click at [1503, 168] on div "single-neutral-actions-information Applicants" at bounding box center [1502, 178] width 108 height 22
click at [1450, 82] on div "Send notification Applicants Declined Unavailable No pending applicants" at bounding box center [1465, 120] width 187 height 80
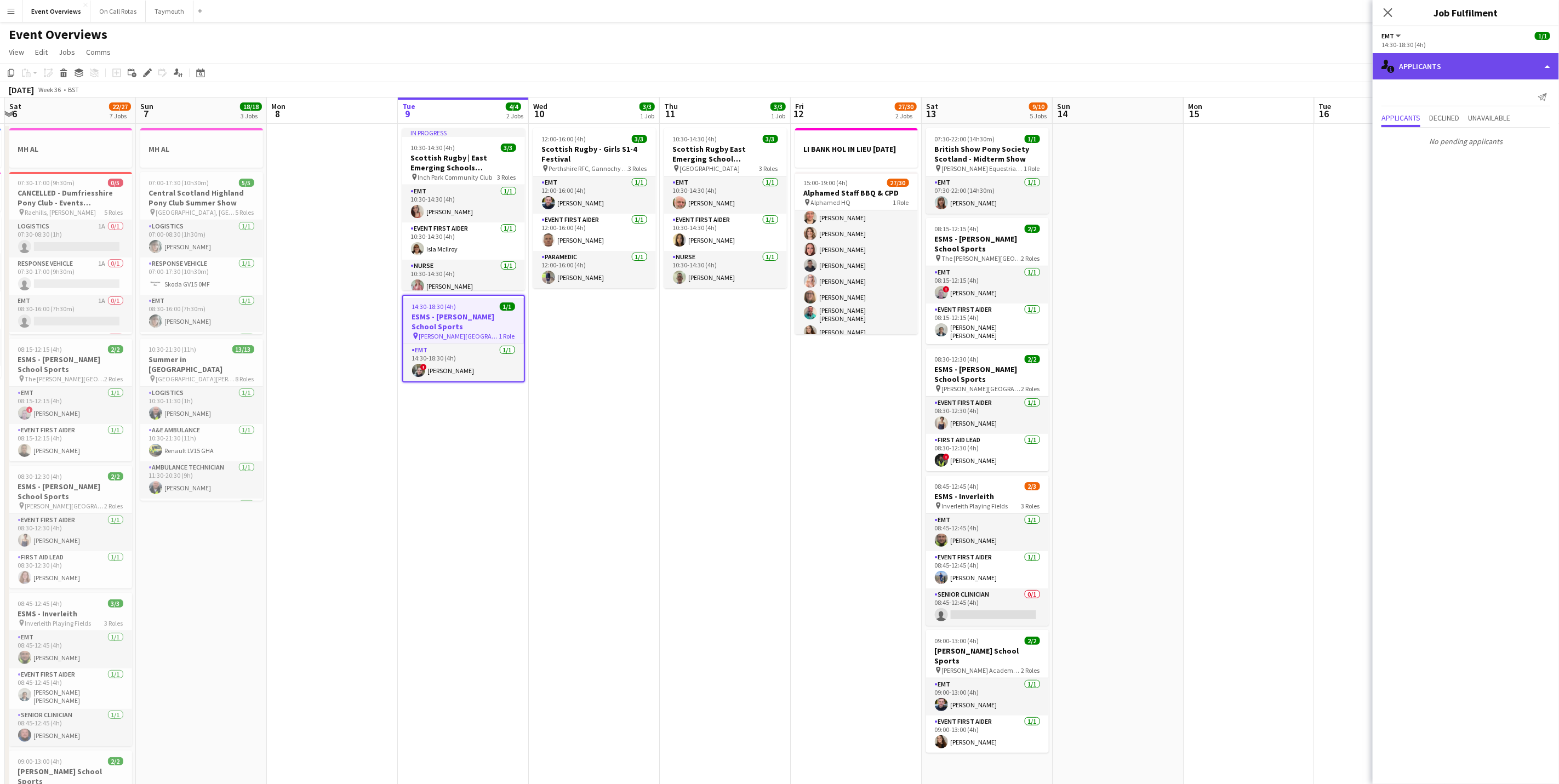
click at [1452, 68] on div "single-neutral-actions-information Applicants" at bounding box center [1465, 65] width 187 height 26
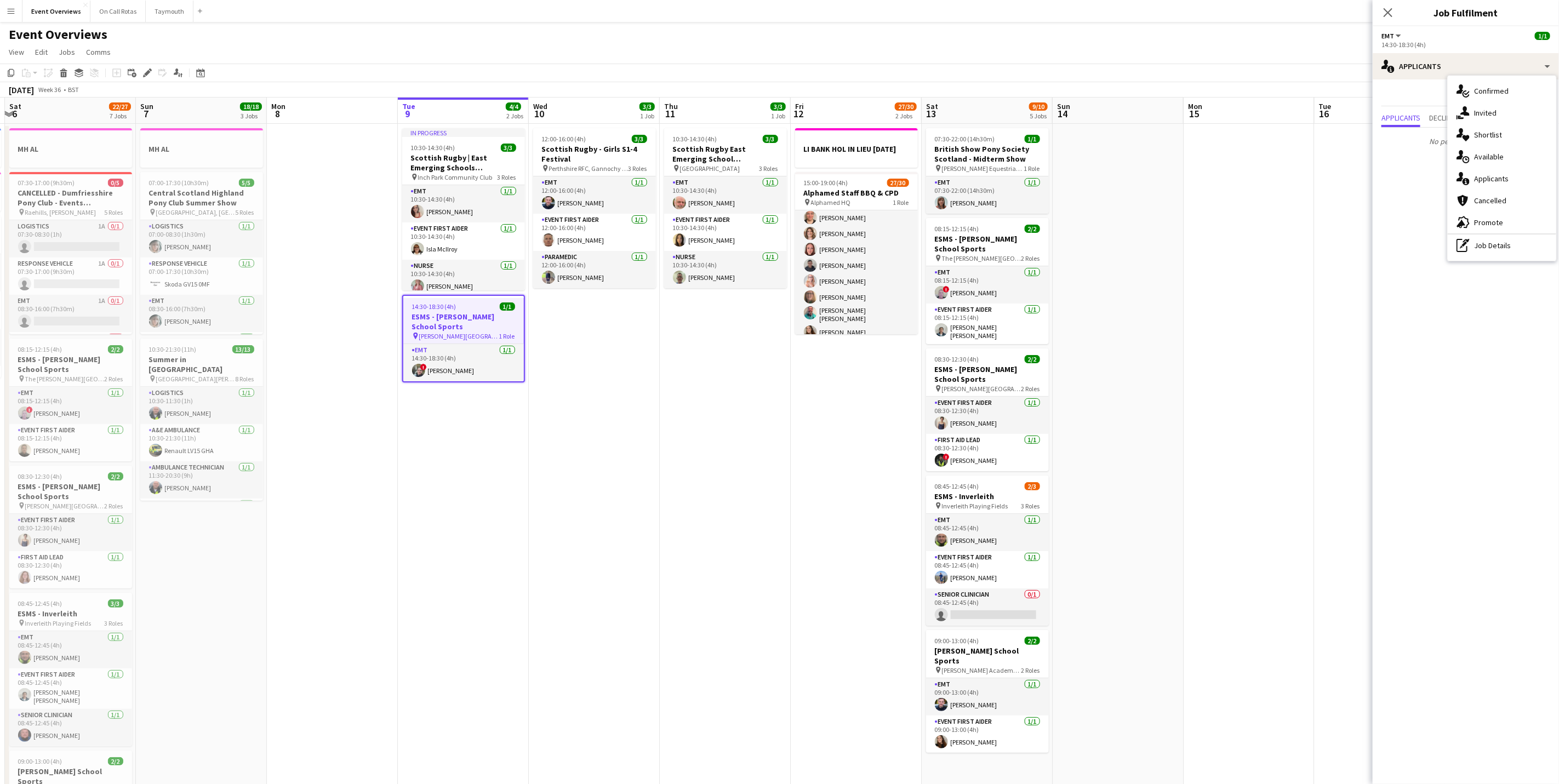
click at [1499, 244] on div "pen-write Job Details" at bounding box center [1502, 245] width 108 height 22
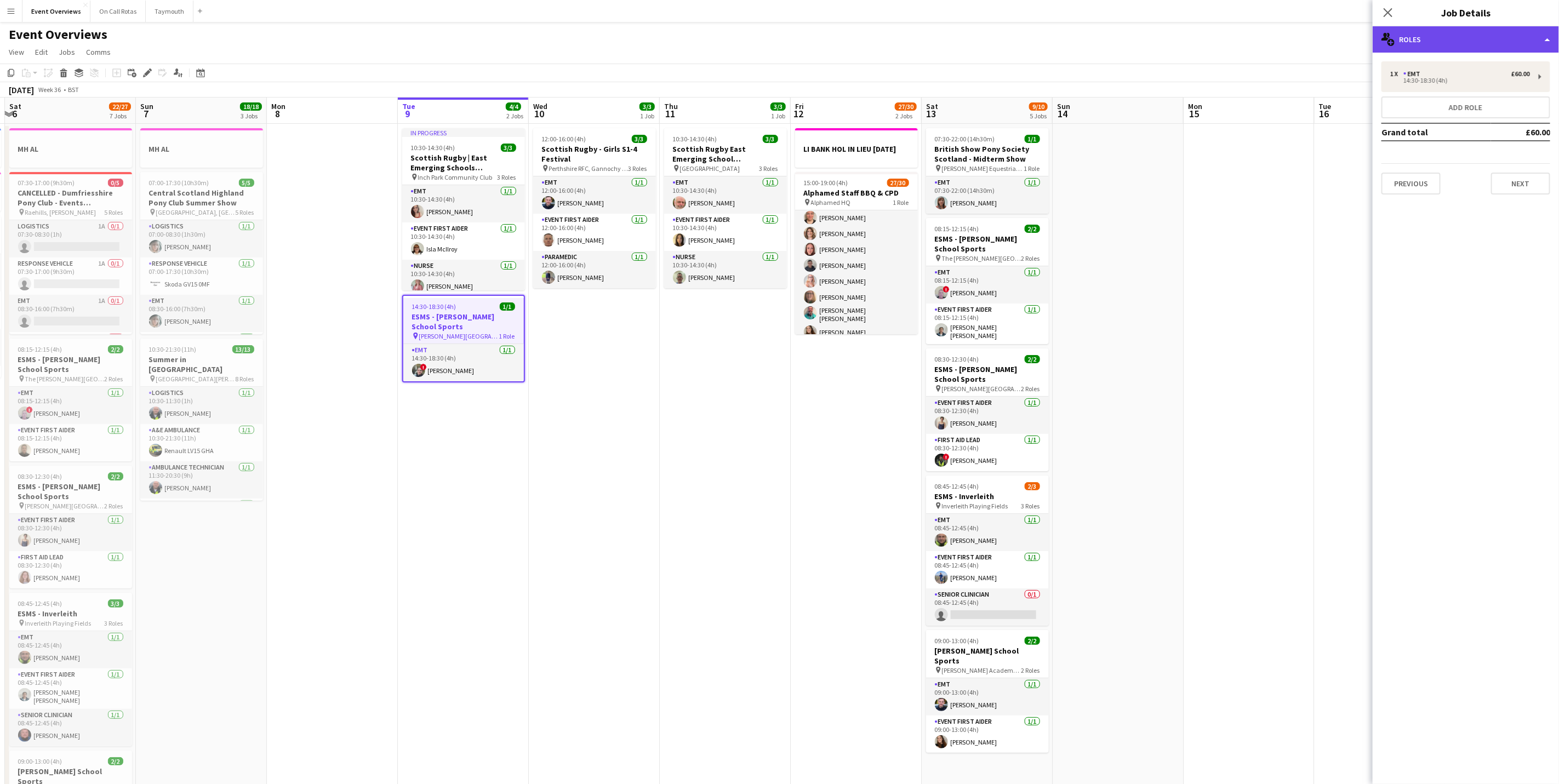
click at [1455, 43] on div "multiple-users-add Roles" at bounding box center [1465, 39] width 187 height 26
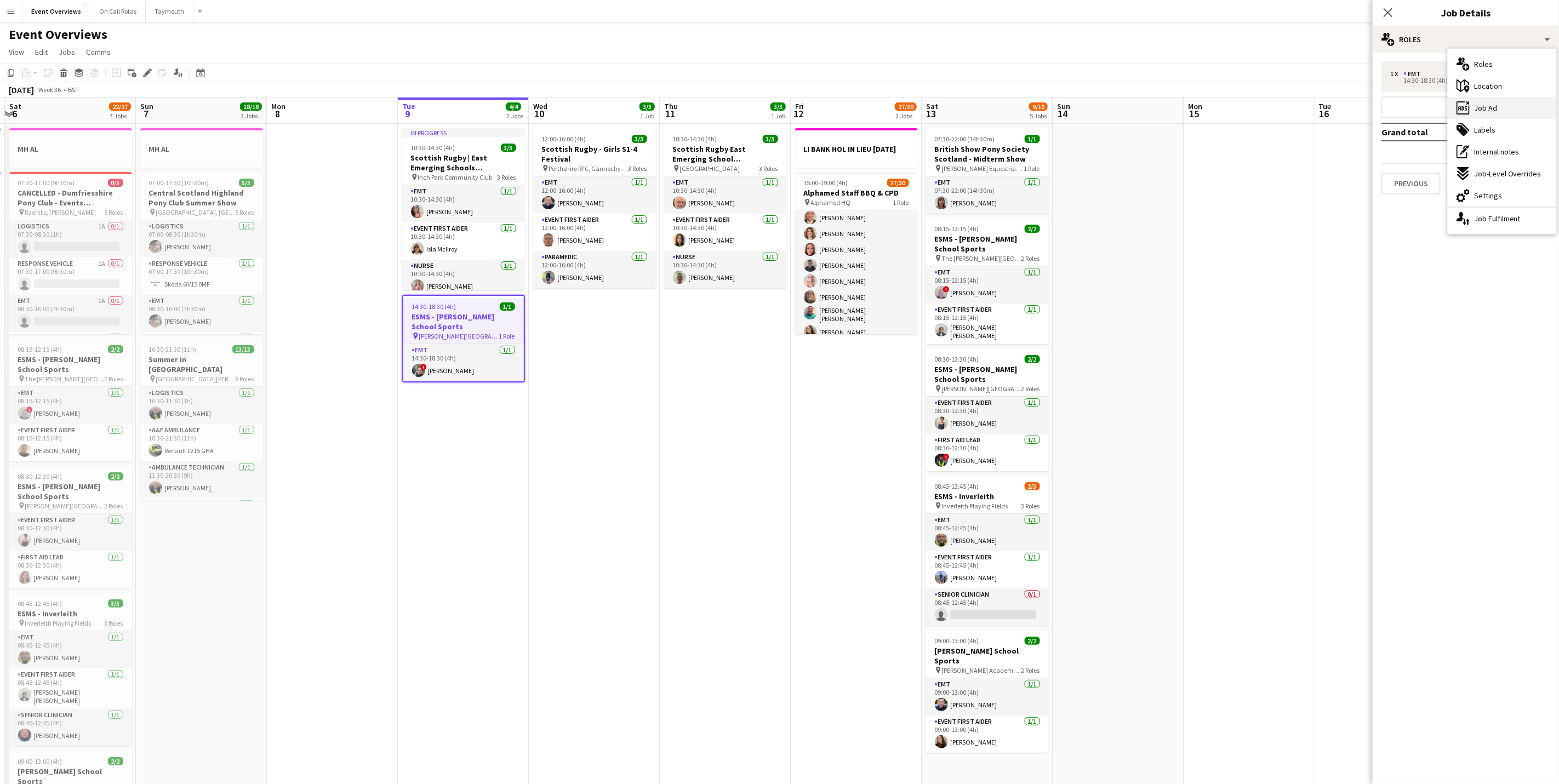
click at [1484, 105] on span "Job Ad" at bounding box center [1485, 108] width 23 height 10
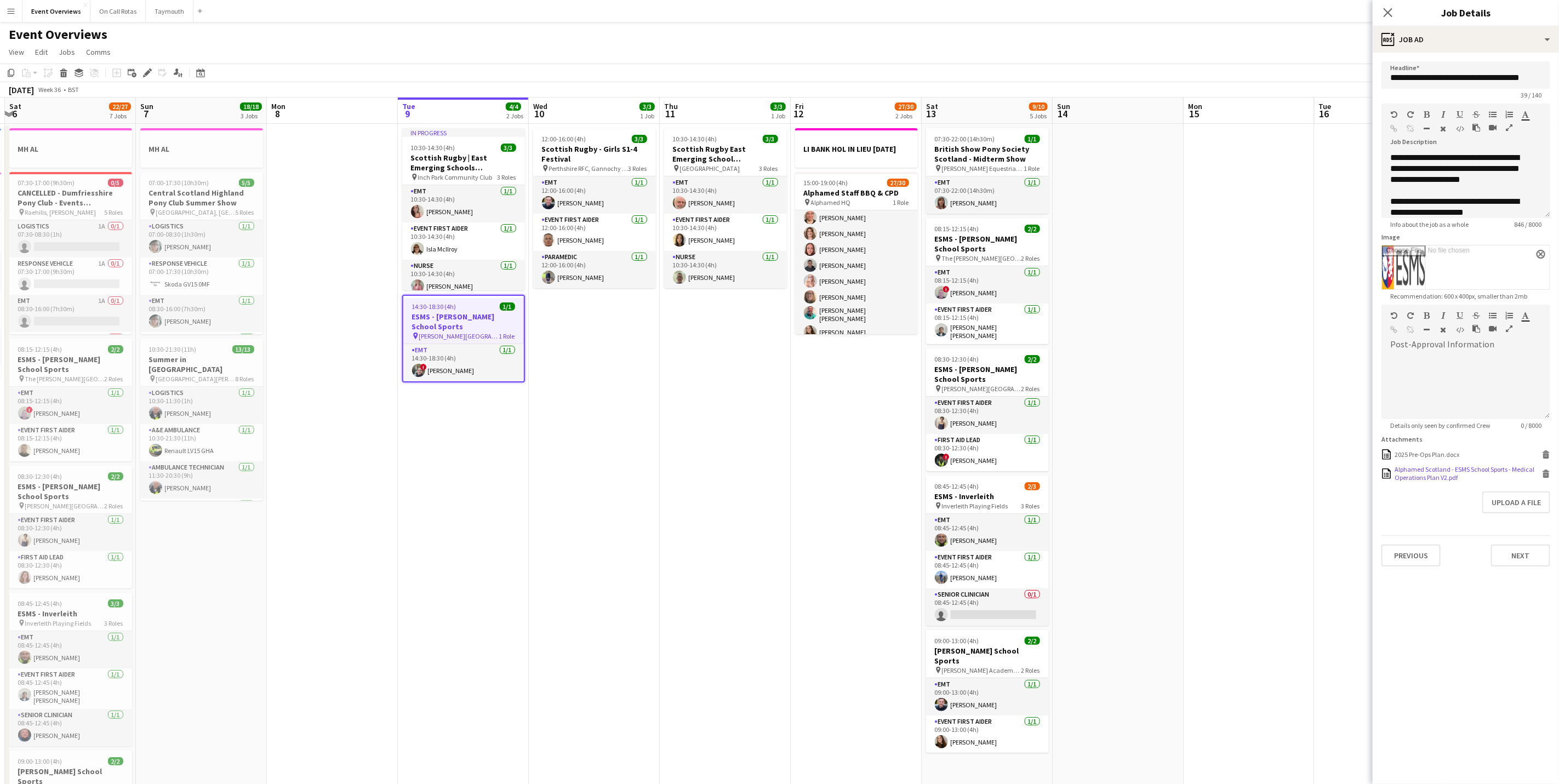
click at [1437, 470] on div "Alphamed Scotland - ESMS School Sports - Medical Operations Plan V2.pdf" at bounding box center [1466, 473] width 144 height 16
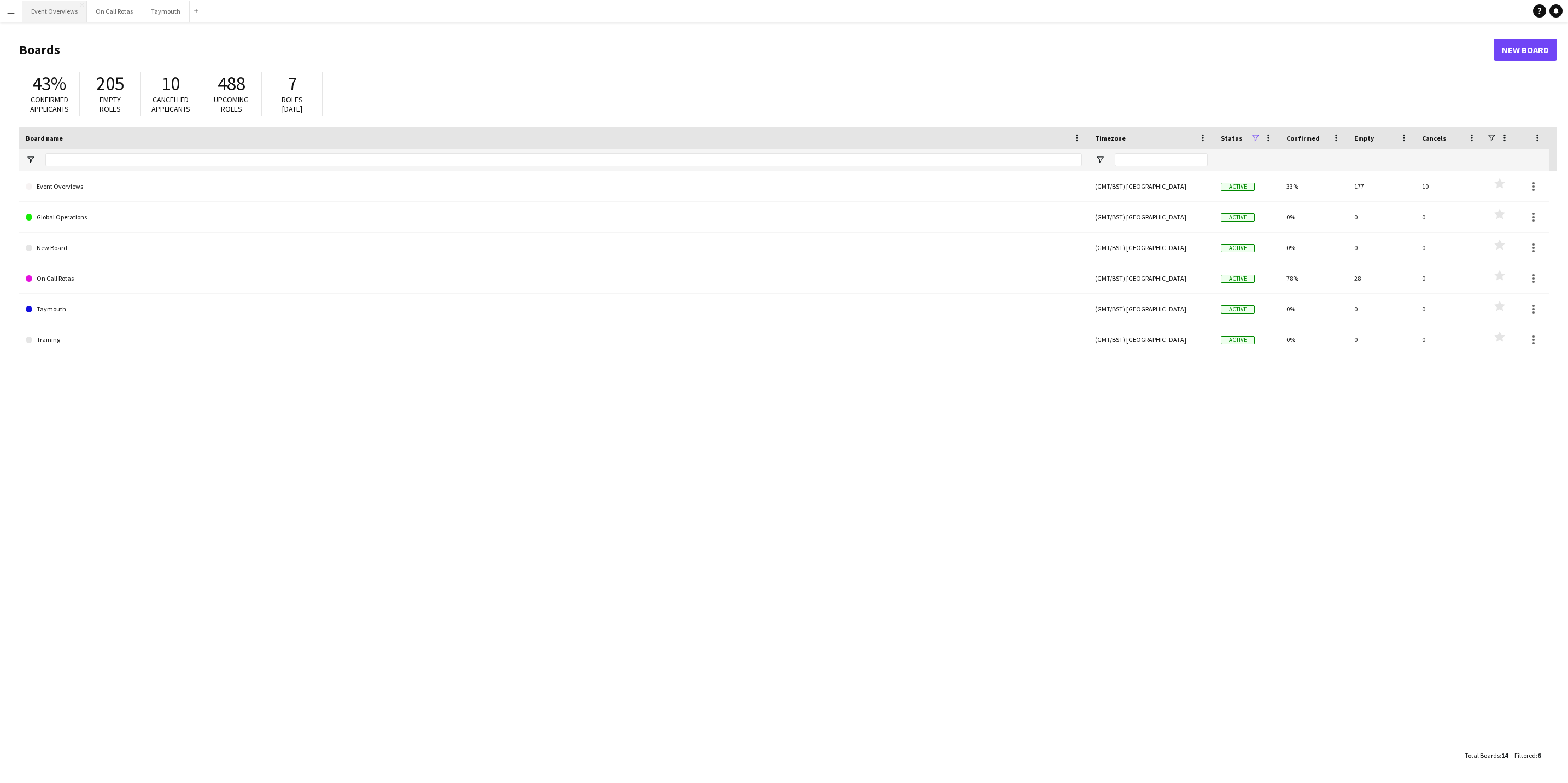
click at [55, 8] on button "Event Overviews Close" at bounding box center [55, 11] width 65 height 21
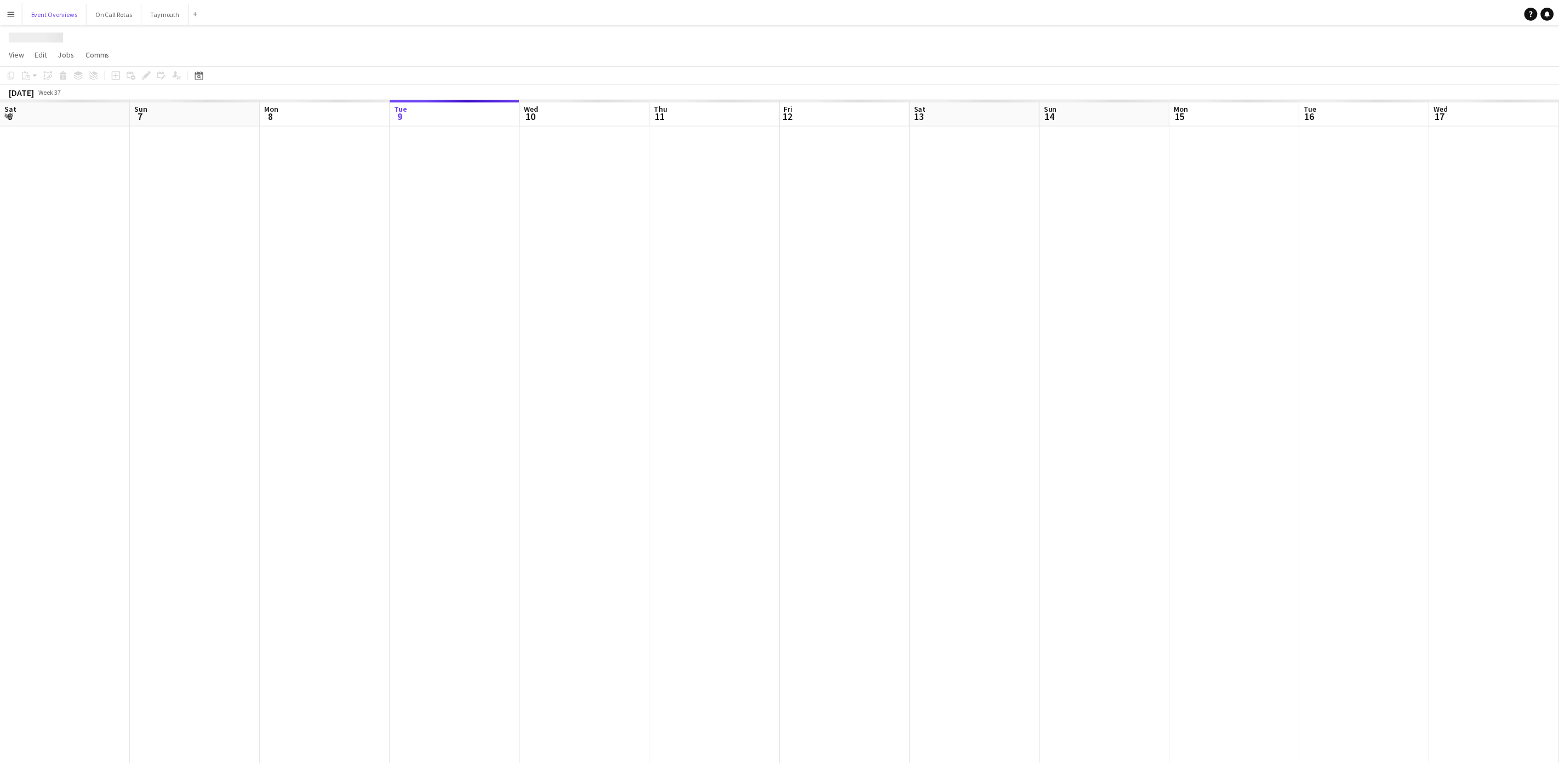
scroll to position [0, 262]
